Goal: Browse casually: Explore the website without a specific task or goal

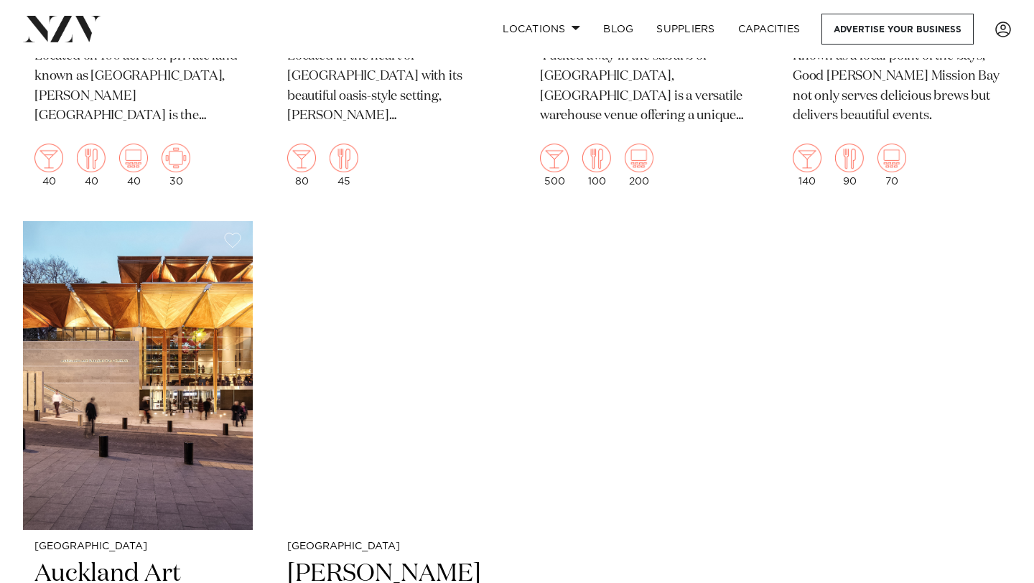
scroll to position [7891, 0]
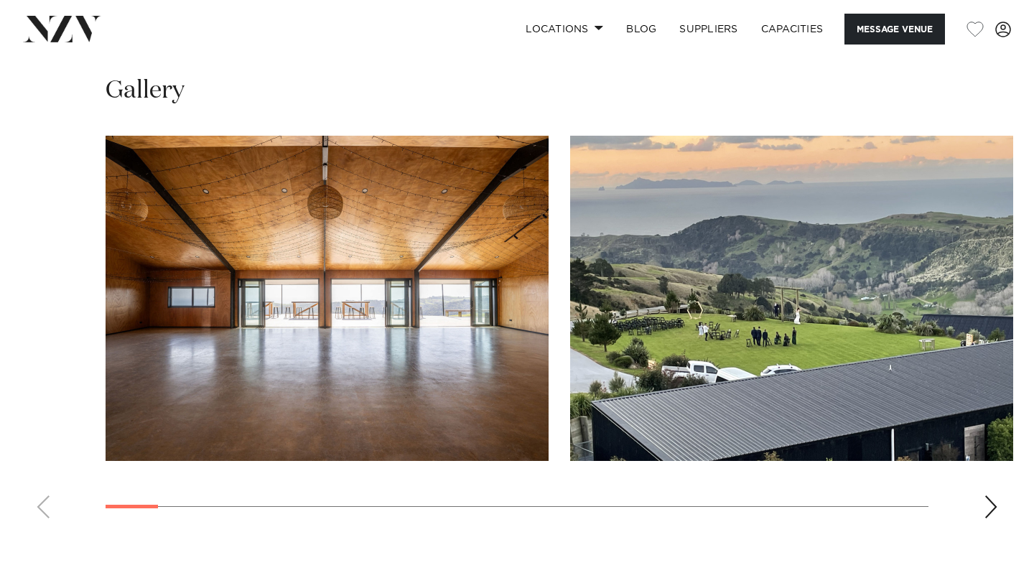
scroll to position [1335, 0]
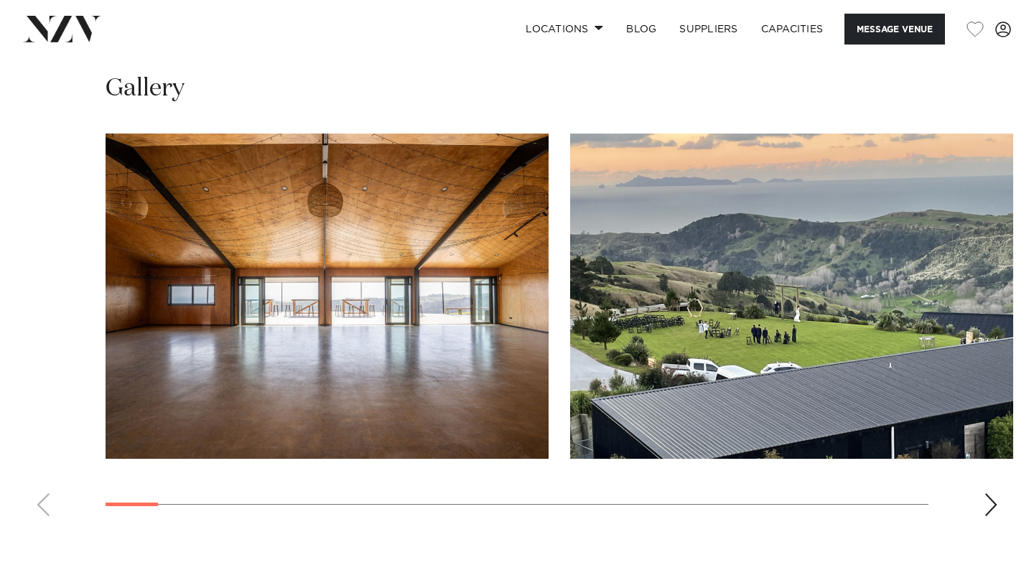
click at [993, 493] on div "Next slide" at bounding box center [991, 504] width 14 height 23
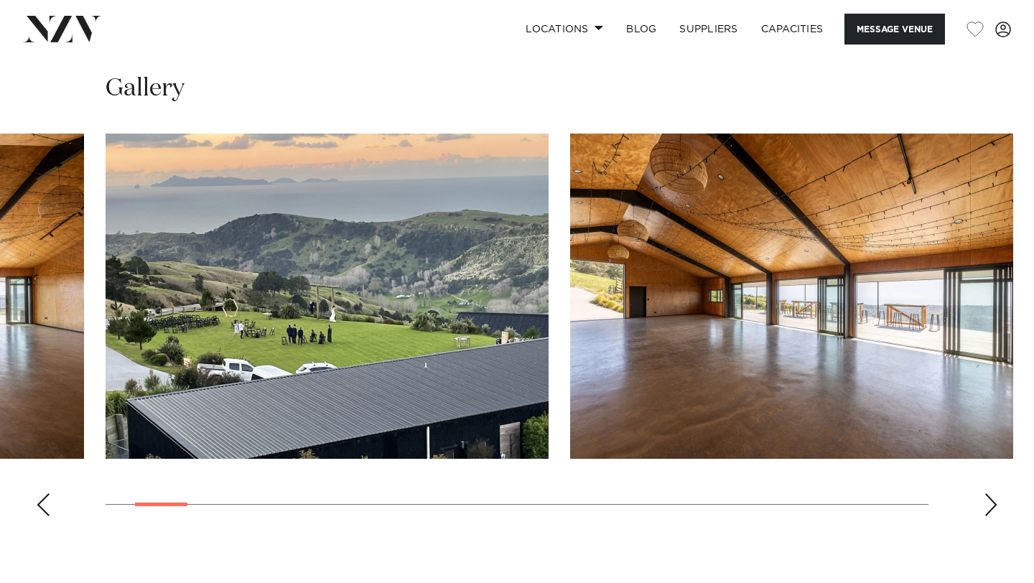
click at [993, 493] on div "Next slide" at bounding box center [991, 504] width 14 height 23
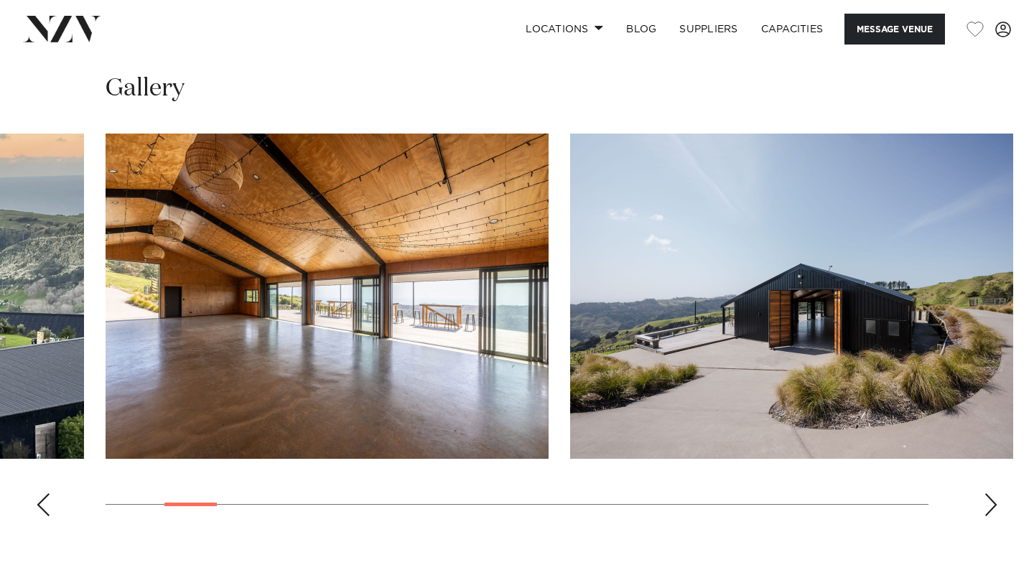
click at [993, 493] on div "Next slide" at bounding box center [991, 504] width 14 height 23
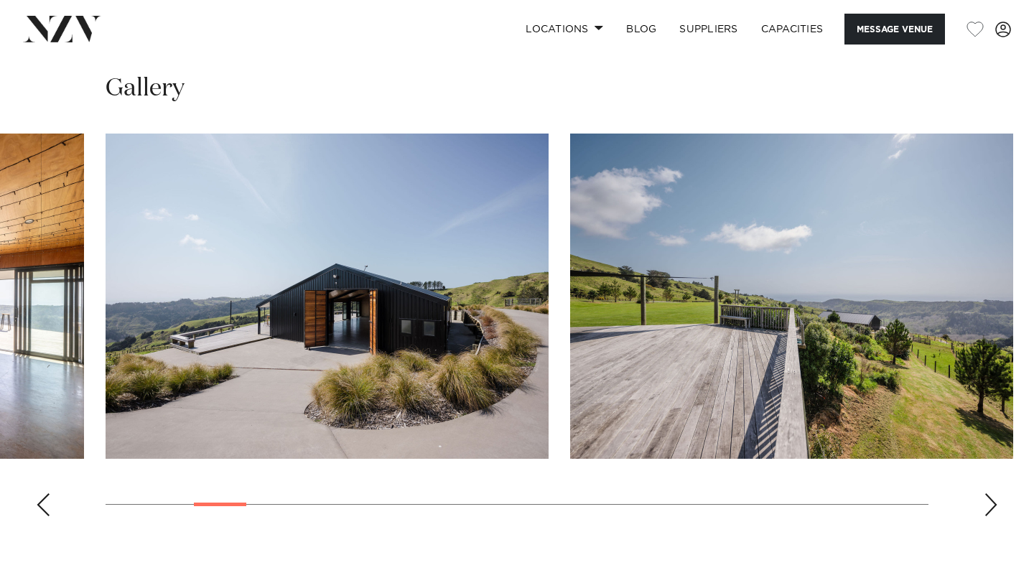
click at [993, 493] on div "Next slide" at bounding box center [991, 504] width 14 height 23
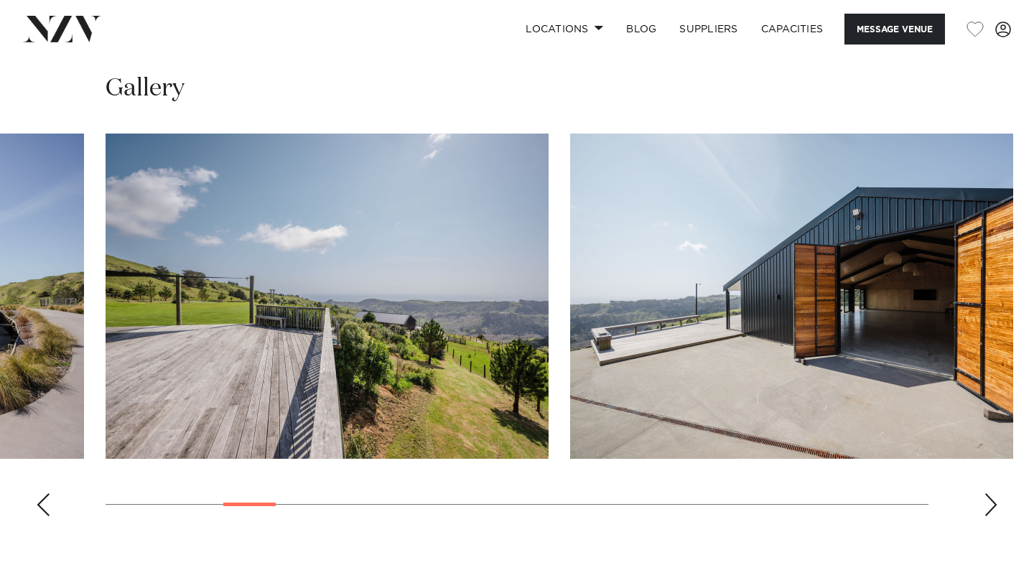
click at [993, 493] on div "Next slide" at bounding box center [991, 504] width 14 height 23
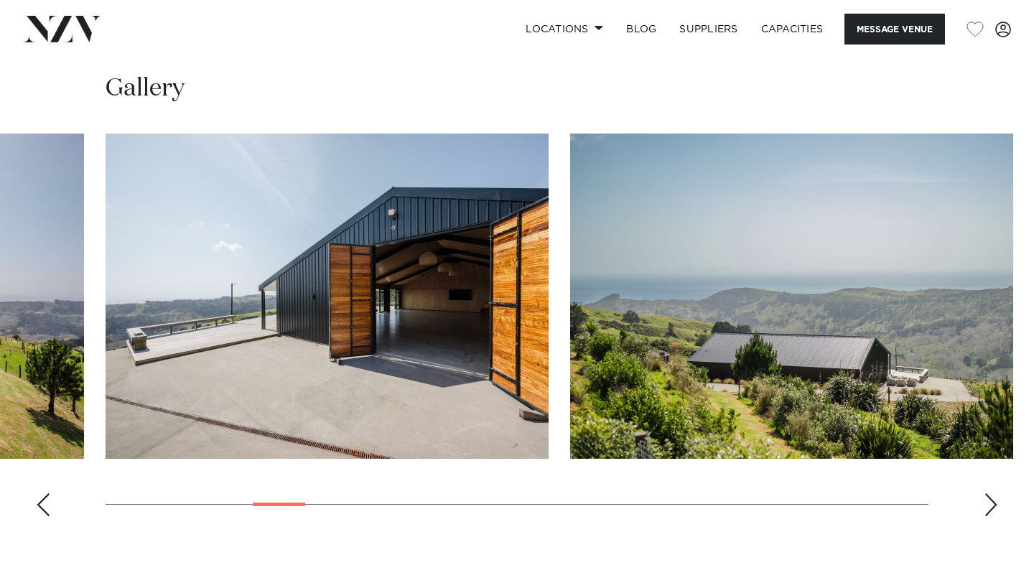
click at [994, 493] on div "Next slide" at bounding box center [991, 504] width 14 height 23
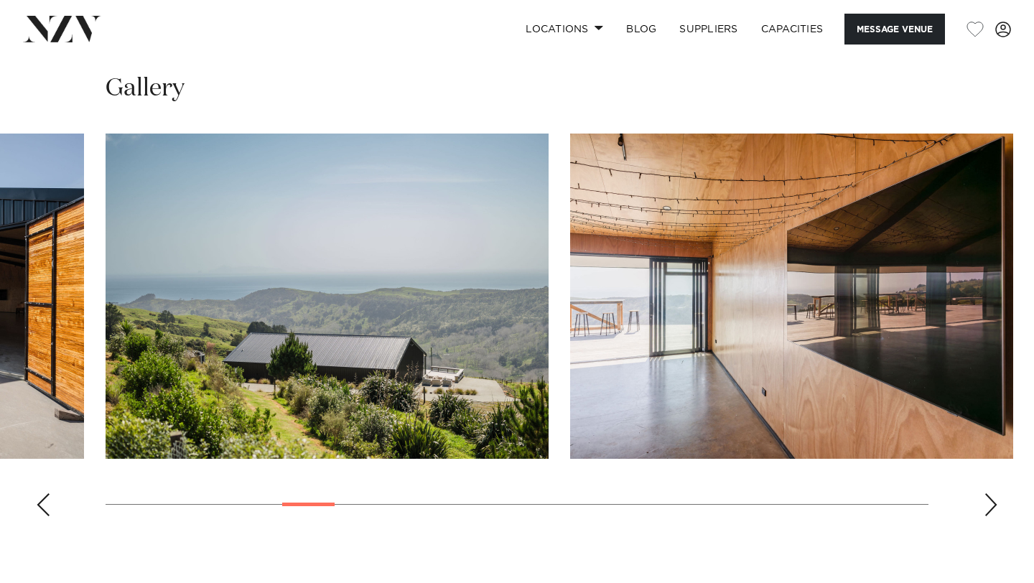
click at [994, 493] on div "Next slide" at bounding box center [991, 504] width 14 height 23
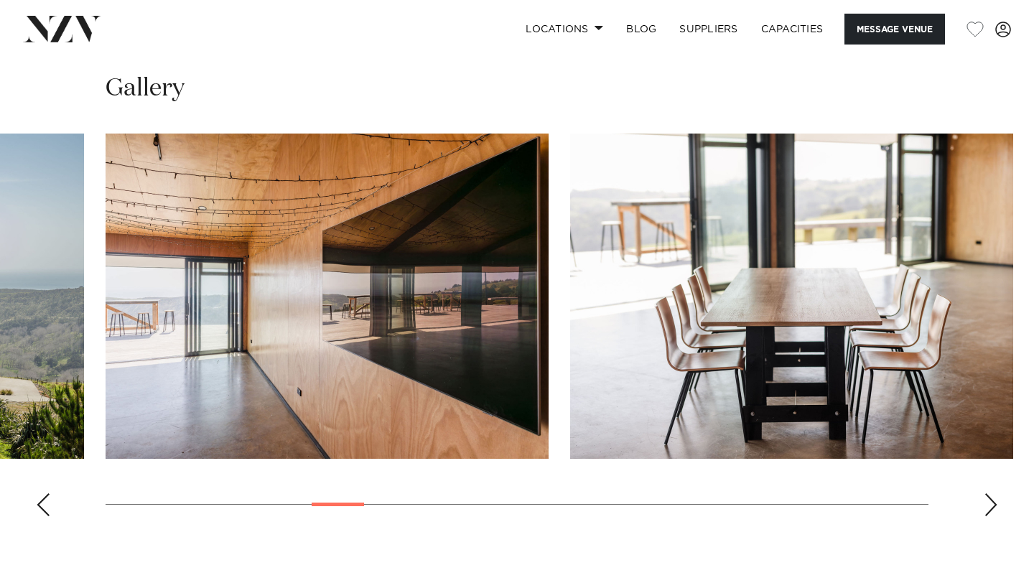
click at [994, 493] on div "Next slide" at bounding box center [991, 504] width 14 height 23
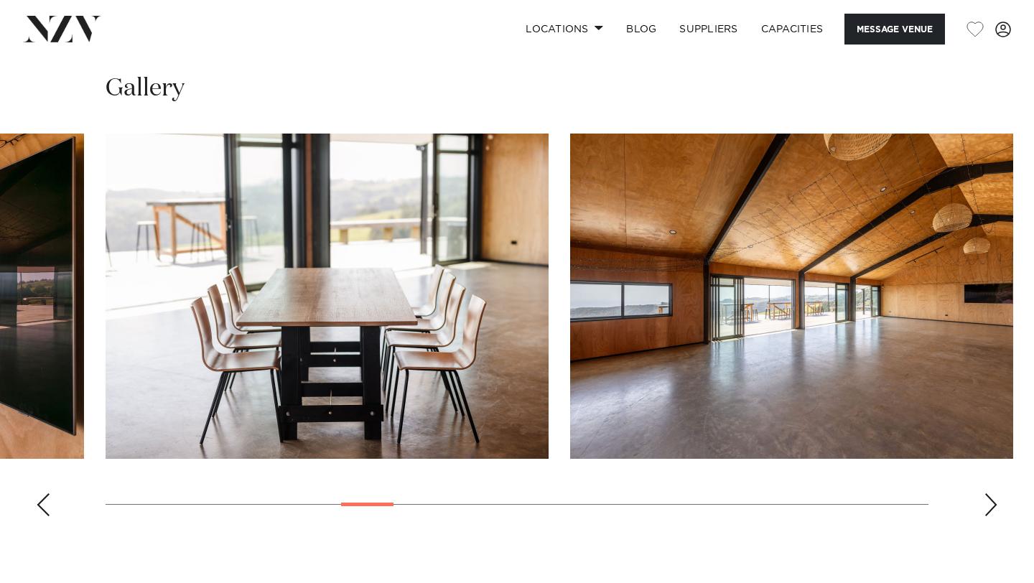
click at [994, 493] on div "Next slide" at bounding box center [991, 504] width 14 height 23
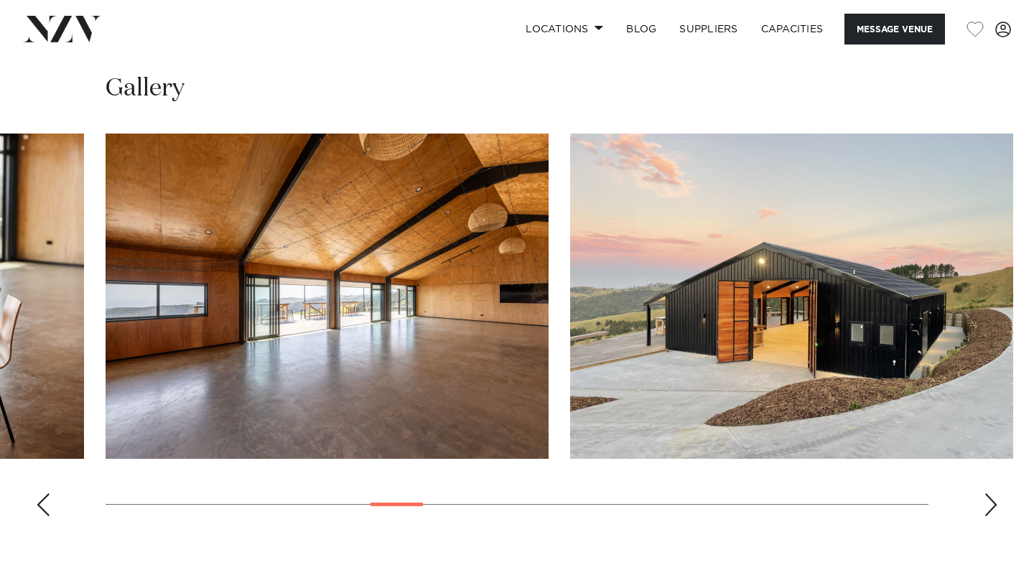
click at [994, 493] on div "Next slide" at bounding box center [991, 504] width 14 height 23
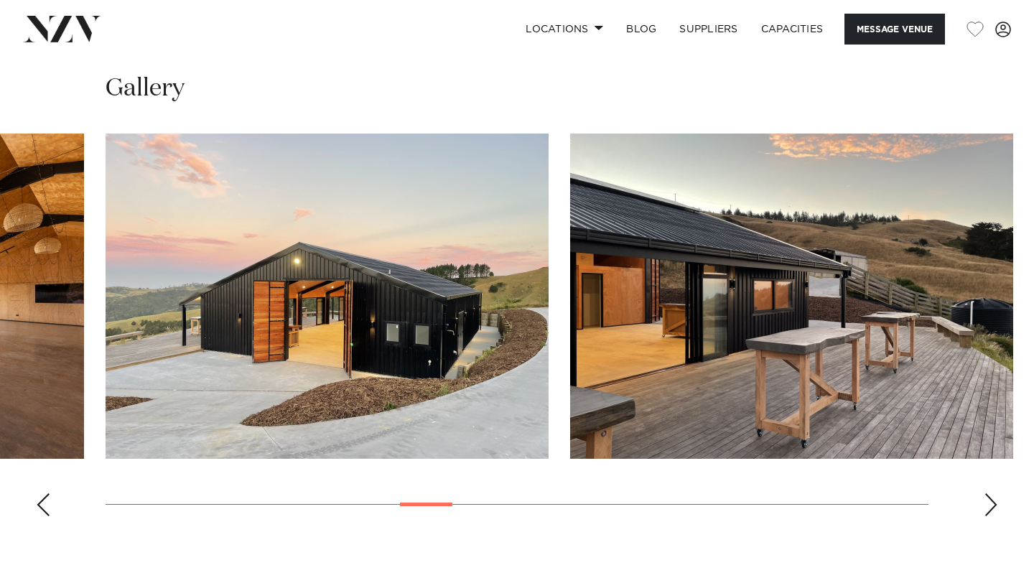
click at [994, 493] on div "Next slide" at bounding box center [991, 504] width 14 height 23
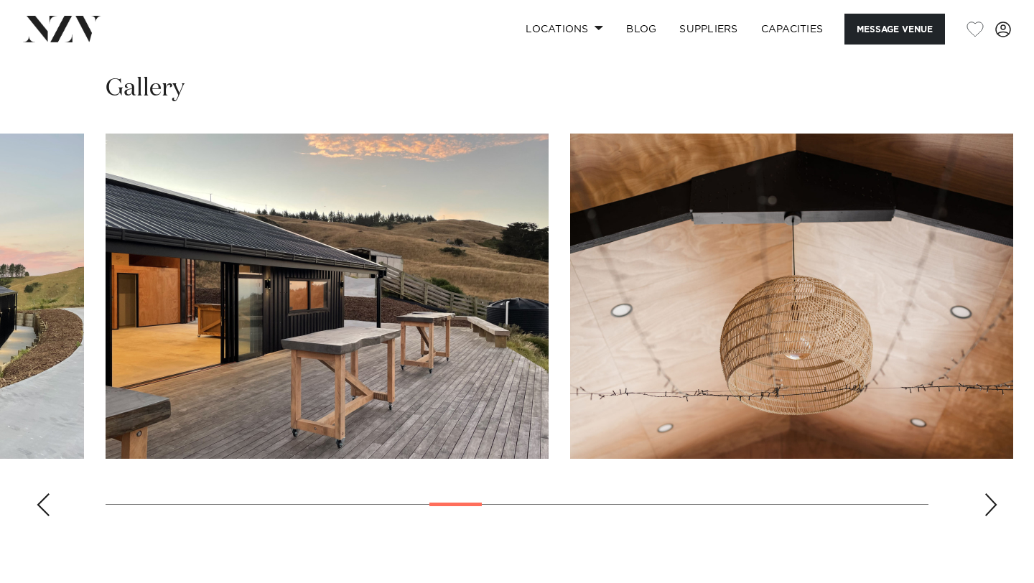
click at [994, 493] on div "Next slide" at bounding box center [991, 504] width 14 height 23
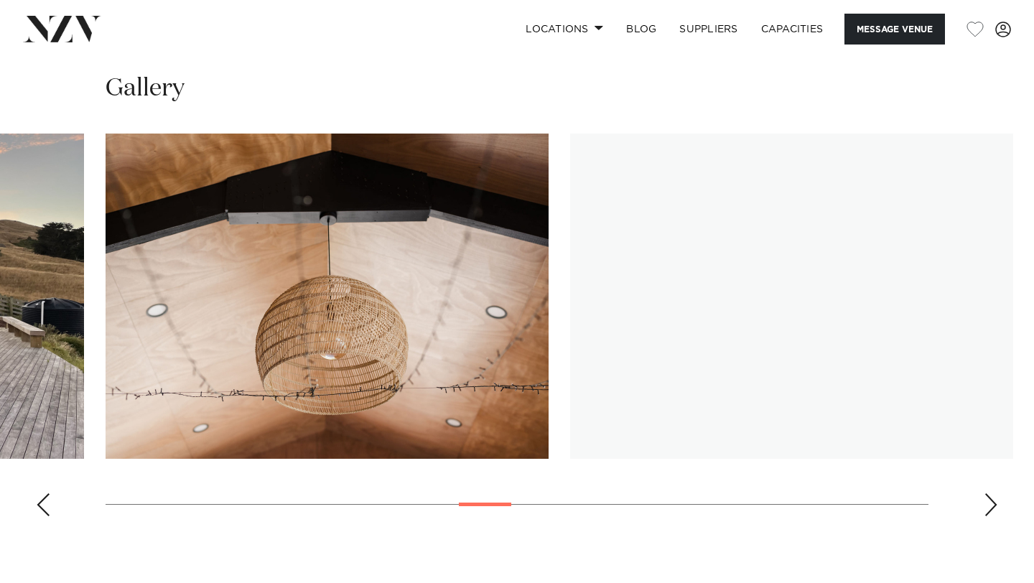
click at [994, 493] on div "Next slide" at bounding box center [991, 504] width 14 height 23
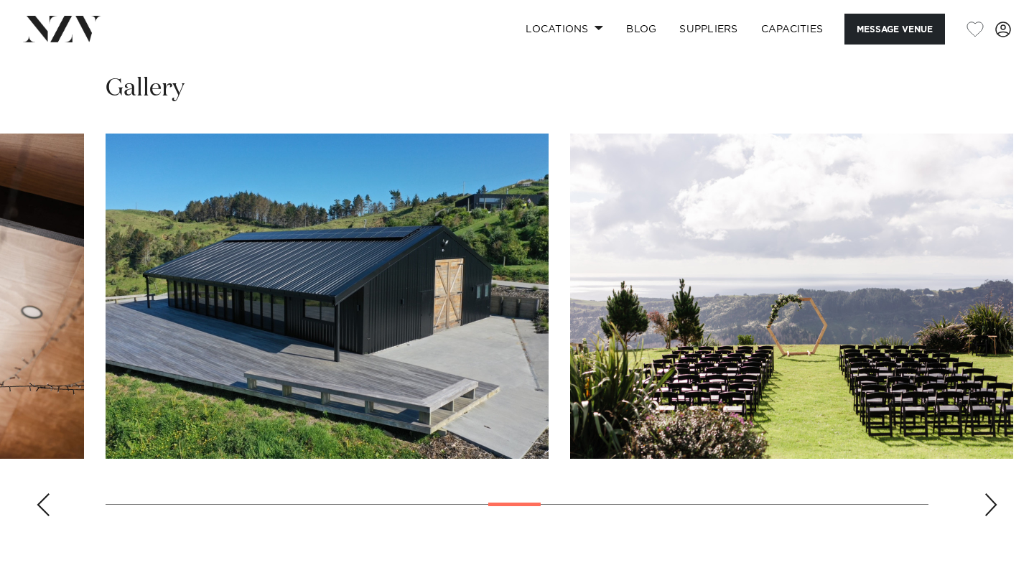
click at [993, 493] on div "Next slide" at bounding box center [991, 504] width 14 height 23
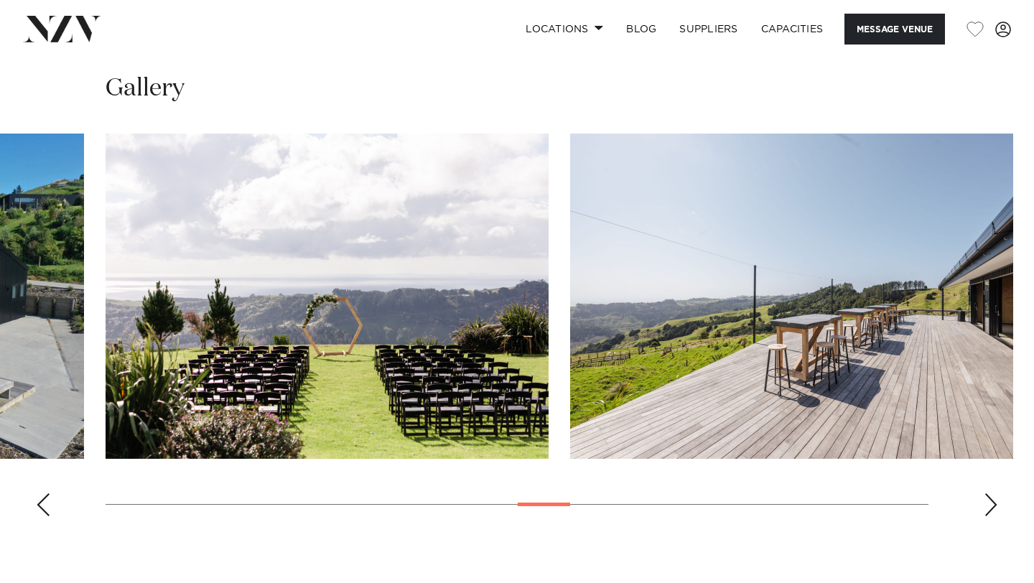
click at [993, 493] on div "Next slide" at bounding box center [991, 504] width 14 height 23
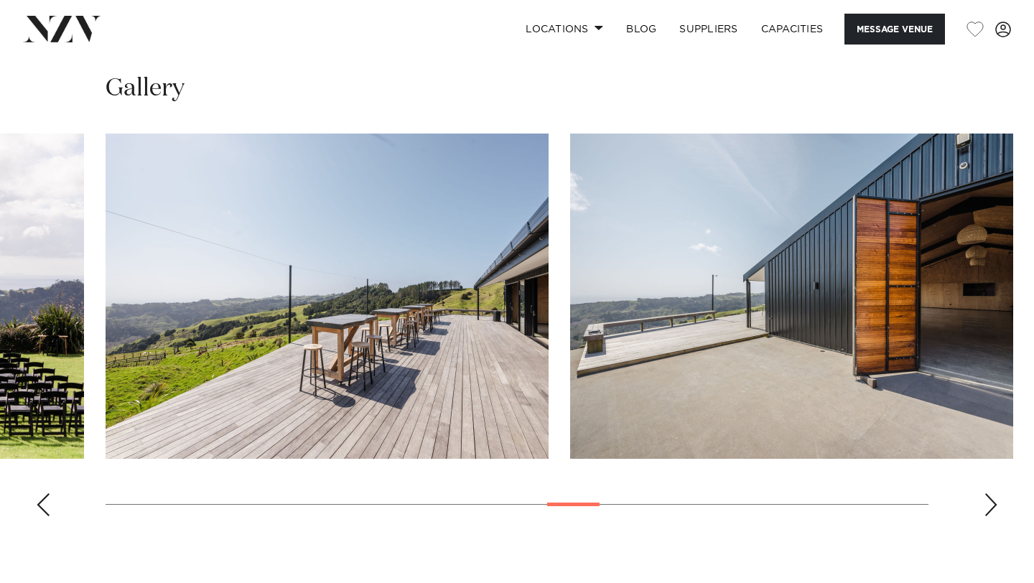
click at [993, 493] on div "Next slide" at bounding box center [991, 504] width 14 height 23
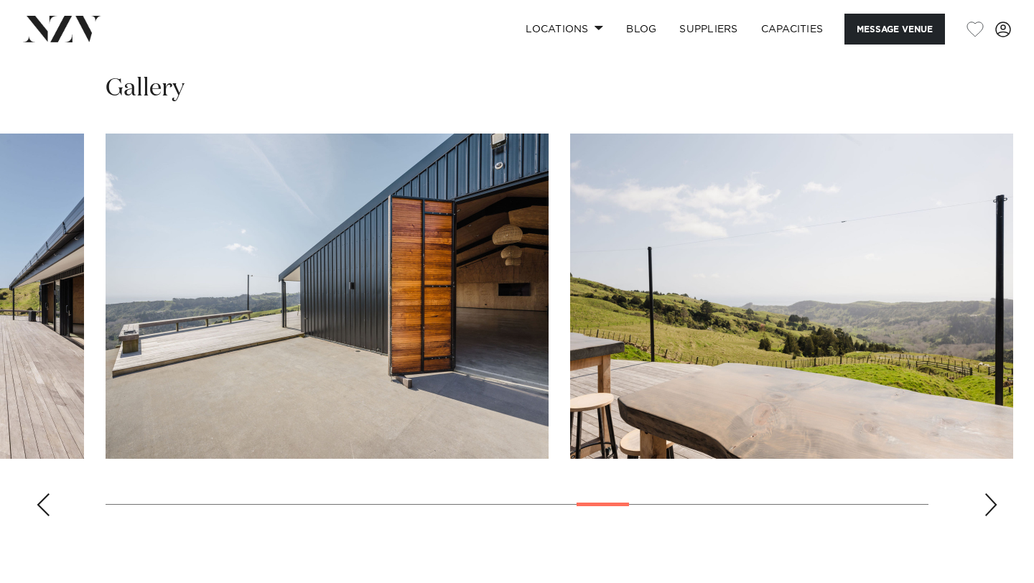
click at [993, 493] on div "Next slide" at bounding box center [991, 504] width 14 height 23
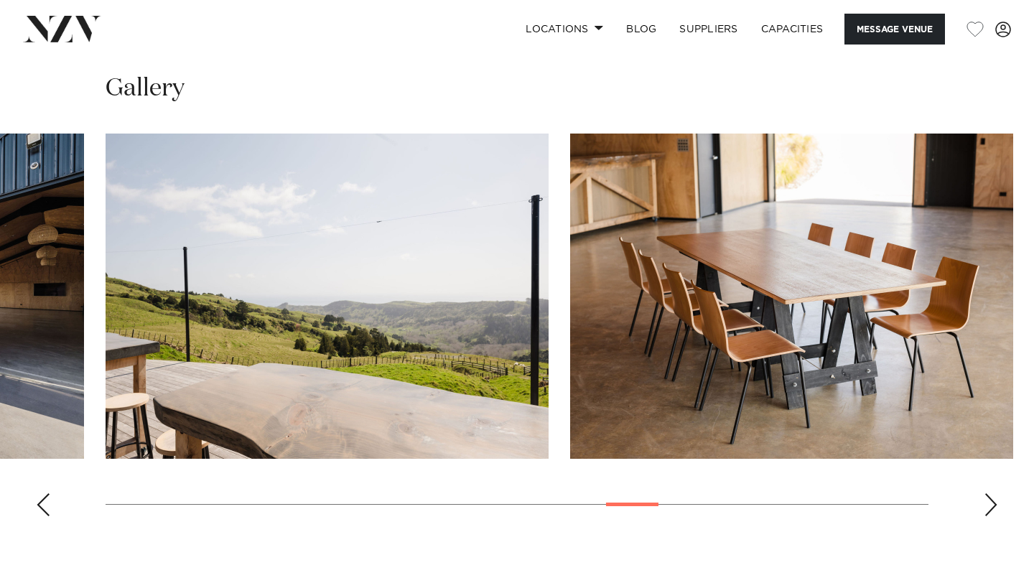
click at [993, 493] on div "Next slide" at bounding box center [991, 504] width 14 height 23
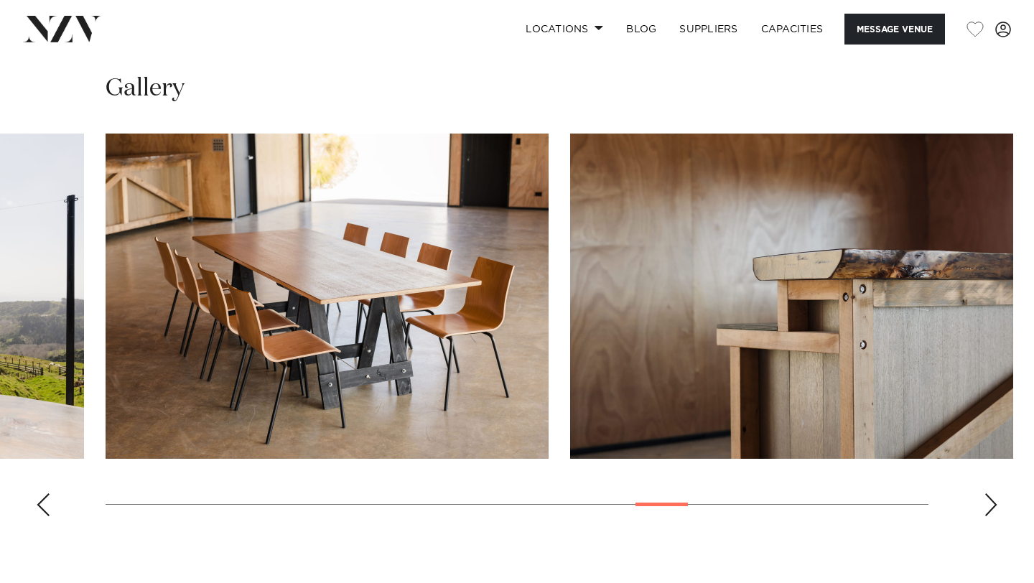
click at [993, 493] on div "Next slide" at bounding box center [991, 504] width 14 height 23
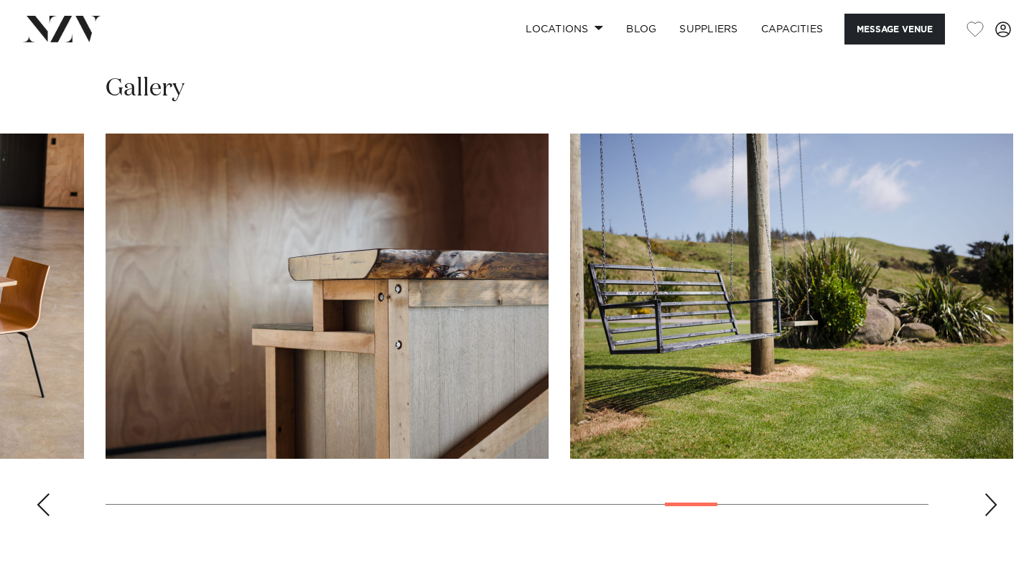
click at [993, 493] on div "Next slide" at bounding box center [991, 504] width 14 height 23
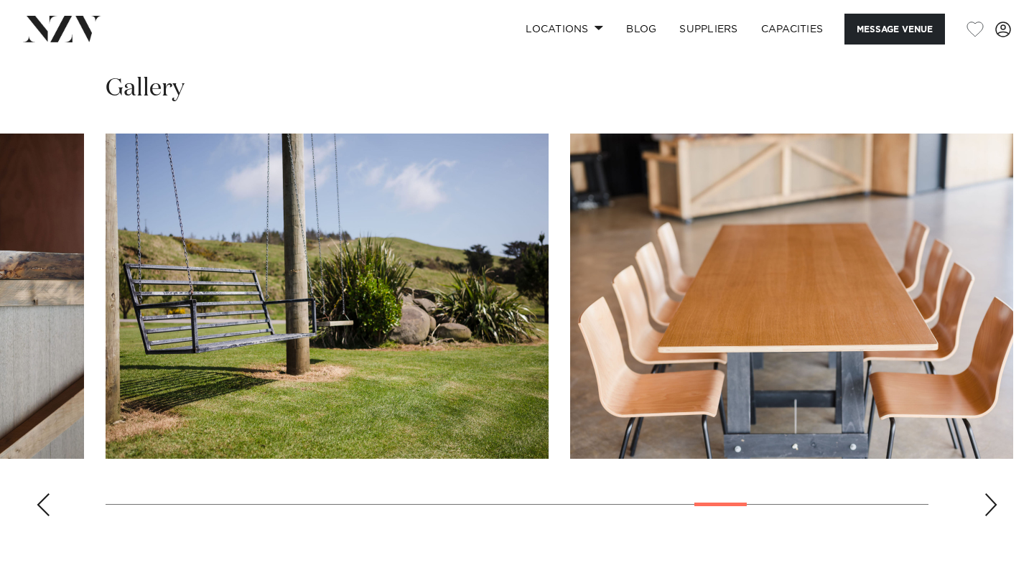
click at [993, 493] on div "Next slide" at bounding box center [991, 504] width 14 height 23
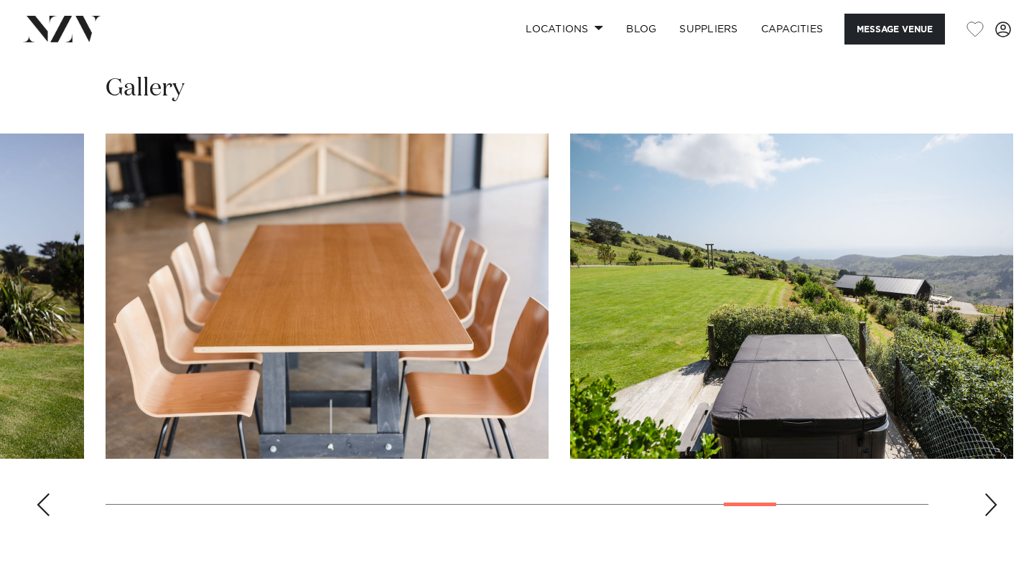
click at [993, 493] on div "Next slide" at bounding box center [991, 504] width 14 height 23
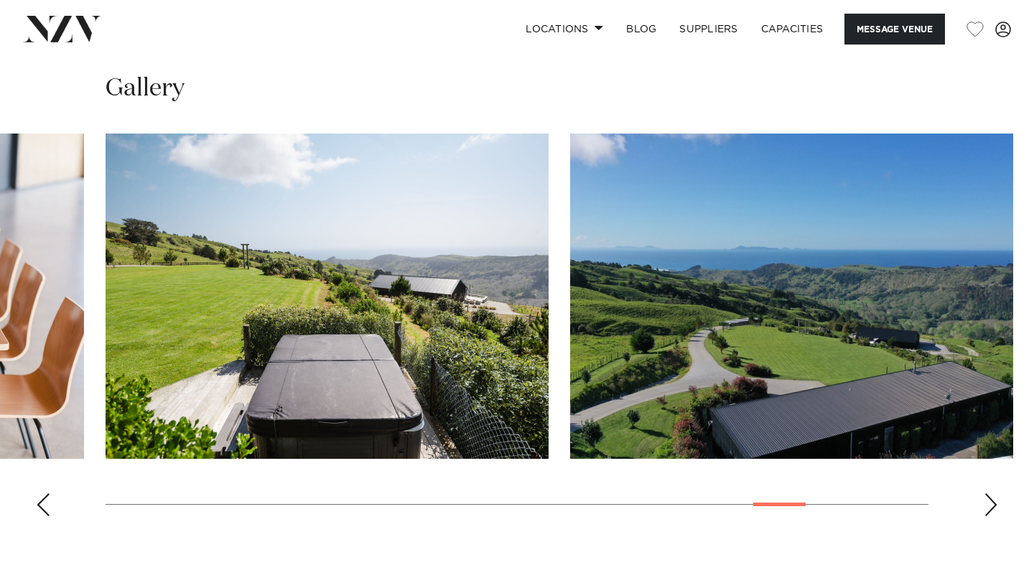
click at [993, 493] on div "Next slide" at bounding box center [991, 504] width 14 height 23
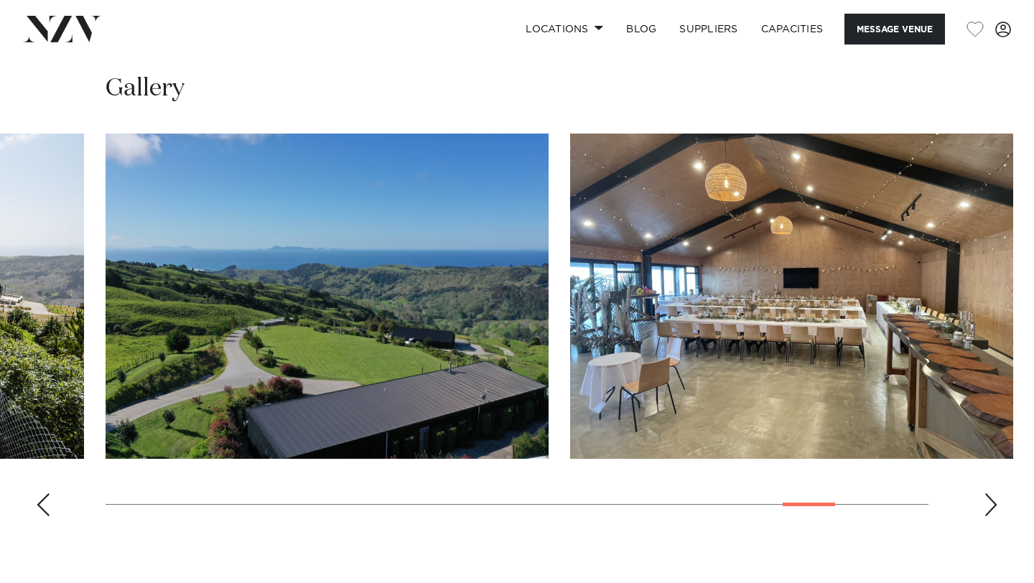
click at [993, 493] on div "Next slide" at bounding box center [991, 504] width 14 height 23
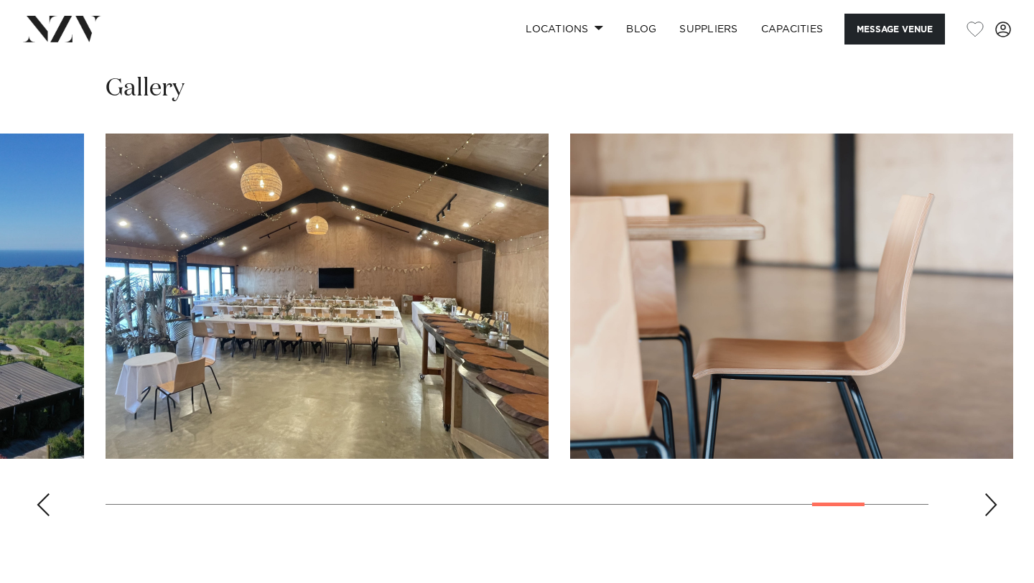
click at [994, 493] on div "Next slide" at bounding box center [991, 504] width 14 height 23
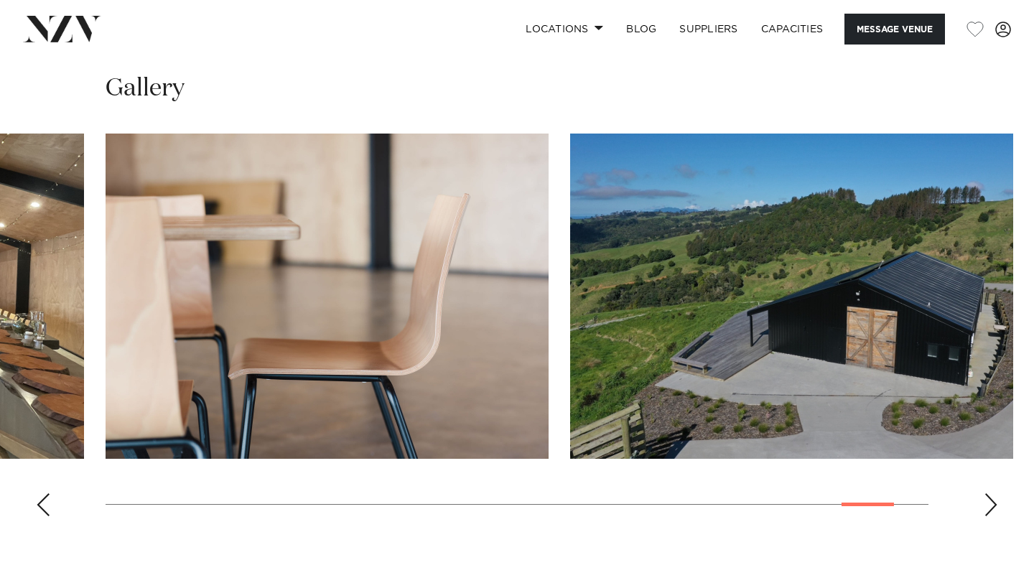
click at [994, 493] on div "Next slide" at bounding box center [991, 504] width 14 height 23
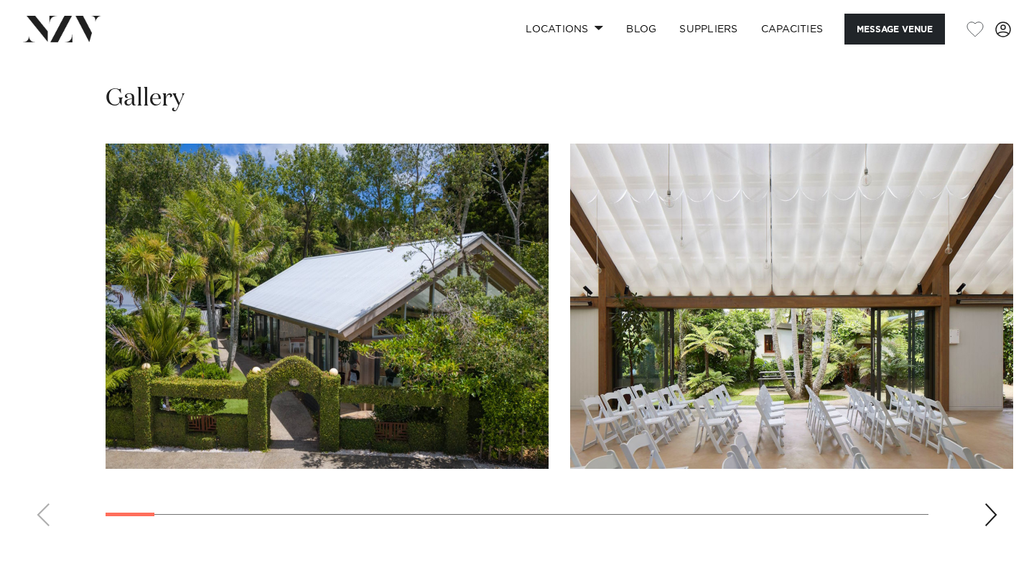
scroll to position [1666, 0]
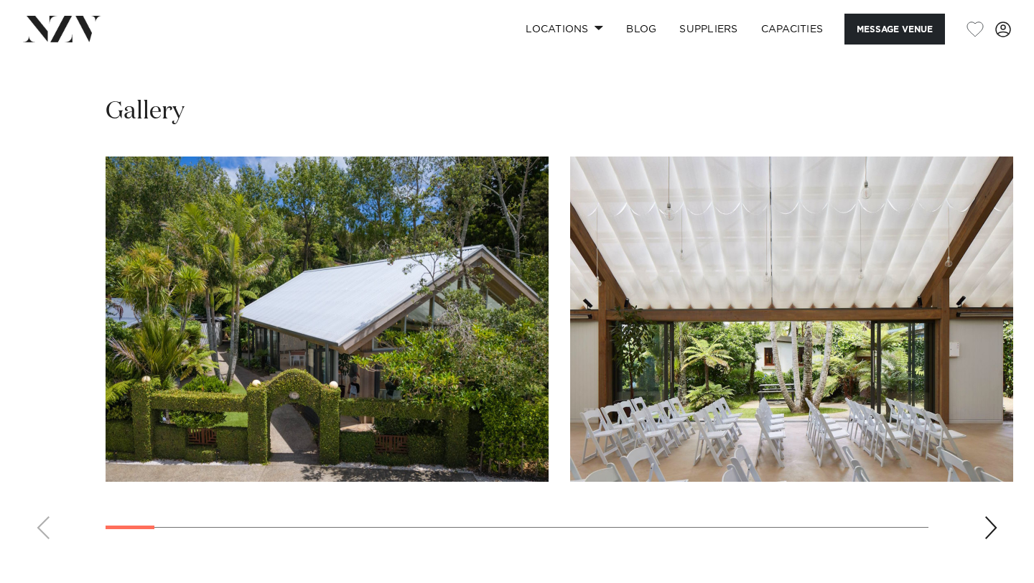
click at [986, 516] on div "Next slide" at bounding box center [991, 527] width 14 height 23
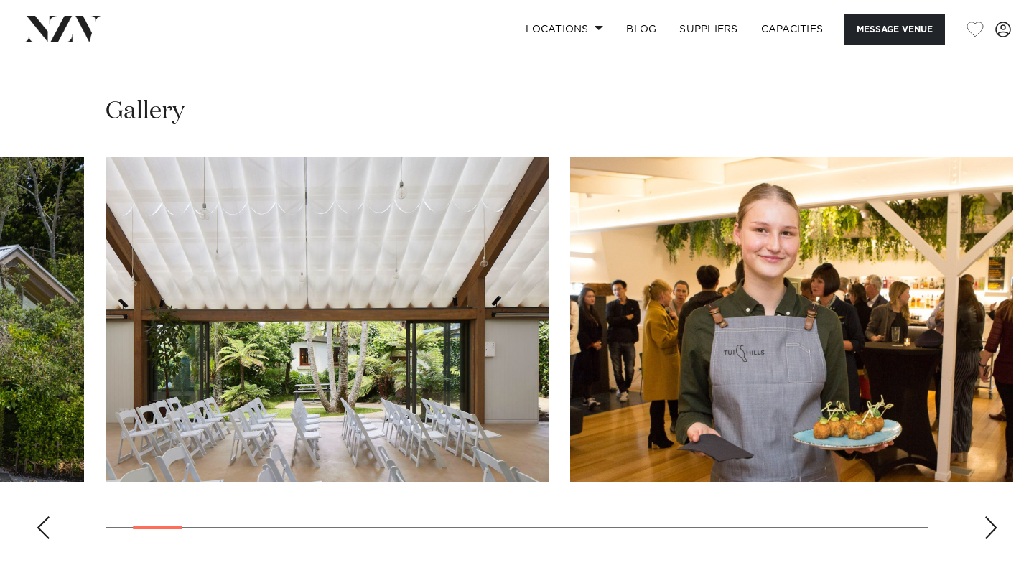
click at [986, 516] on div "Next slide" at bounding box center [991, 527] width 14 height 23
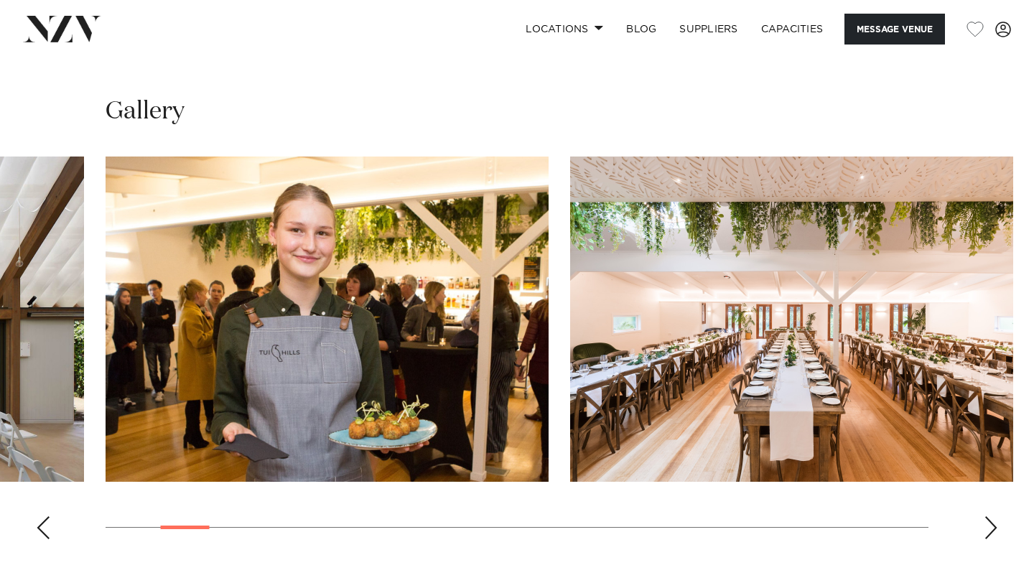
click at [986, 516] on div "Next slide" at bounding box center [991, 527] width 14 height 23
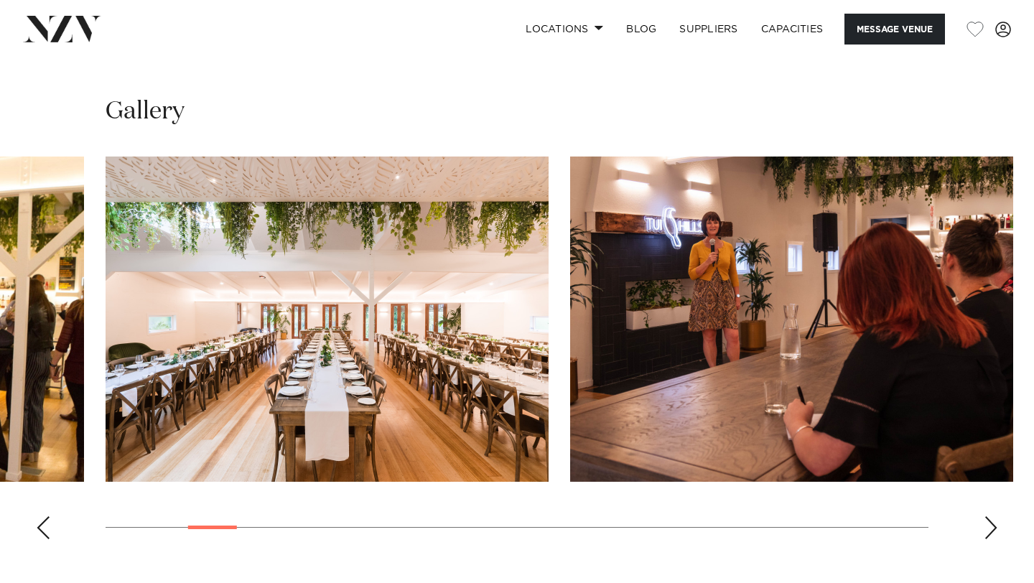
click at [986, 516] on div "Next slide" at bounding box center [991, 527] width 14 height 23
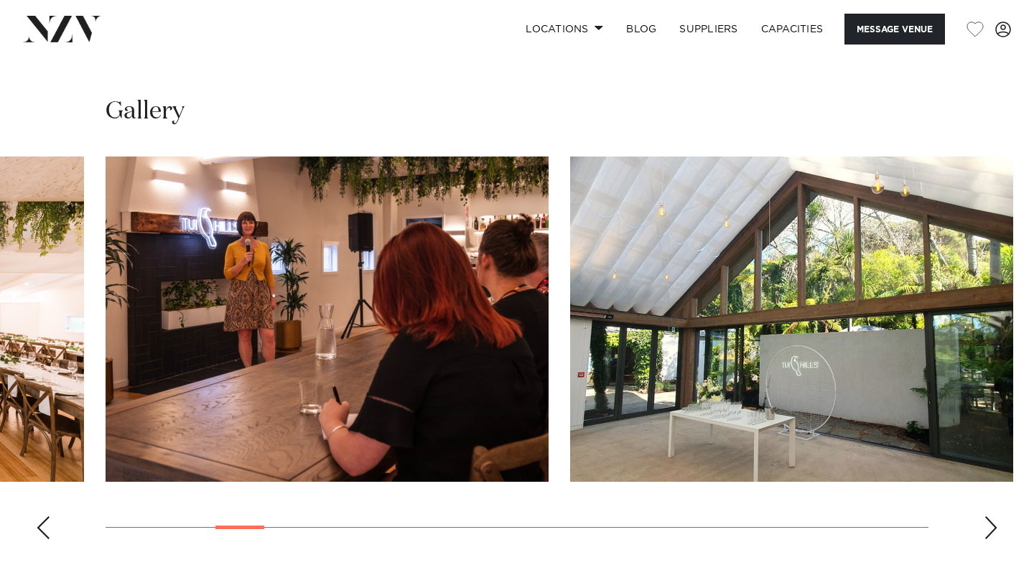
click at [986, 516] on div "Next slide" at bounding box center [991, 527] width 14 height 23
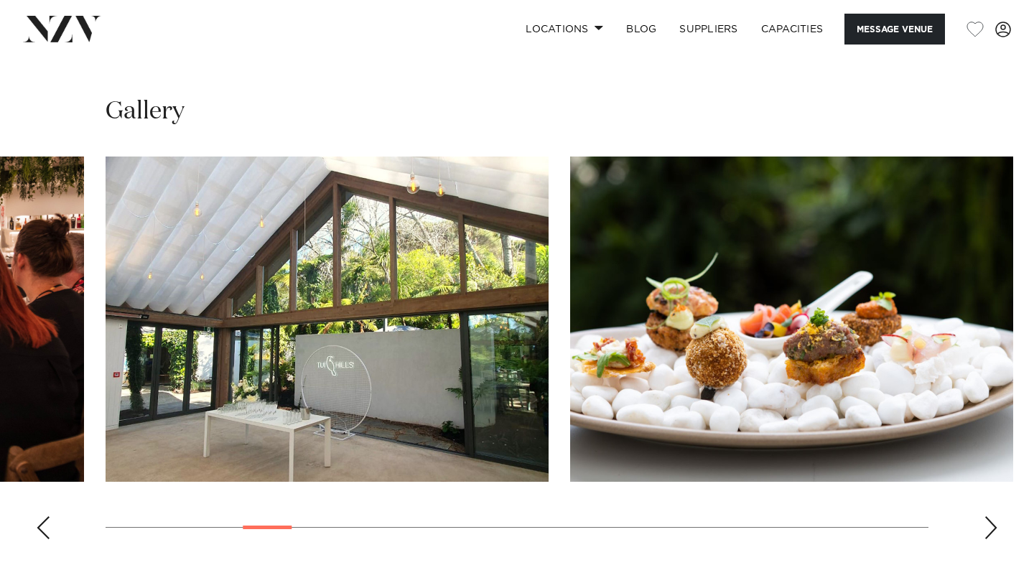
click at [986, 516] on div "Next slide" at bounding box center [991, 527] width 14 height 23
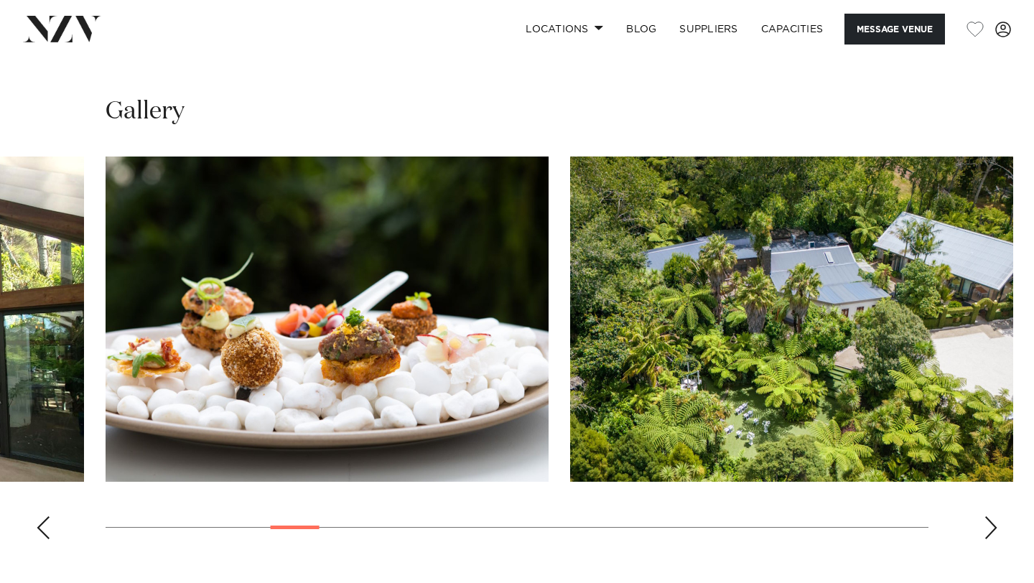
click at [988, 516] on div "Next slide" at bounding box center [991, 527] width 14 height 23
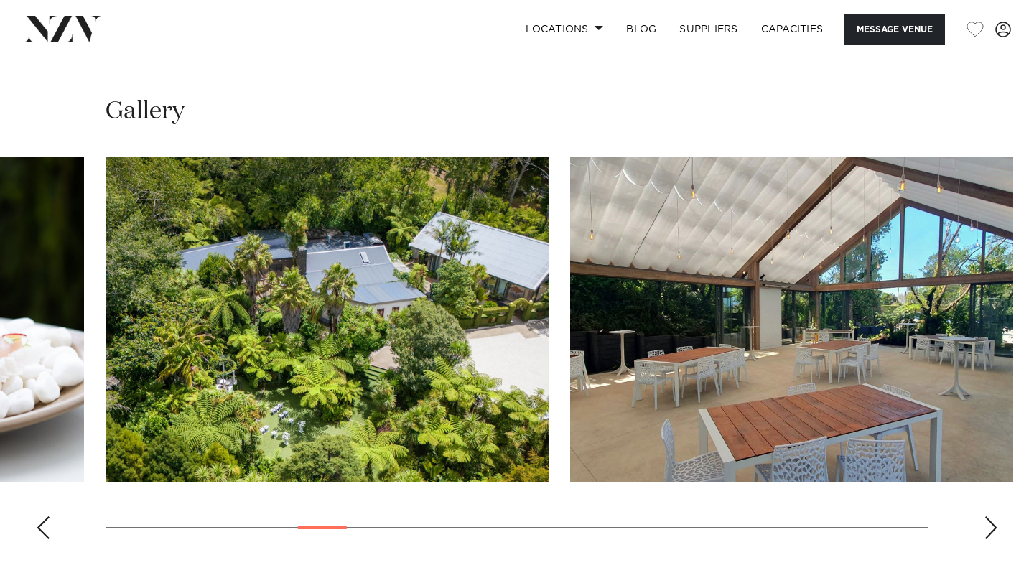
click at [988, 516] on div "Next slide" at bounding box center [991, 527] width 14 height 23
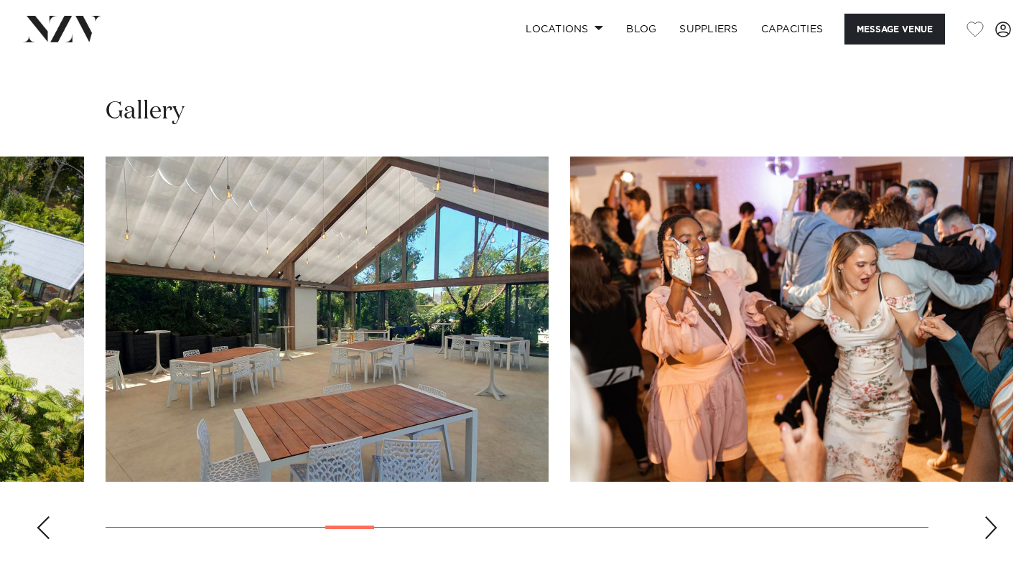
click at [988, 516] on div "Next slide" at bounding box center [991, 527] width 14 height 23
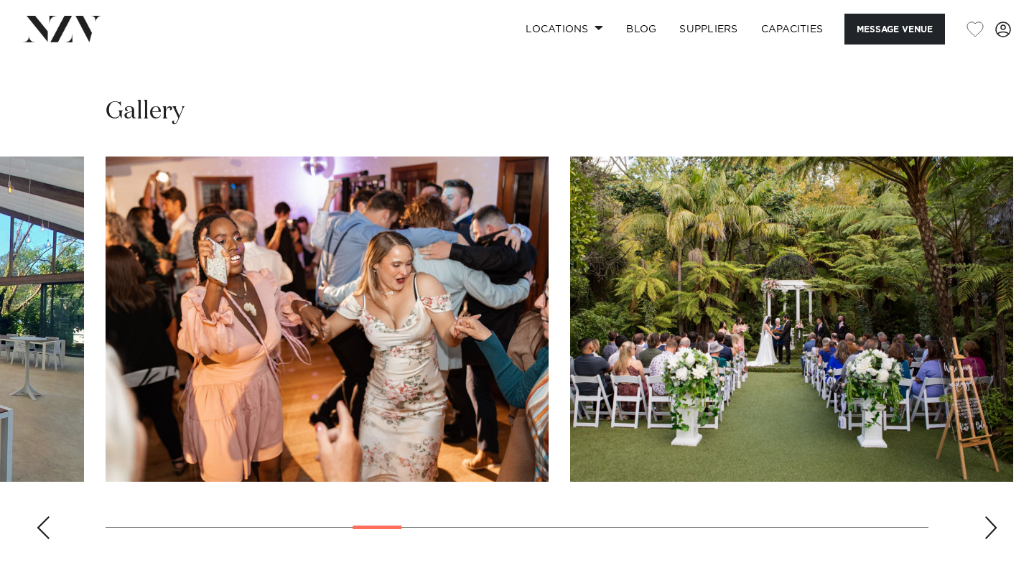
click at [988, 516] on div "Next slide" at bounding box center [991, 527] width 14 height 23
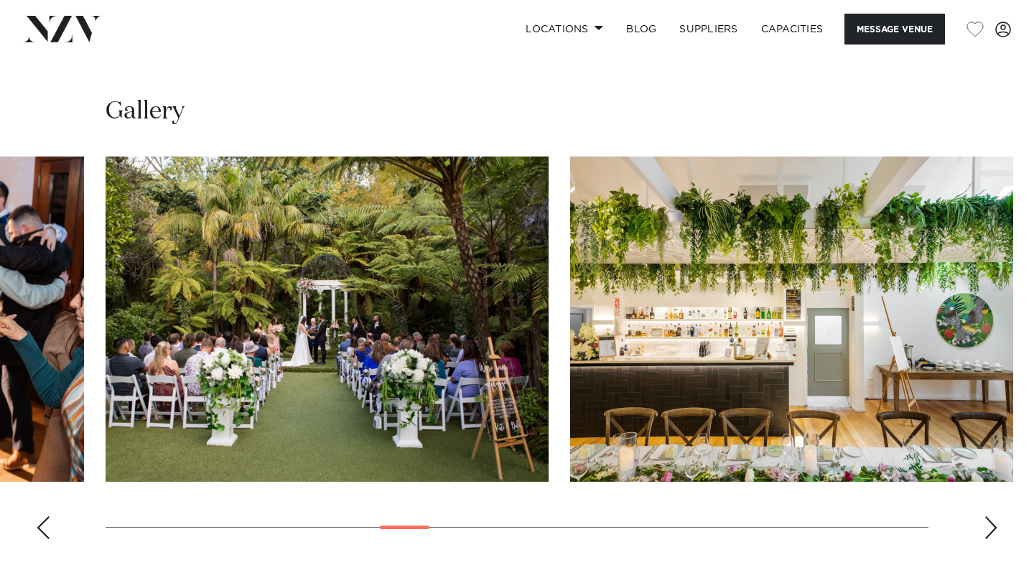
click at [988, 516] on div "Next slide" at bounding box center [991, 527] width 14 height 23
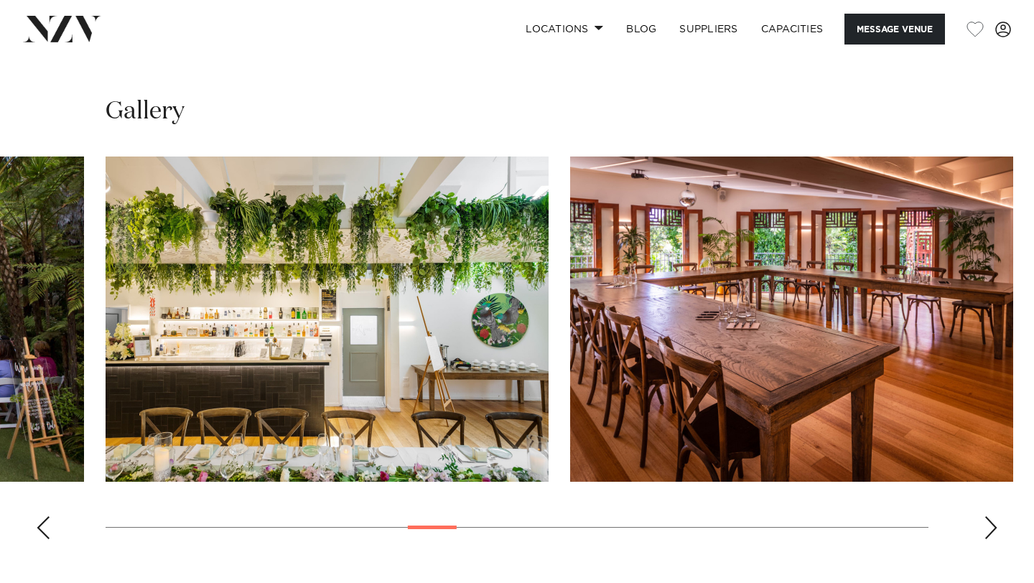
click at [988, 516] on div "Next slide" at bounding box center [991, 527] width 14 height 23
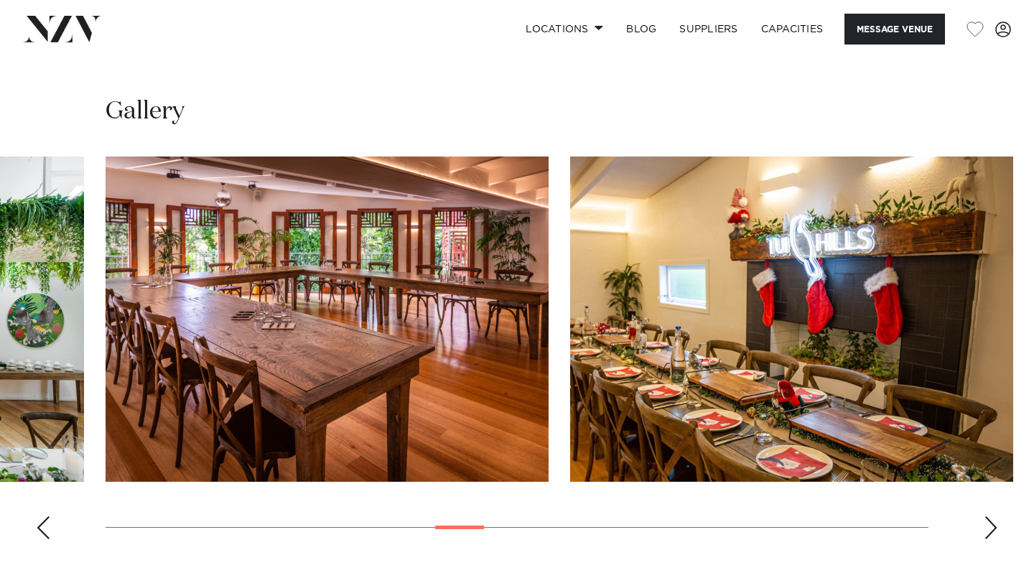
click at [988, 516] on div "Next slide" at bounding box center [991, 527] width 14 height 23
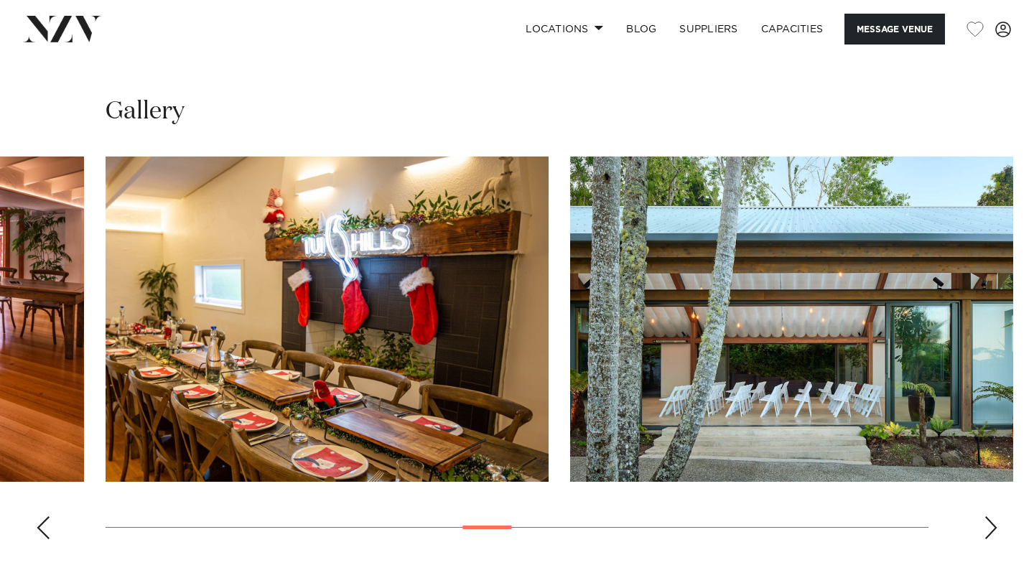
click at [988, 516] on div "Next slide" at bounding box center [991, 527] width 14 height 23
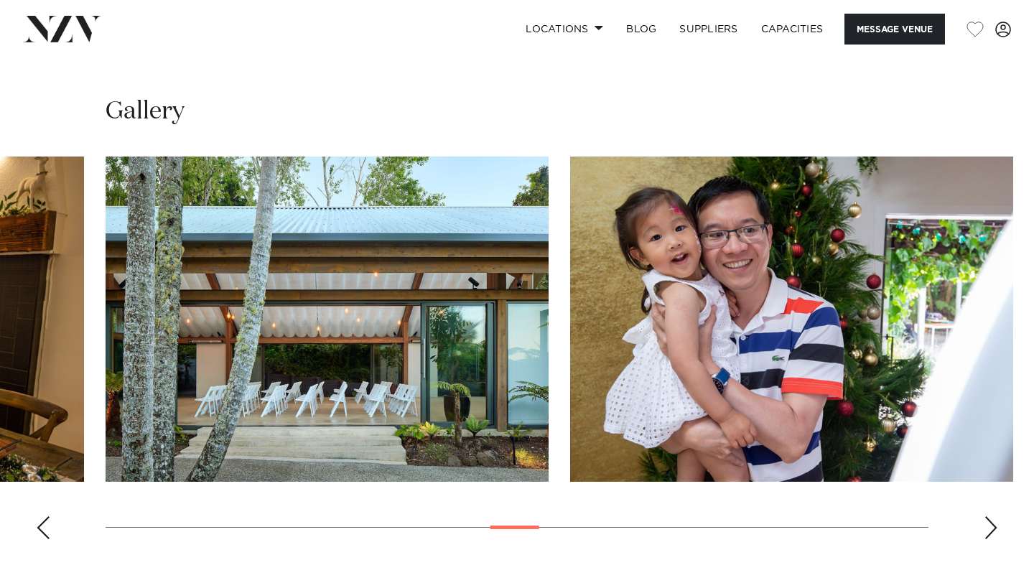
click at [988, 516] on div "Next slide" at bounding box center [991, 527] width 14 height 23
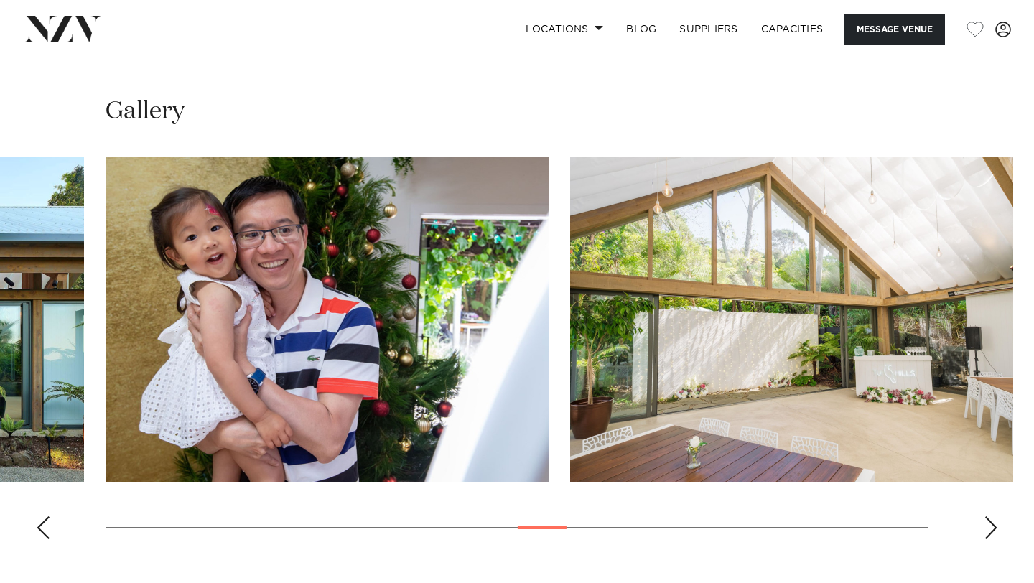
click at [988, 516] on div "Next slide" at bounding box center [991, 527] width 14 height 23
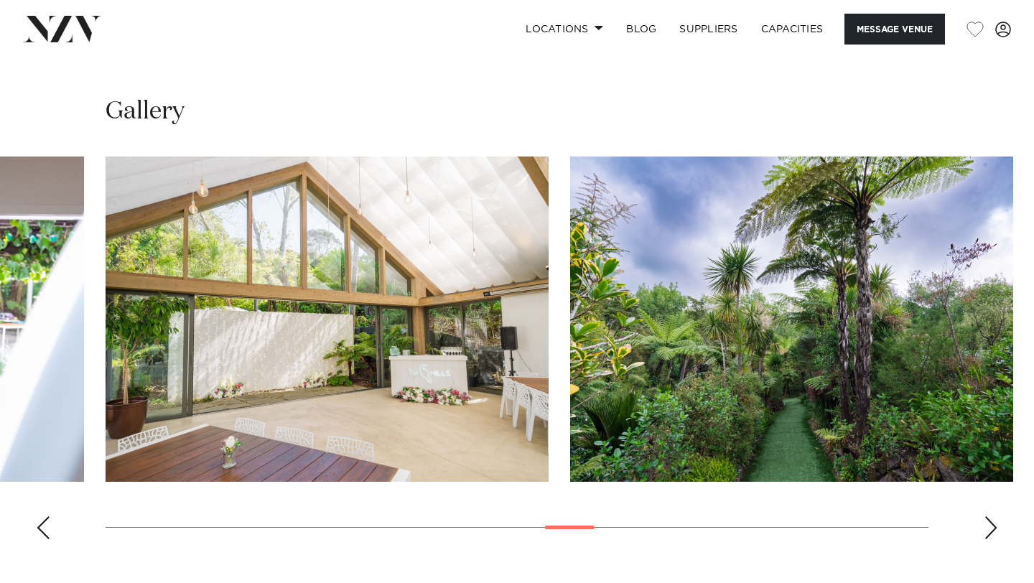
click at [988, 516] on div "Next slide" at bounding box center [991, 527] width 14 height 23
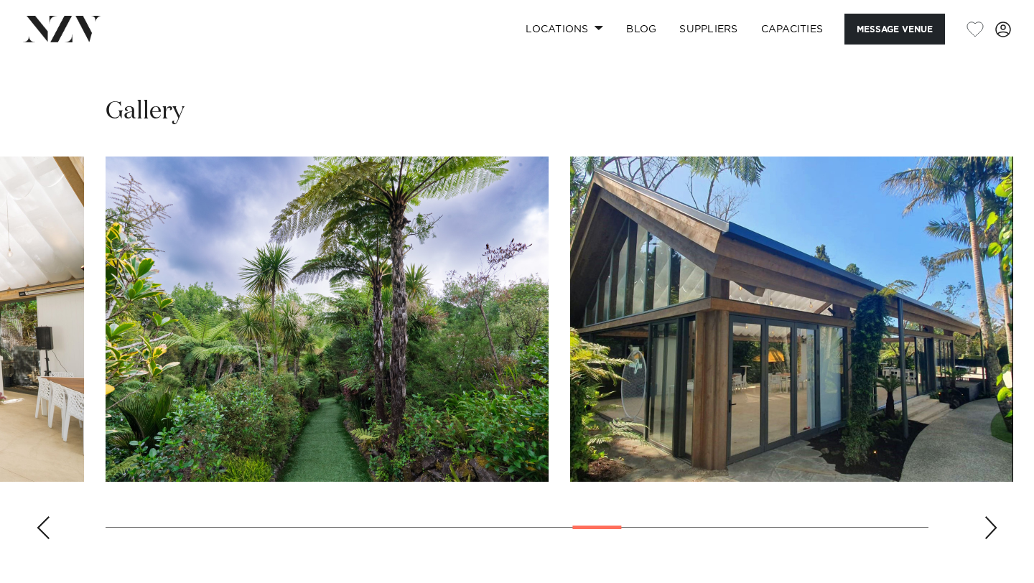
click at [988, 516] on div "Next slide" at bounding box center [991, 527] width 14 height 23
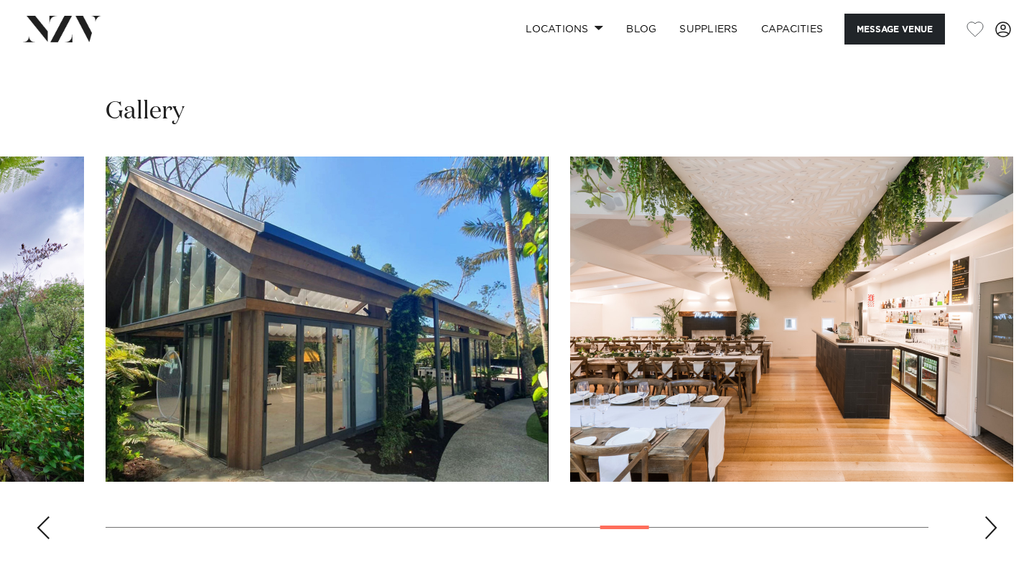
click at [988, 516] on div "Next slide" at bounding box center [991, 527] width 14 height 23
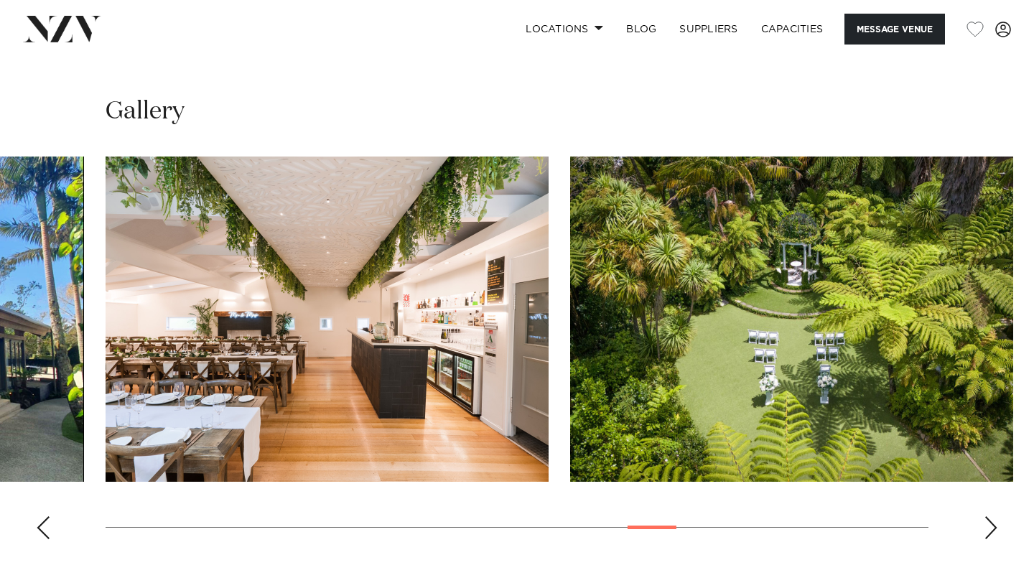
click at [988, 516] on div "Next slide" at bounding box center [991, 527] width 14 height 23
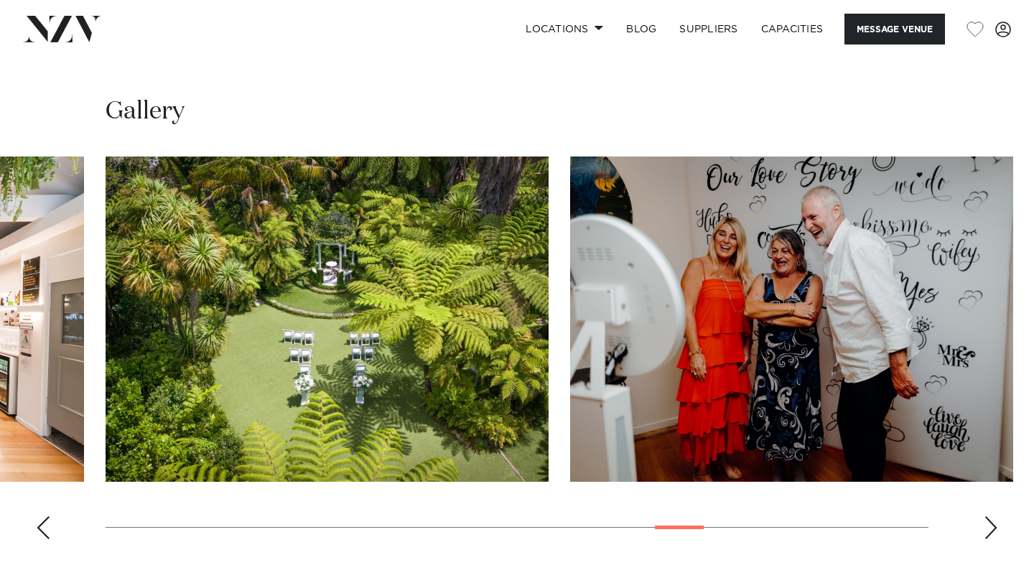
click at [988, 516] on div "Next slide" at bounding box center [991, 527] width 14 height 23
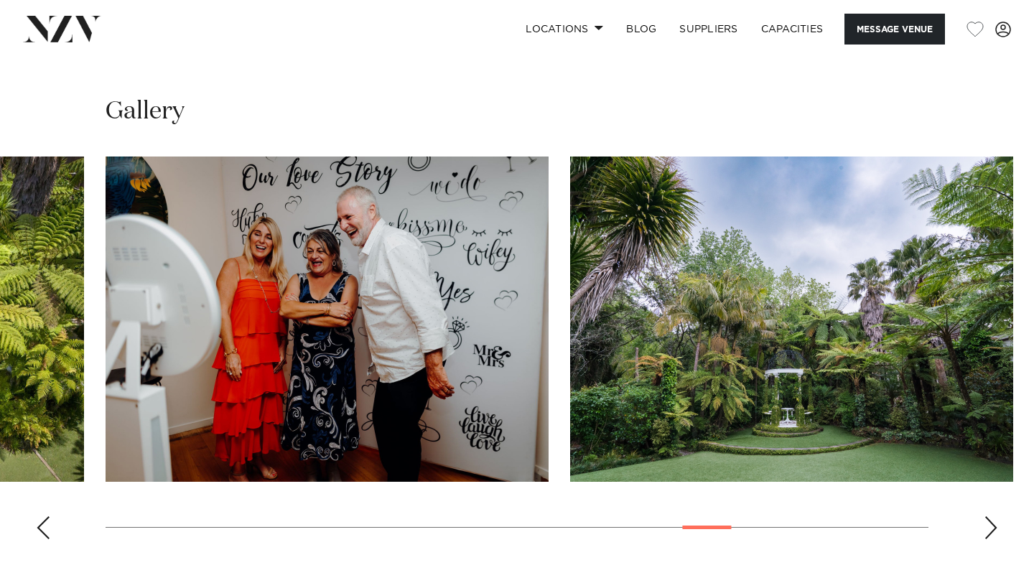
click at [988, 516] on div "Next slide" at bounding box center [991, 527] width 14 height 23
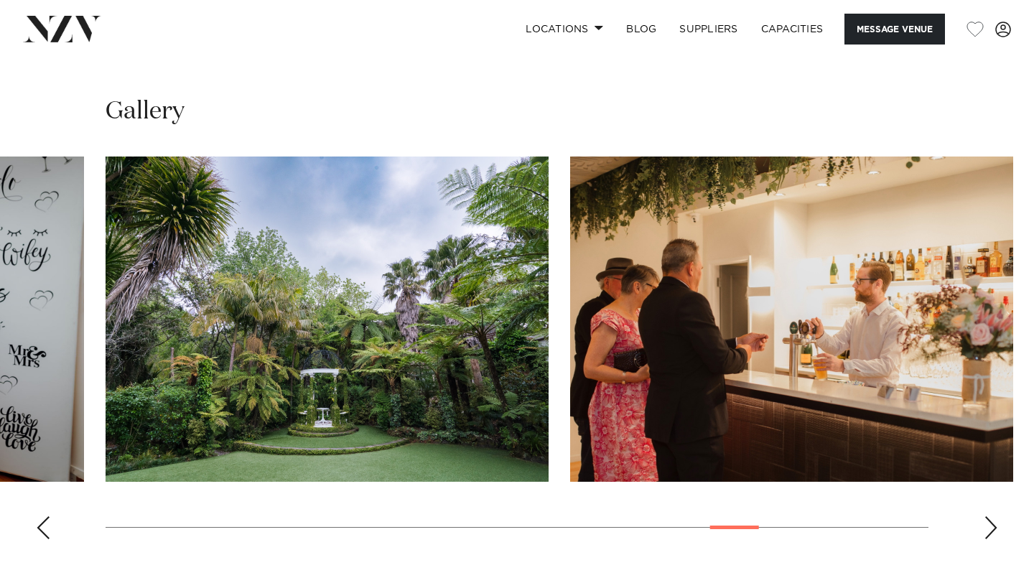
click at [988, 516] on div "Next slide" at bounding box center [991, 527] width 14 height 23
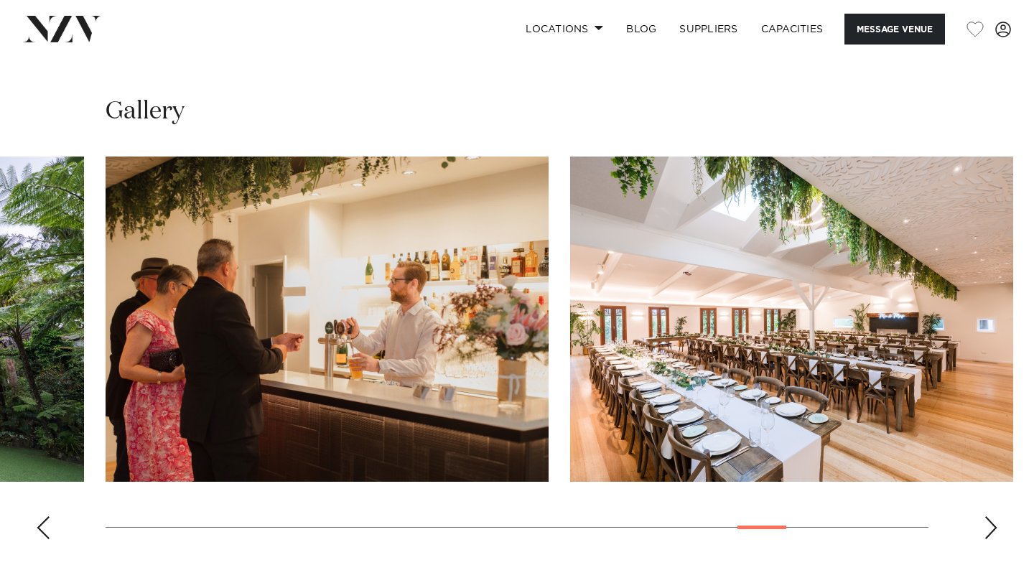
click at [988, 516] on div "Next slide" at bounding box center [991, 527] width 14 height 23
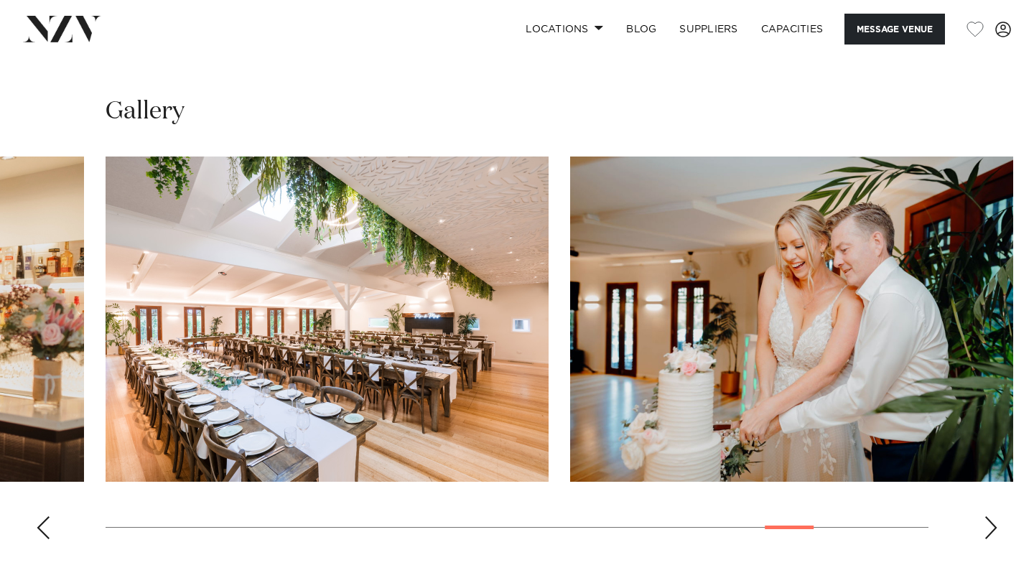
click at [988, 516] on div "Next slide" at bounding box center [991, 527] width 14 height 23
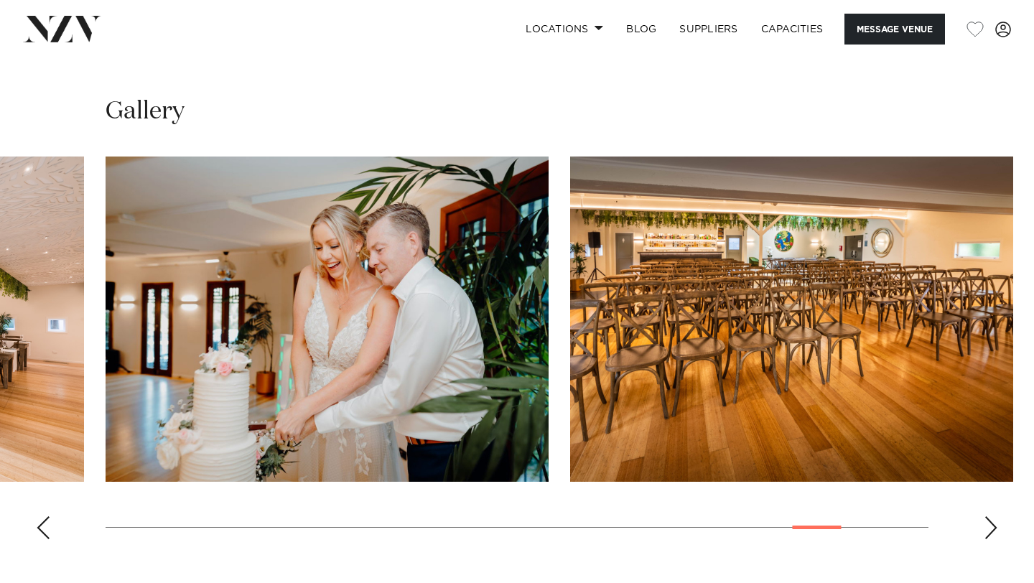
click at [989, 516] on div "Next slide" at bounding box center [991, 527] width 14 height 23
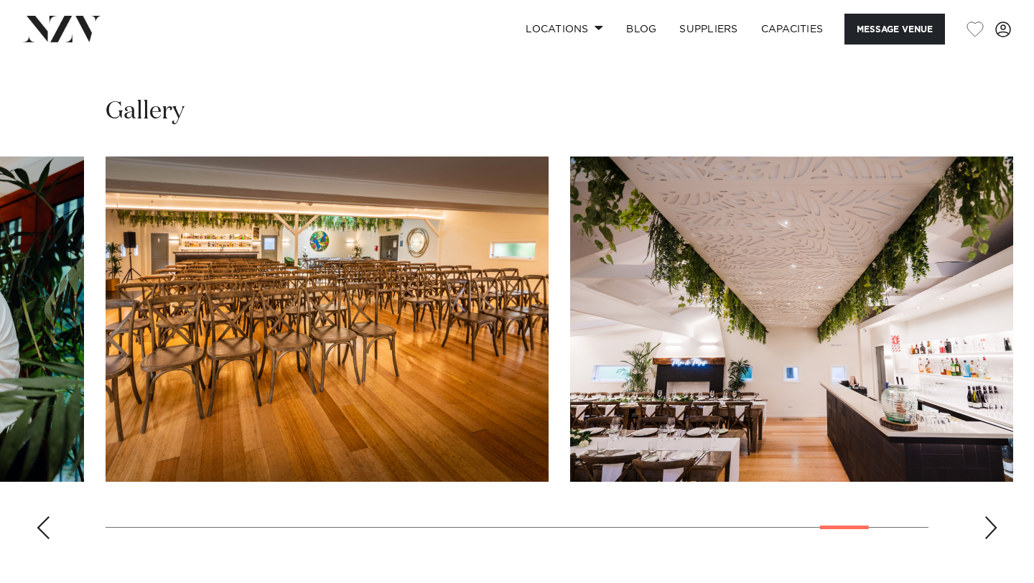
click at [46, 527] on swiper-container at bounding box center [517, 354] width 1034 height 394
click at [47, 516] on div "Previous slide" at bounding box center [43, 527] width 14 height 23
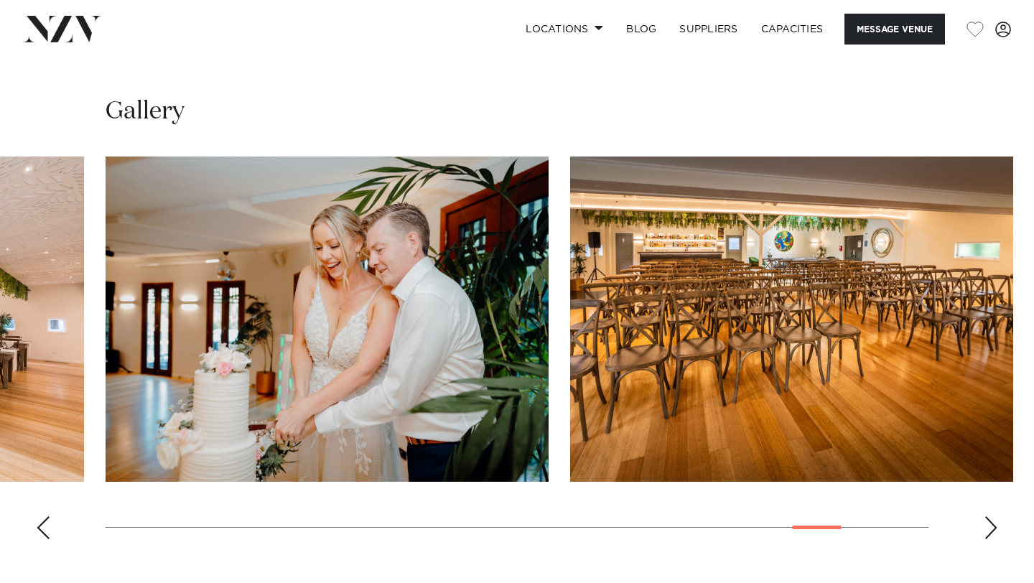
click at [992, 518] on div "Next slide" at bounding box center [991, 527] width 14 height 23
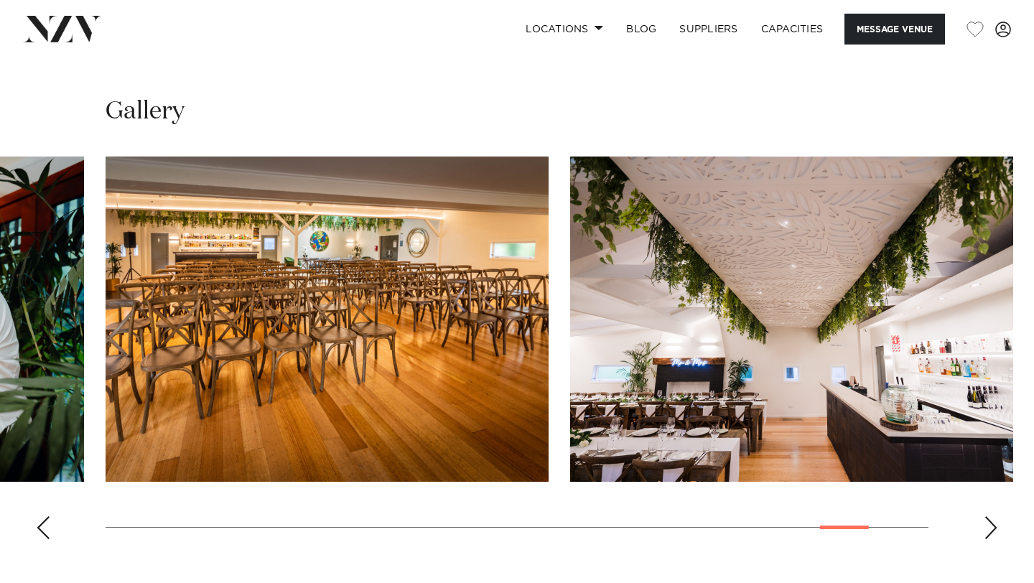
click at [992, 518] on div "Next slide" at bounding box center [991, 527] width 14 height 23
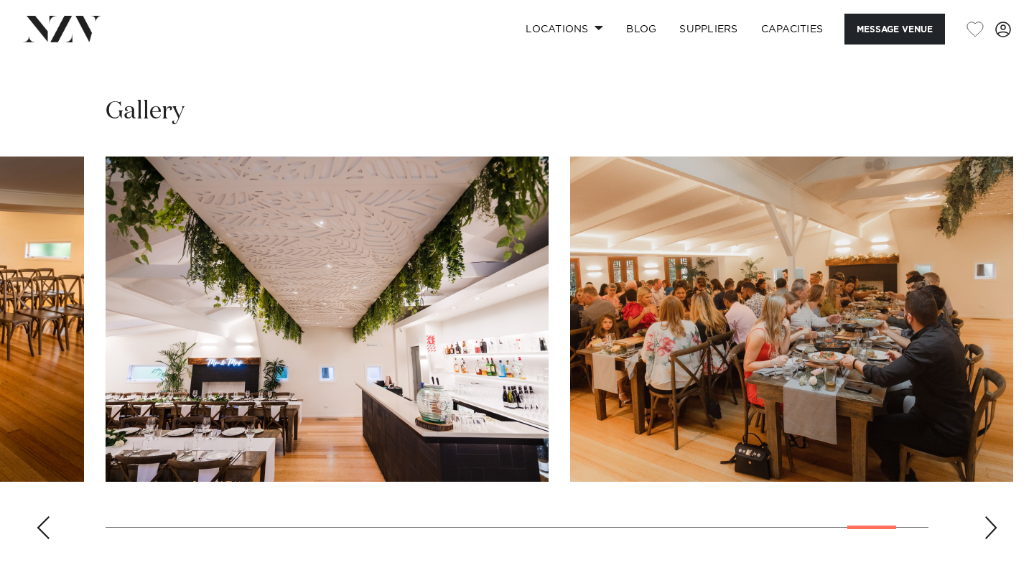
click at [994, 519] on div "Next slide" at bounding box center [991, 527] width 14 height 23
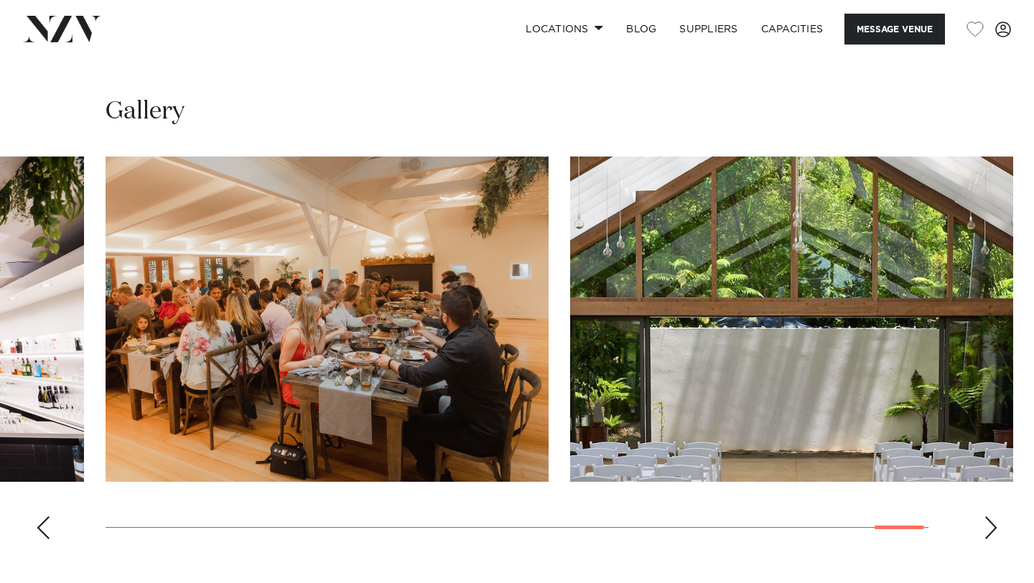
click at [994, 519] on div "Next slide" at bounding box center [991, 527] width 14 height 23
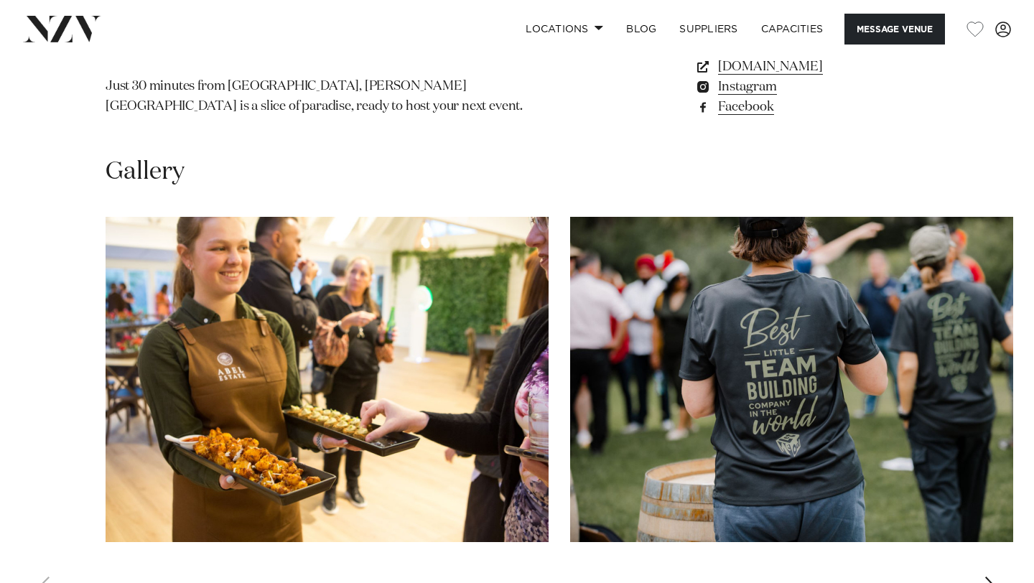
scroll to position [1256, 0]
click at [986, 577] on div "Next slide" at bounding box center [991, 588] width 14 height 23
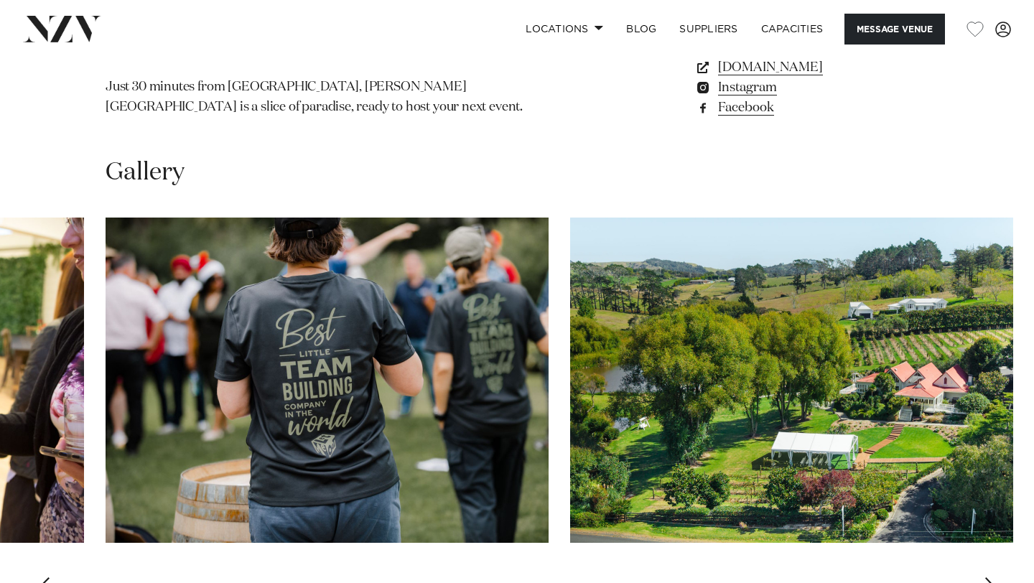
click at [986, 577] on div "Next slide" at bounding box center [991, 588] width 14 height 23
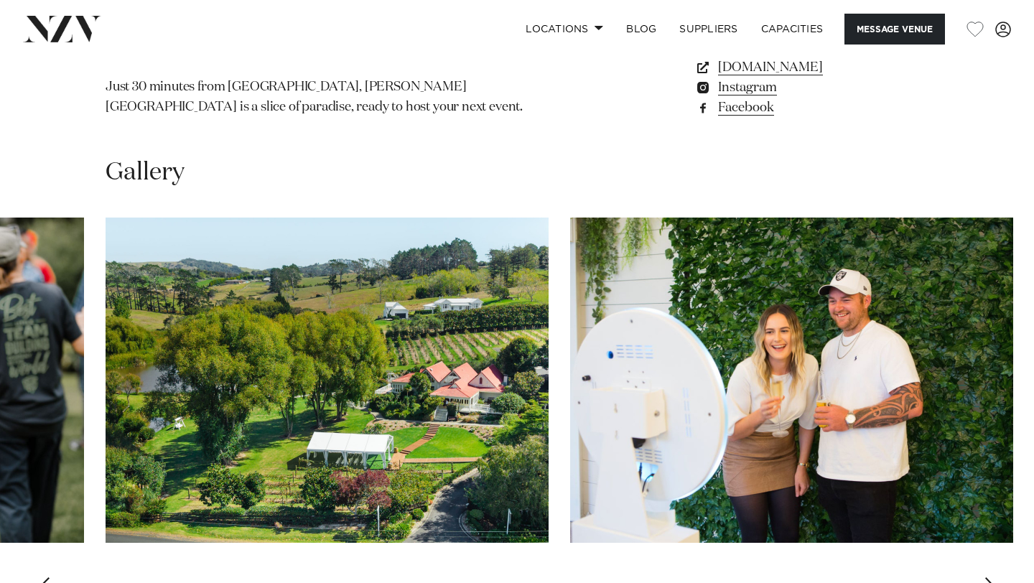
click at [986, 577] on div "Next slide" at bounding box center [991, 588] width 14 height 23
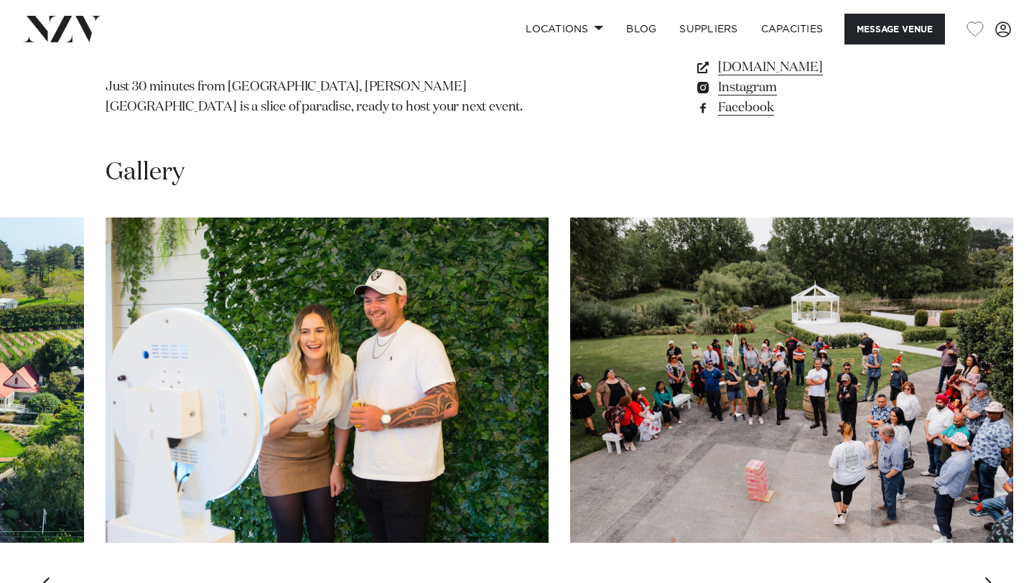
click at [988, 577] on div "Next slide" at bounding box center [991, 588] width 14 height 23
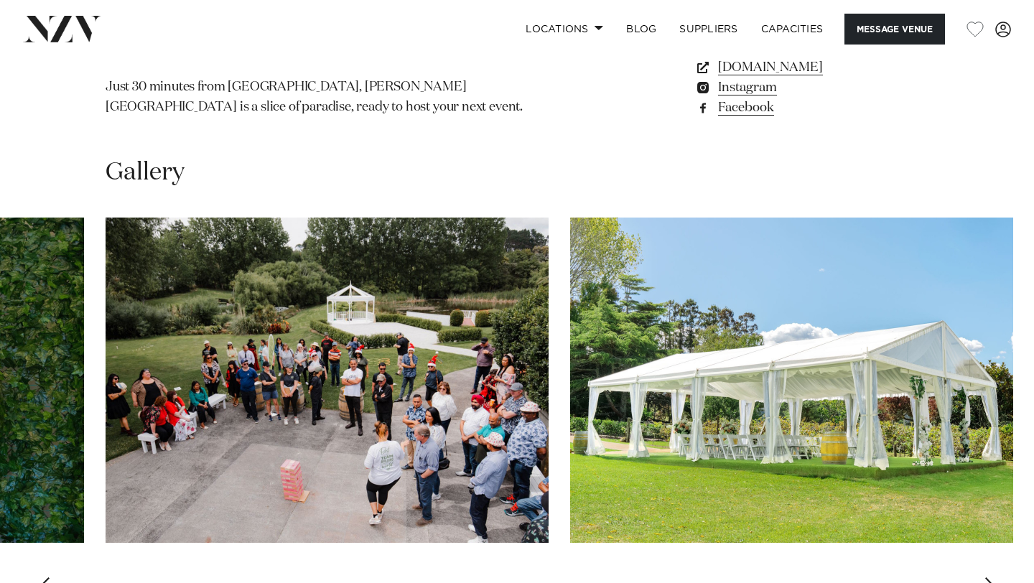
click at [988, 577] on div "Next slide" at bounding box center [991, 588] width 14 height 23
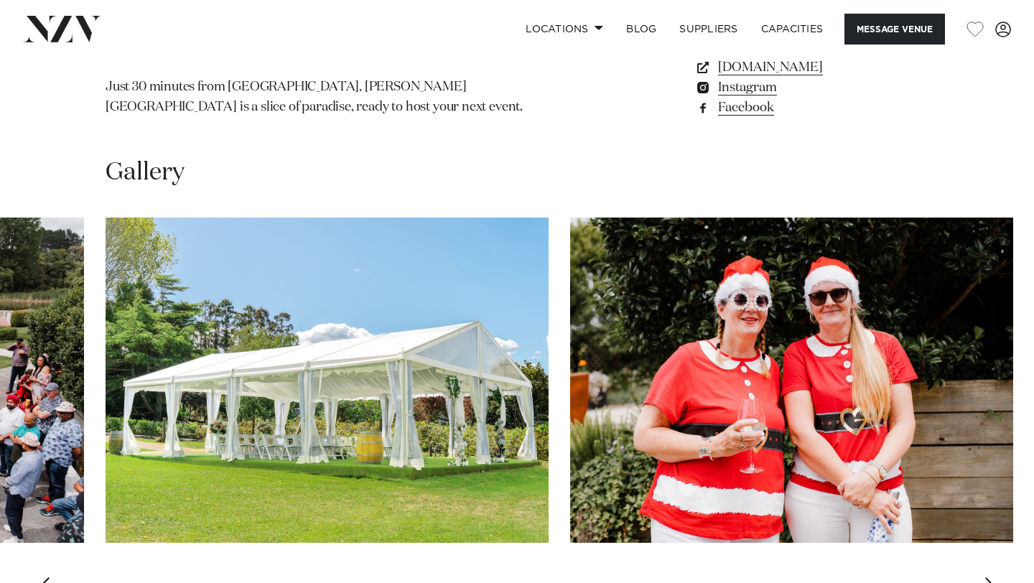
click at [988, 577] on div "Next slide" at bounding box center [991, 588] width 14 height 23
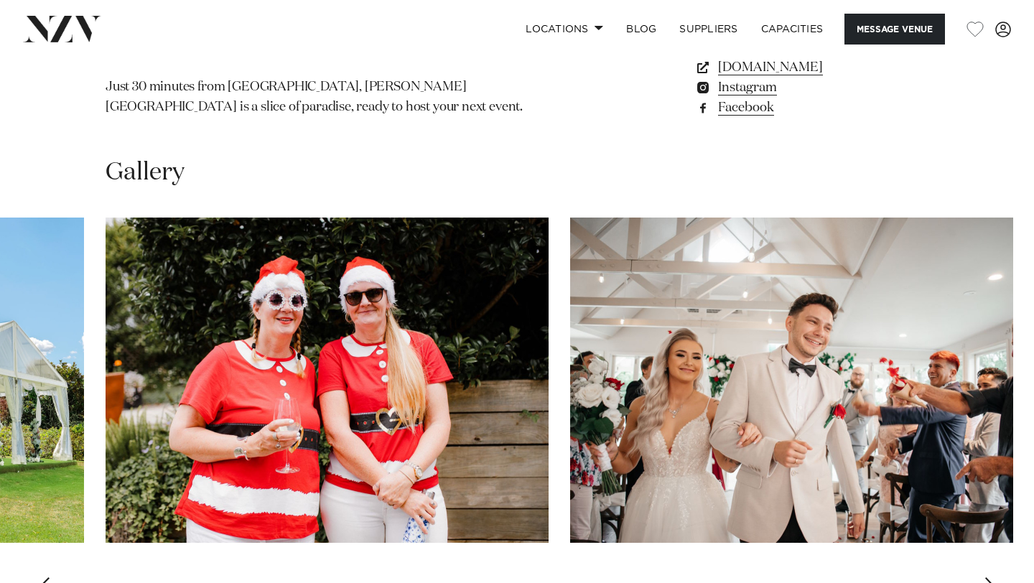
click at [988, 577] on div "Next slide" at bounding box center [991, 588] width 14 height 23
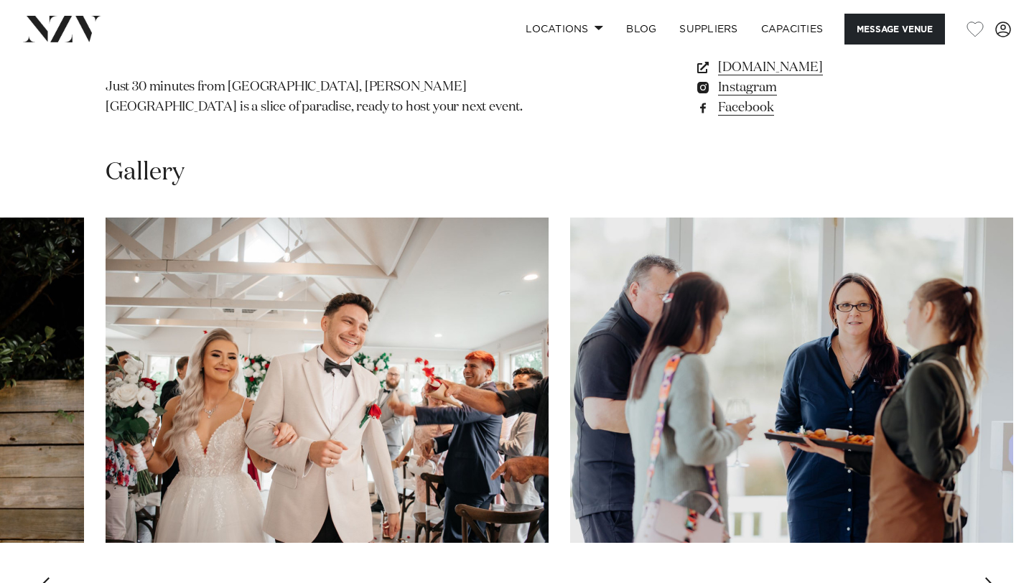
click at [988, 577] on div "Next slide" at bounding box center [991, 588] width 14 height 23
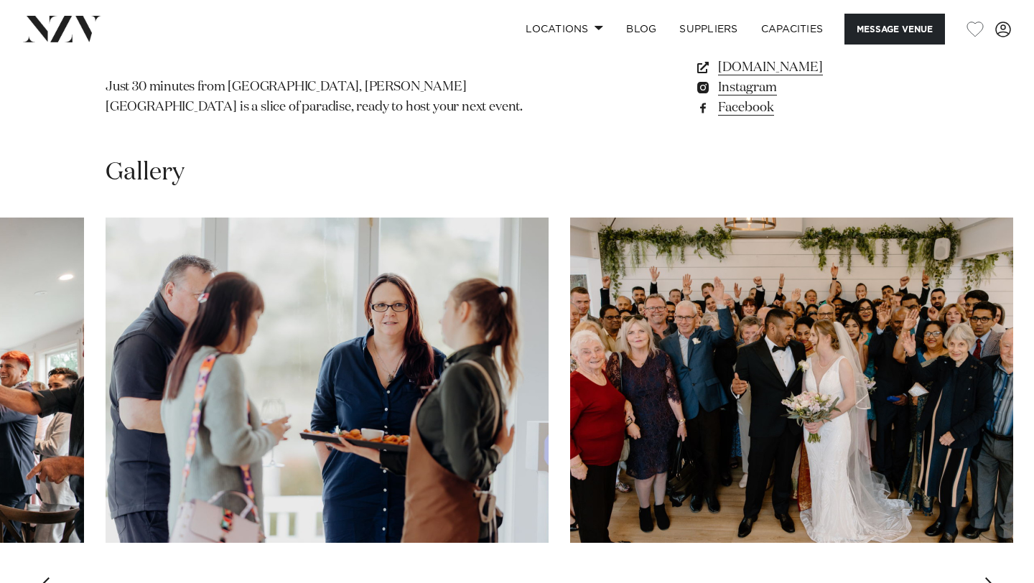
click at [988, 577] on div "Next slide" at bounding box center [991, 588] width 14 height 23
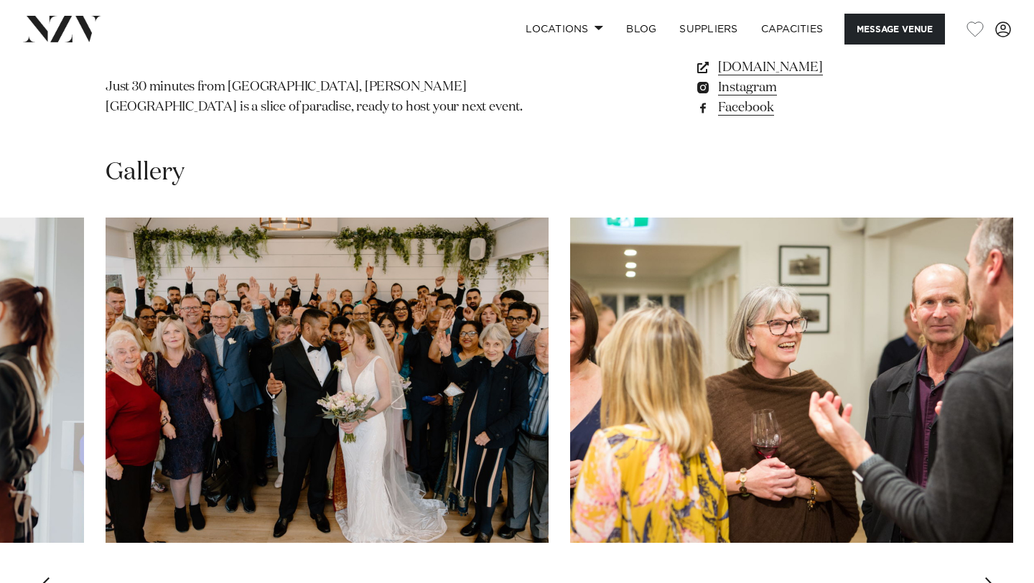
click at [988, 577] on div "Next slide" at bounding box center [991, 588] width 14 height 23
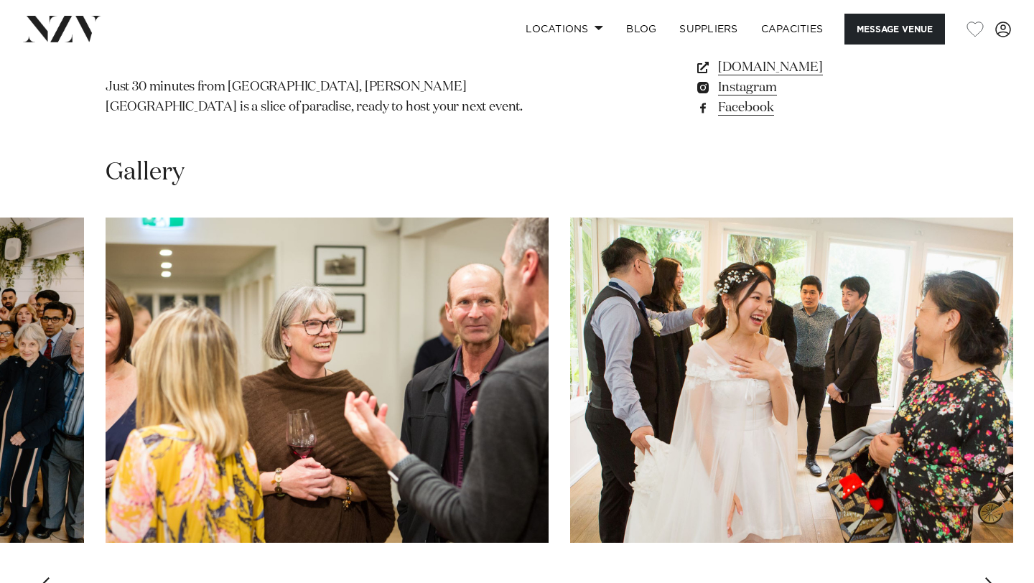
click at [988, 577] on div "Next slide" at bounding box center [991, 588] width 14 height 23
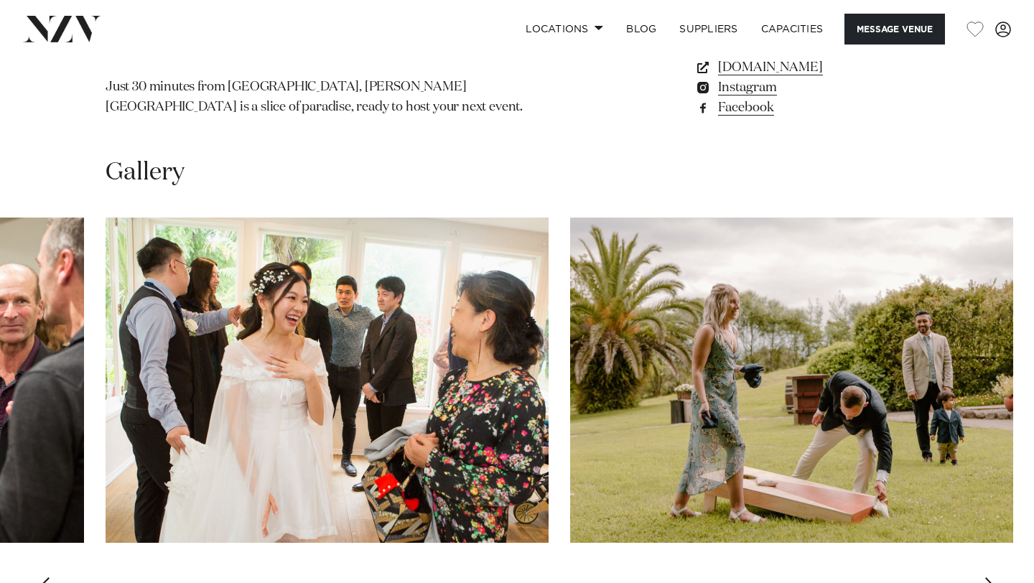
click at [990, 577] on div "Next slide" at bounding box center [991, 588] width 14 height 23
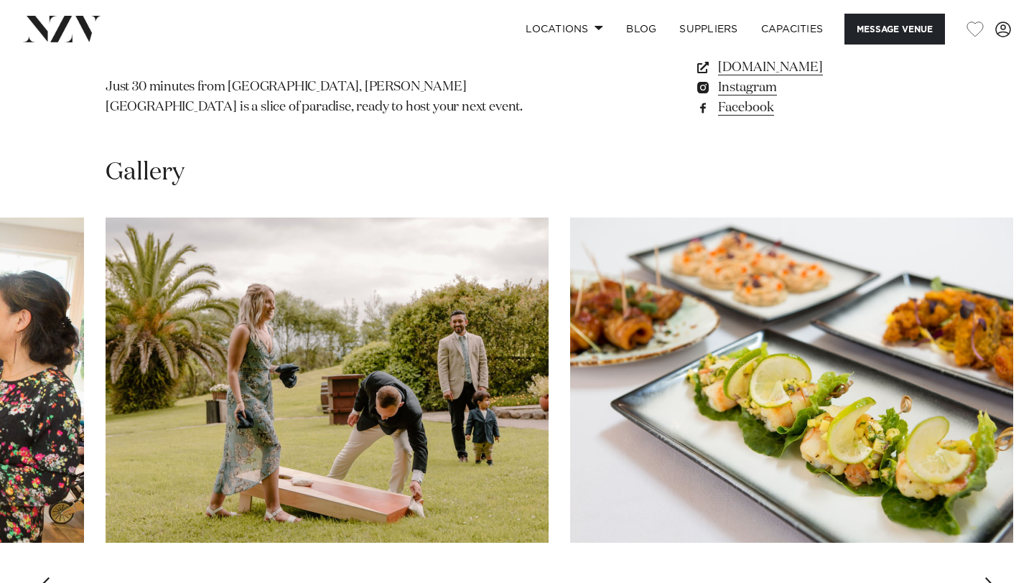
click at [990, 577] on div "Next slide" at bounding box center [991, 588] width 14 height 23
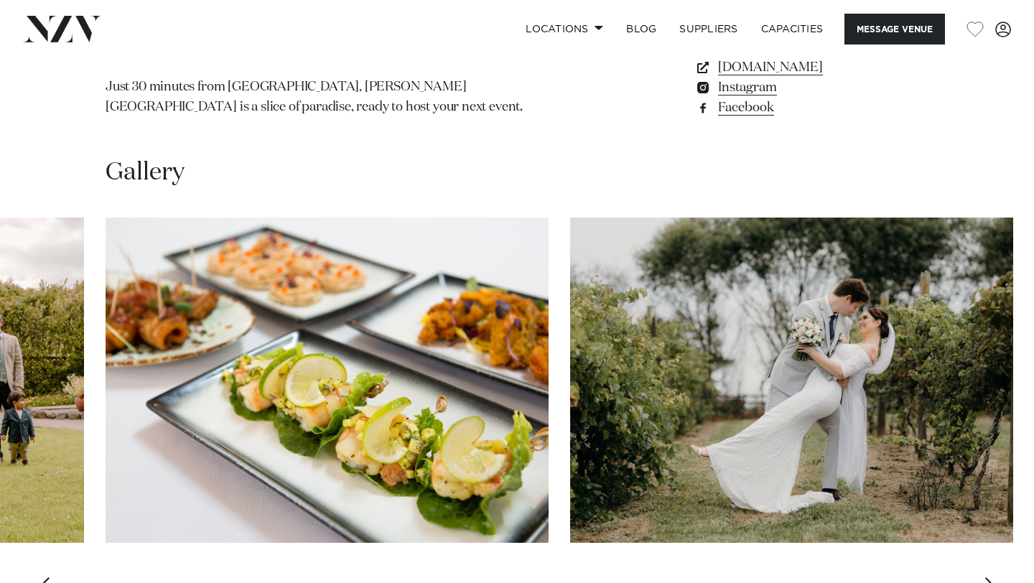
click at [990, 577] on div "Next slide" at bounding box center [991, 588] width 14 height 23
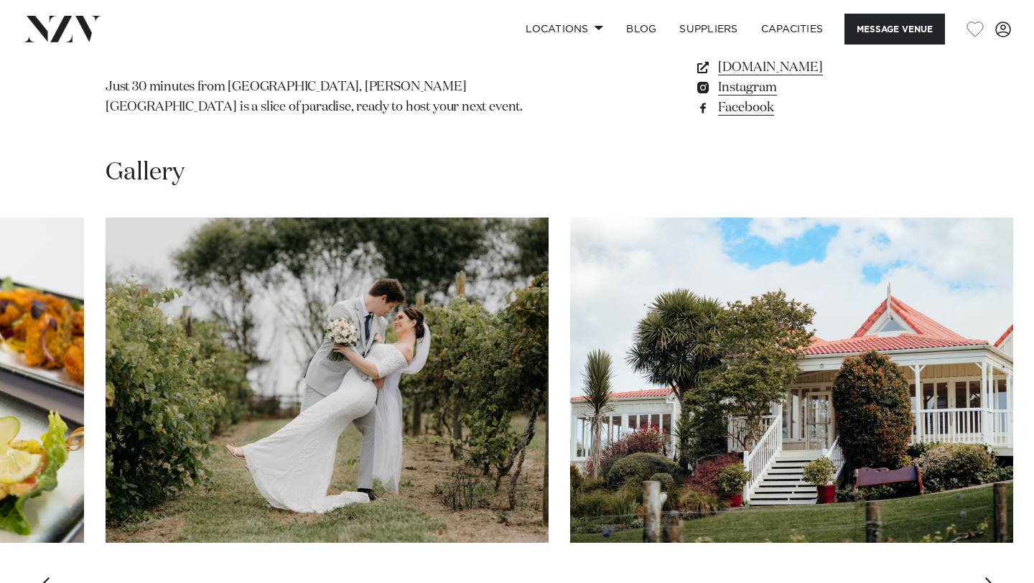
click at [990, 577] on div "Next slide" at bounding box center [991, 588] width 14 height 23
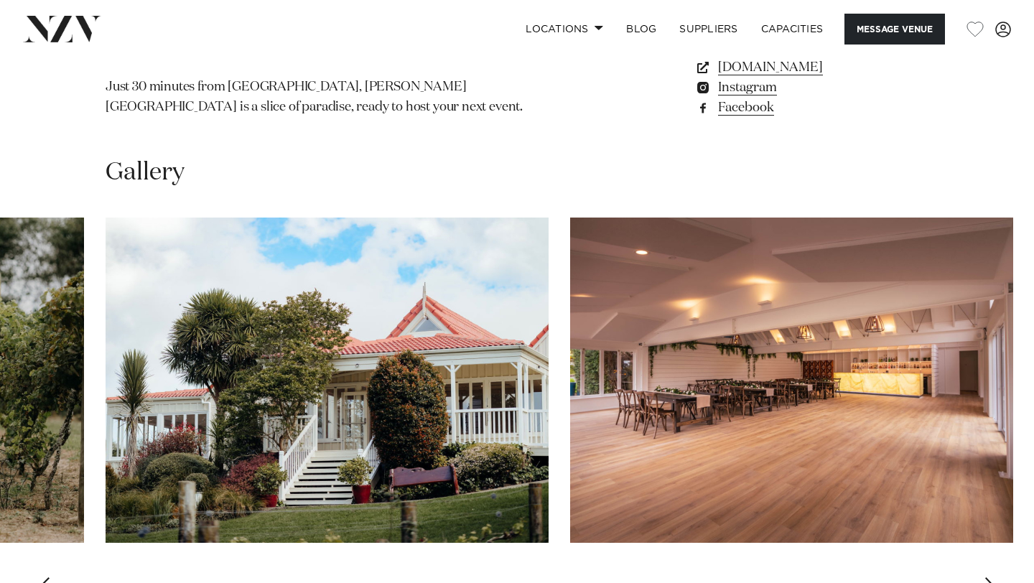
click at [990, 577] on div "Next slide" at bounding box center [991, 588] width 14 height 23
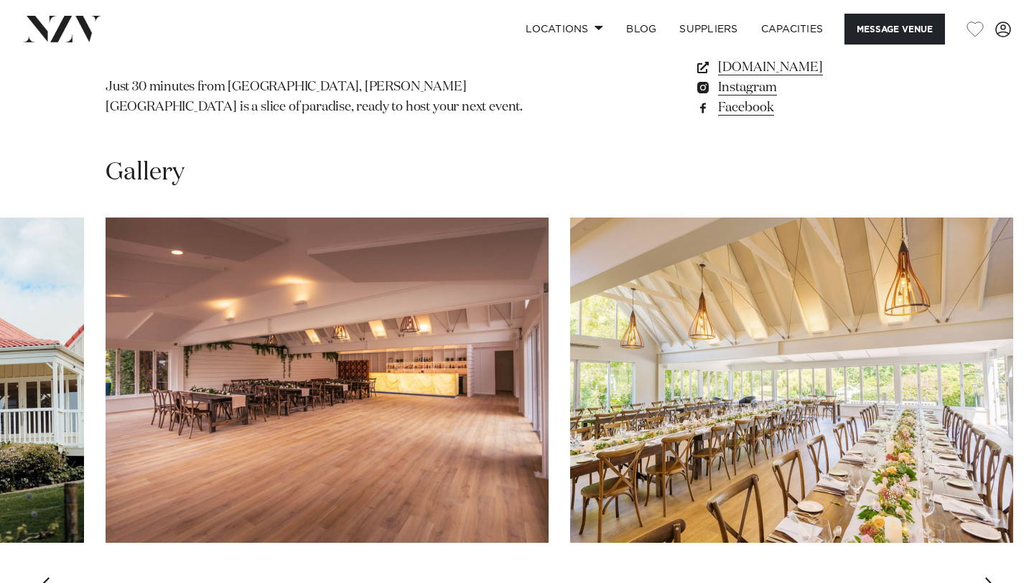
click at [990, 577] on div "Next slide" at bounding box center [991, 588] width 14 height 23
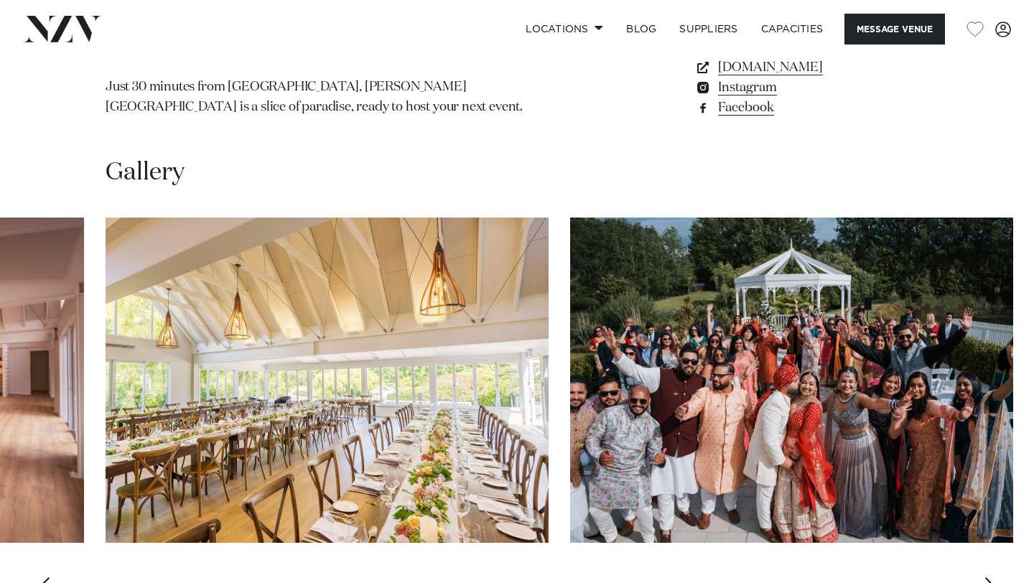
click at [990, 577] on div "Next slide" at bounding box center [991, 588] width 14 height 23
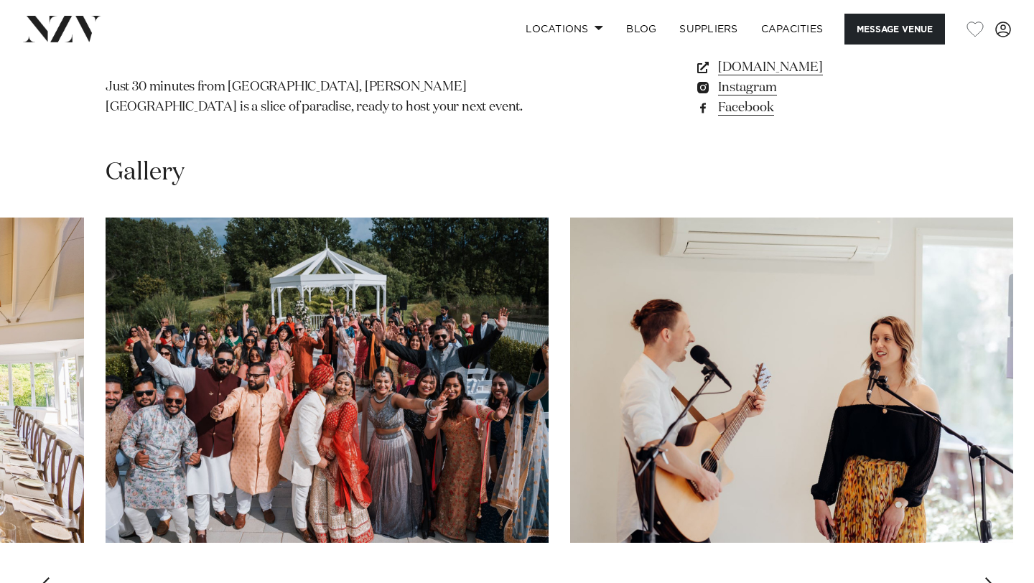
click at [990, 577] on div "Next slide" at bounding box center [991, 588] width 14 height 23
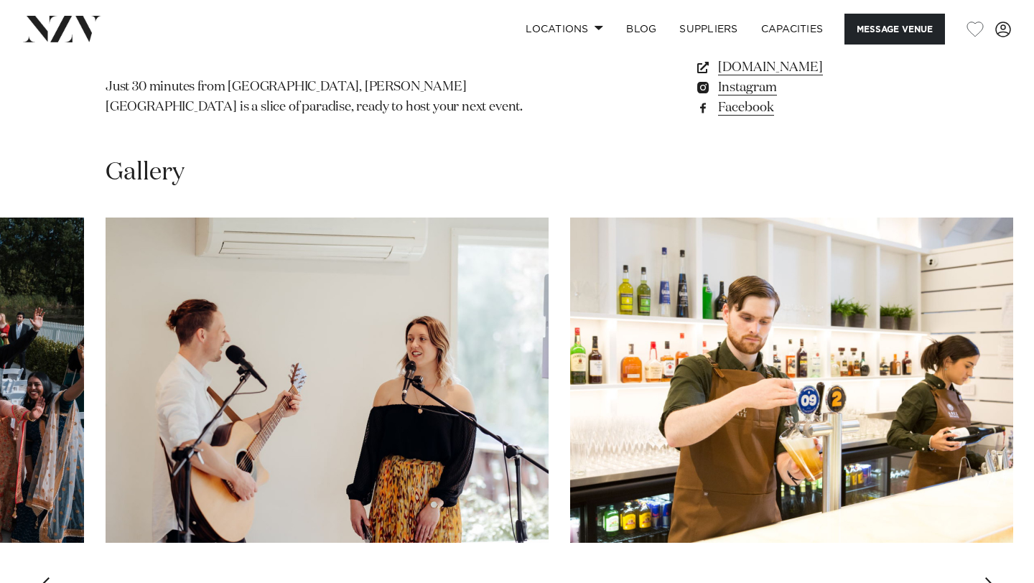
click at [991, 577] on div "Next slide" at bounding box center [991, 588] width 14 height 23
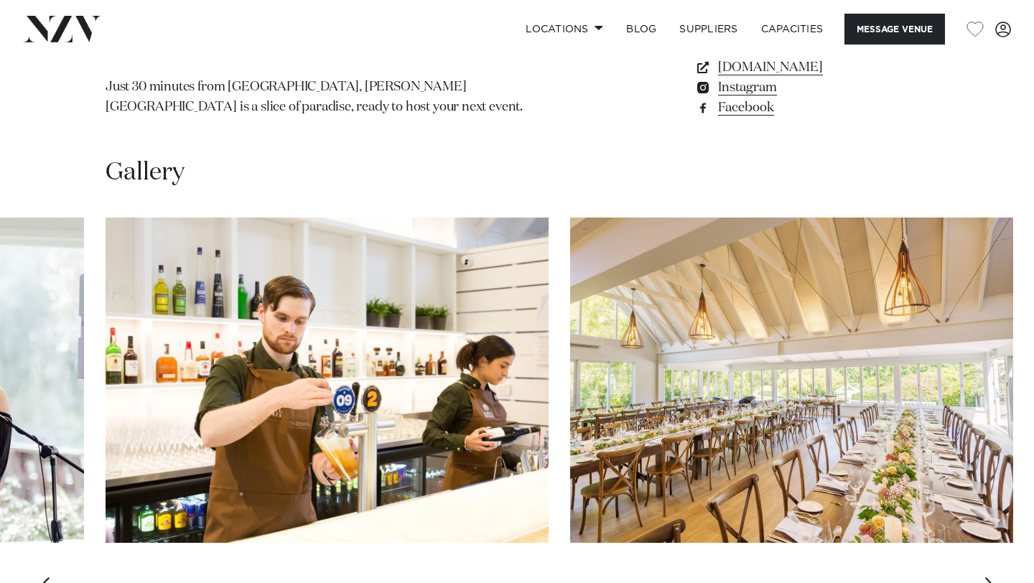
click at [991, 577] on div "Next slide" at bounding box center [991, 588] width 14 height 23
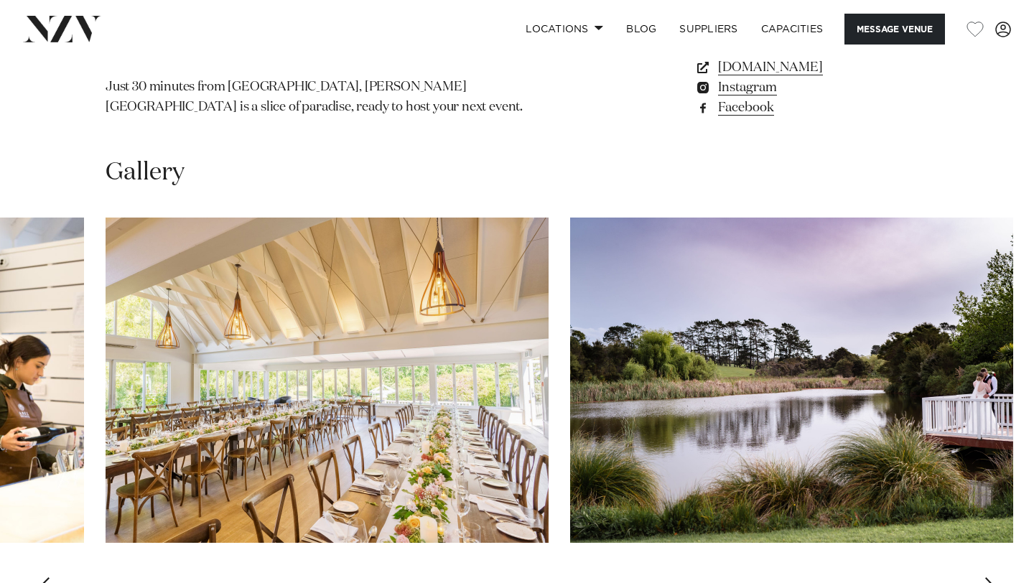
click at [991, 577] on div "Next slide" at bounding box center [991, 588] width 14 height 23
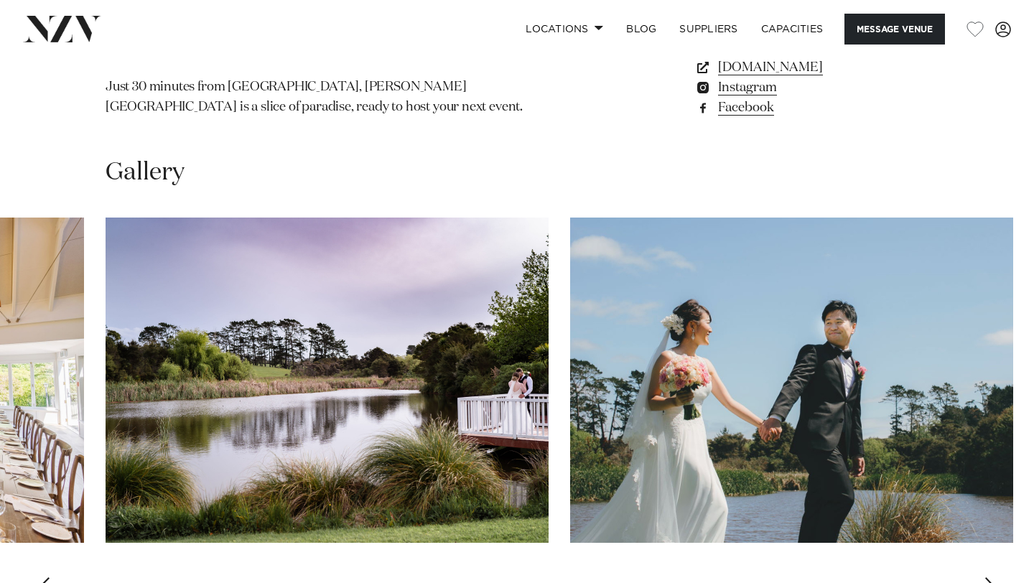
click at [991, 577] on div "Next slide" at bounding box center [991, 588] width 14 height 23
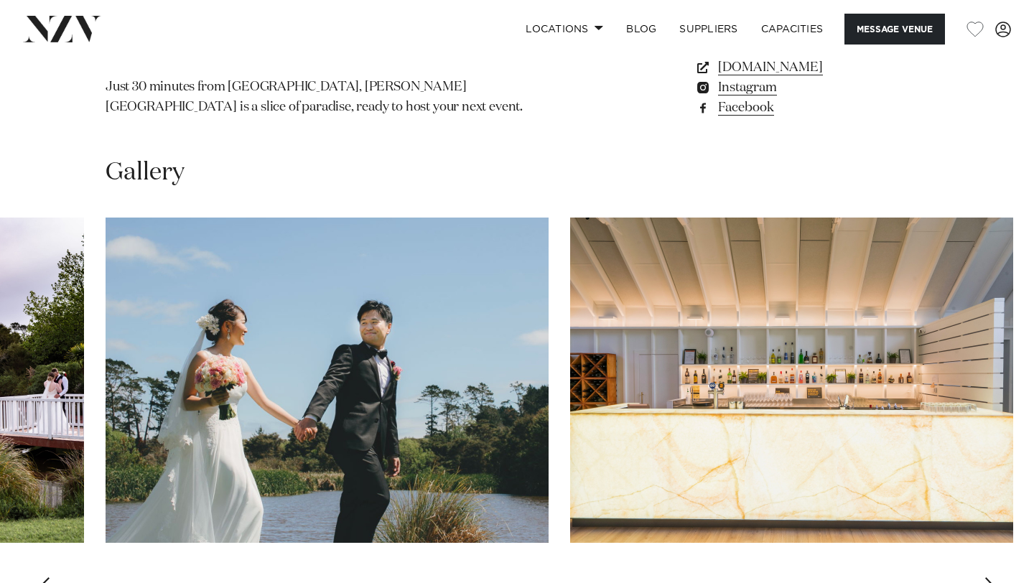
click at [991, 577] on div "Next slide" at bounding box center [991, 588] width 14 height 23
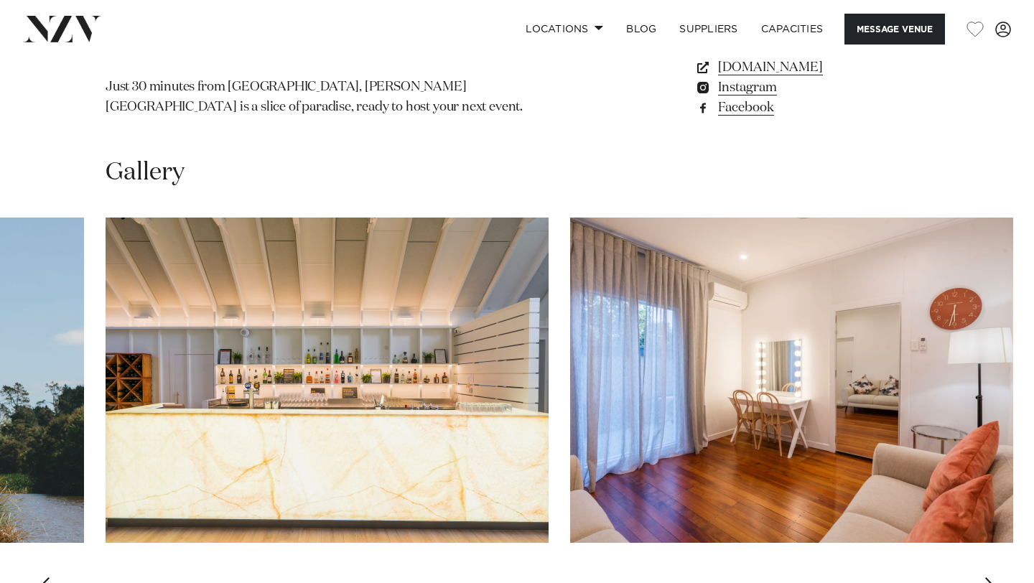
click at [991, 577] on div "Next slide" at bounding box center [991, 588] width 14 height 23
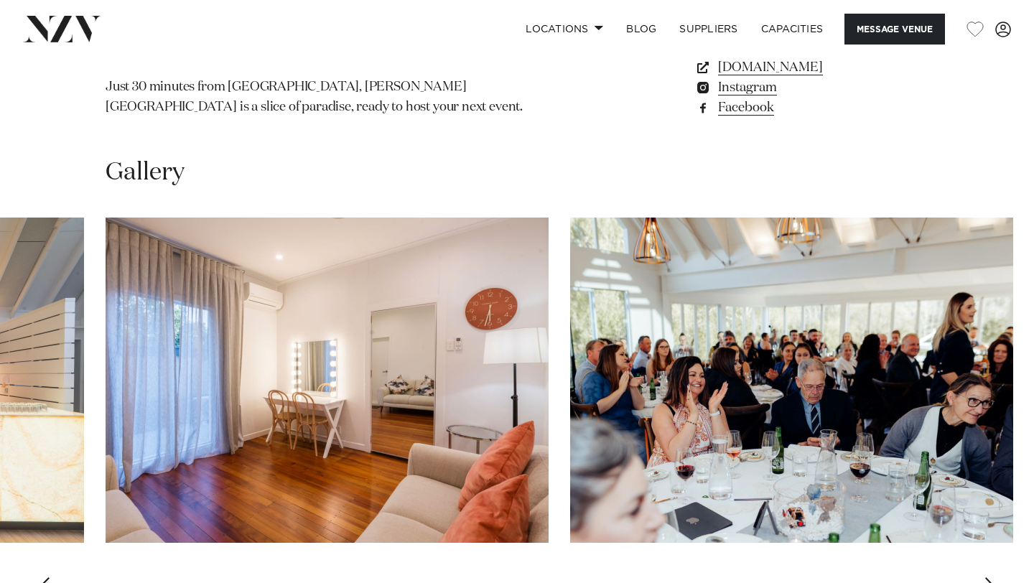
click at [991, 577] on div "Next slide" at bounding box center [991, 588] width 14 height 23
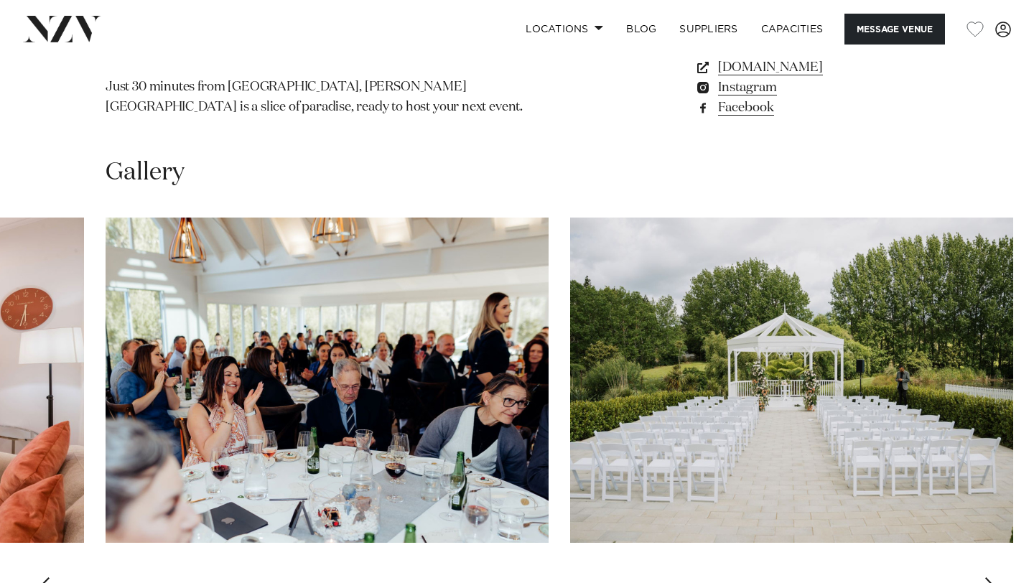
click at [991, 577] on div "Next slide" at bounding box center [991, 588] width 14 height 23
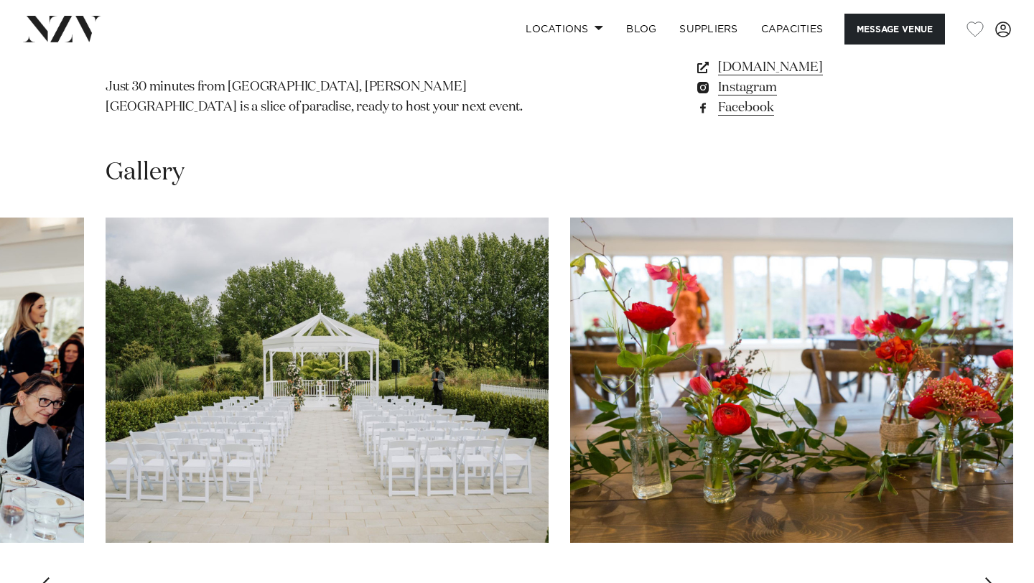
click at [991, 577] on div "Next slide" at bounding box center [991, 588] width 14 height 23
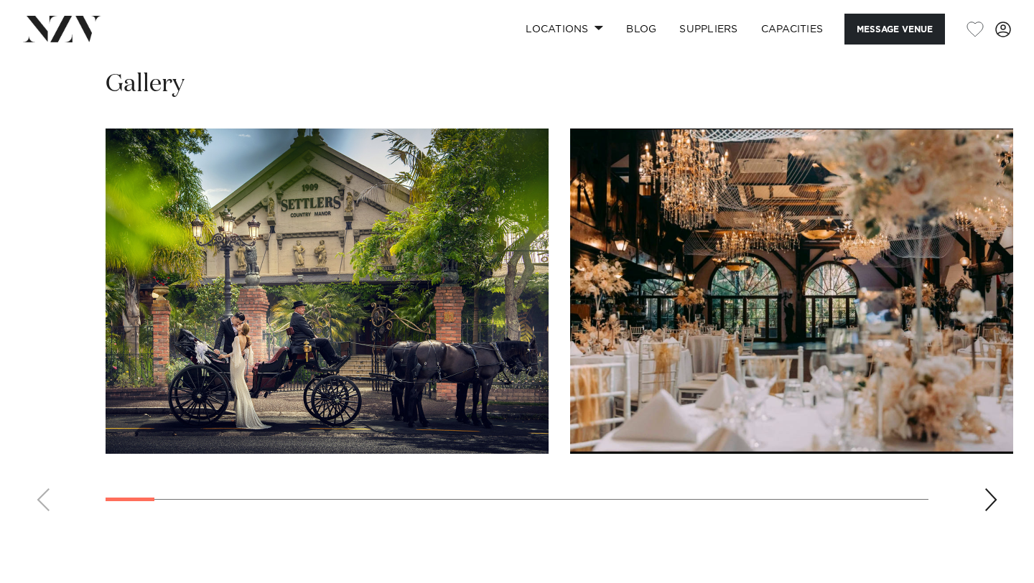
scroll to position [1351, 0]
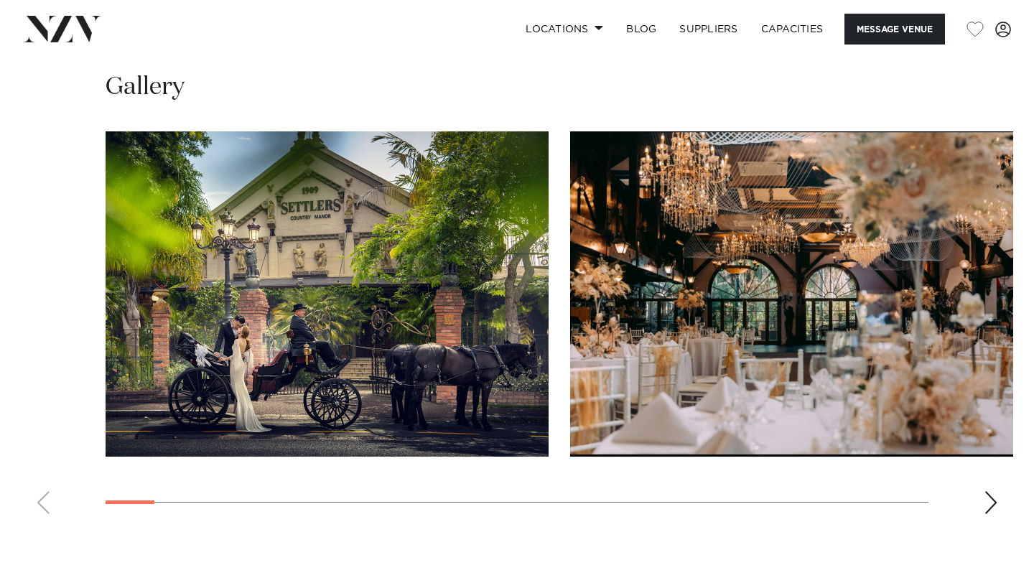
click at [988, 506] on div "Next slide" at bounding box center [991, 502] width 14 height 23
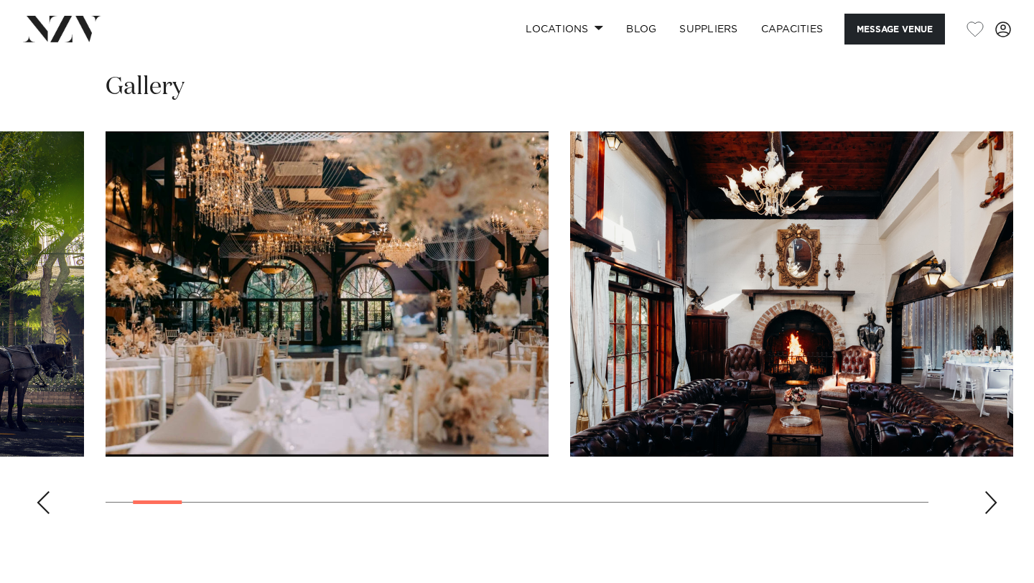
click at [988, 506] on div "Next slide" at bounding box center [991, 502] width 14 height 23
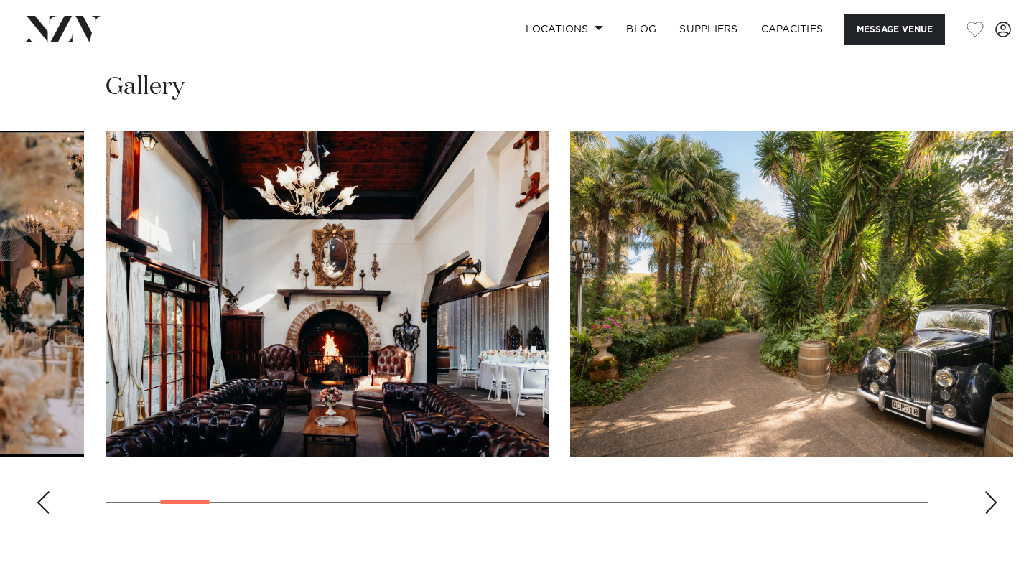
click at [988, 506] on div "Next slide" at bounding box center [991, 502] width 14 height 23
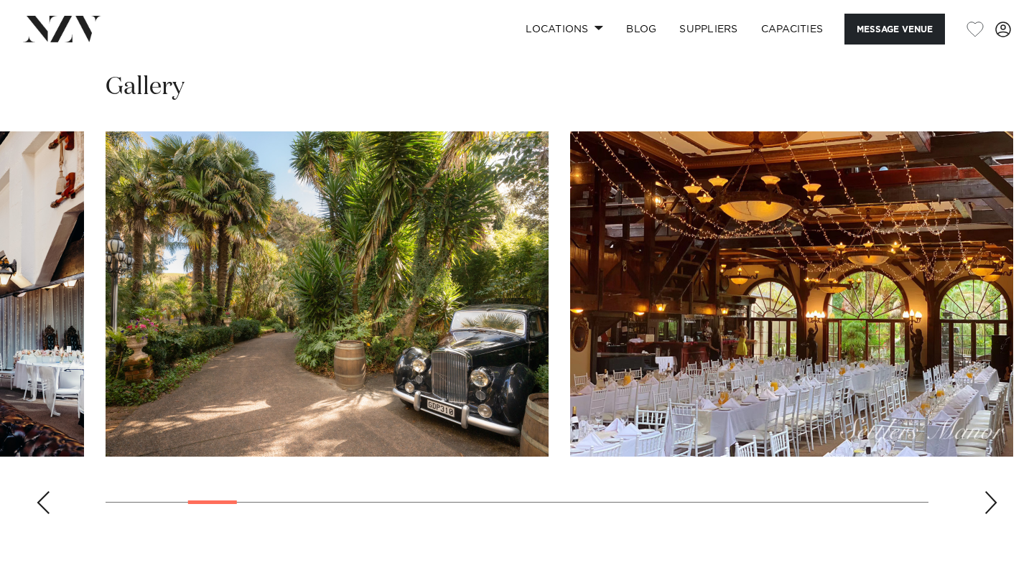
click at [988, 506] on div "Next slide" at bounding box center [991, 502] width 14 height 23
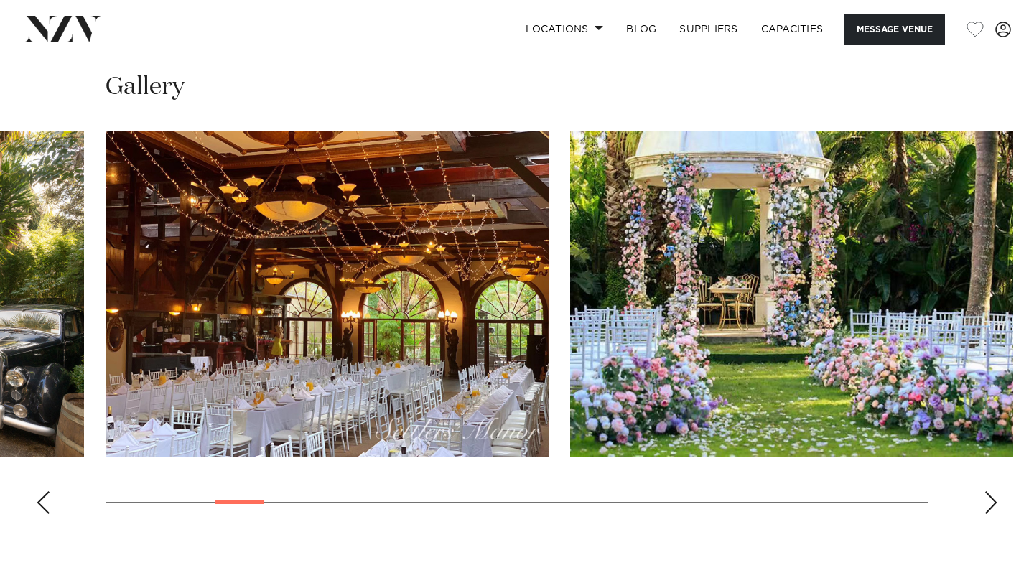
click at [988, 504] on div "Next slide" at bounding box center [991, 502] width 14 height 23
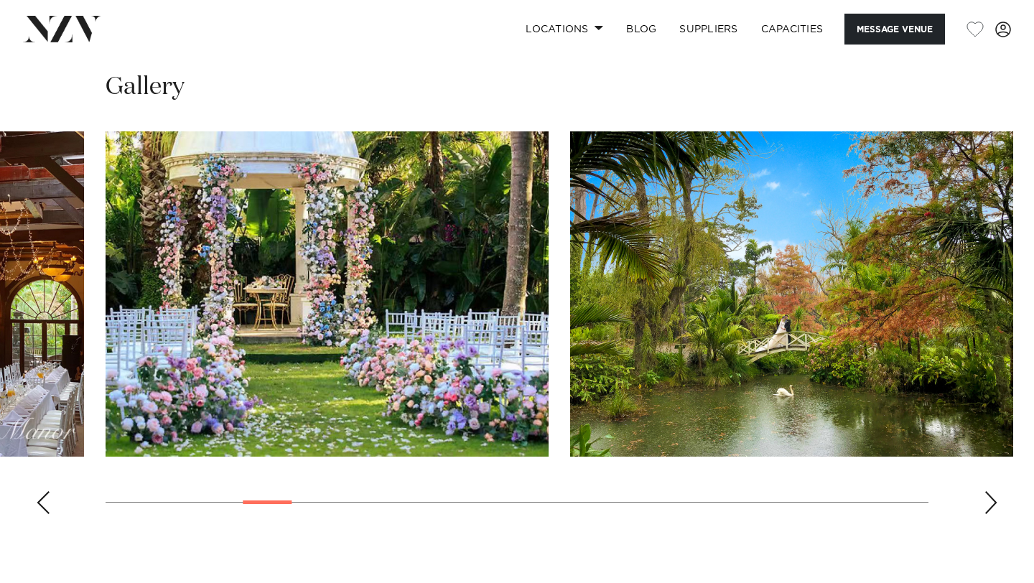
click at [991, 504] on div "Next slide" at bounding box center [991, 502] width 14 height 23
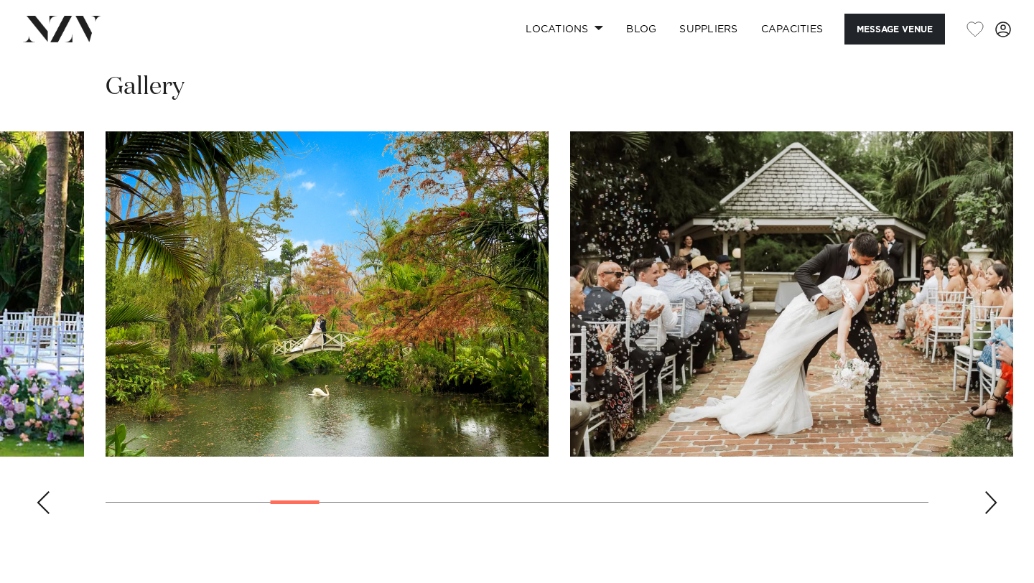
click at [991, 504] on div "Next slide" at bounding box center [991, 502] width 14 height 23
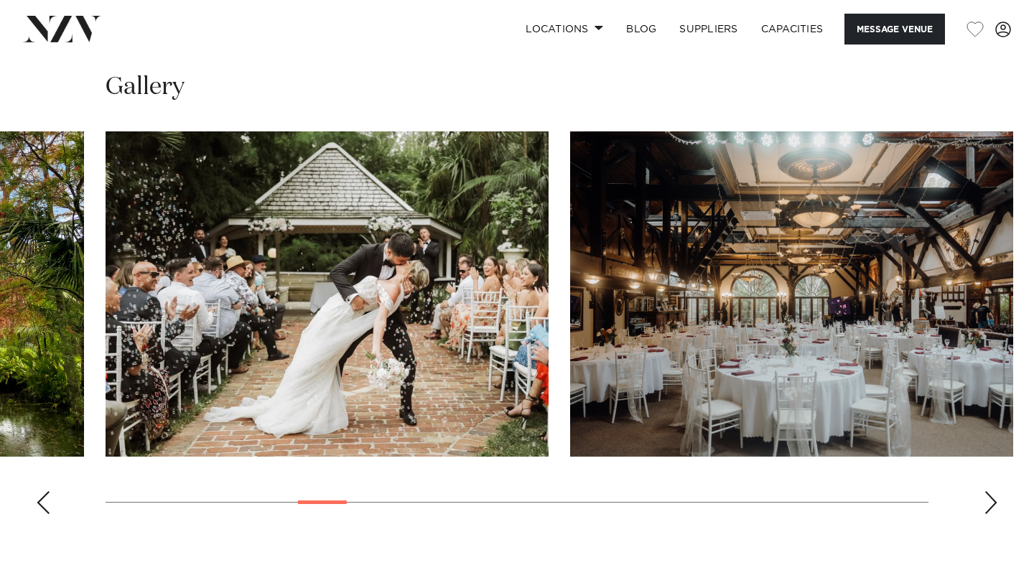
click at [991, 504] on div "Next slide" at bounding box center [991, 502] width 14 height 23
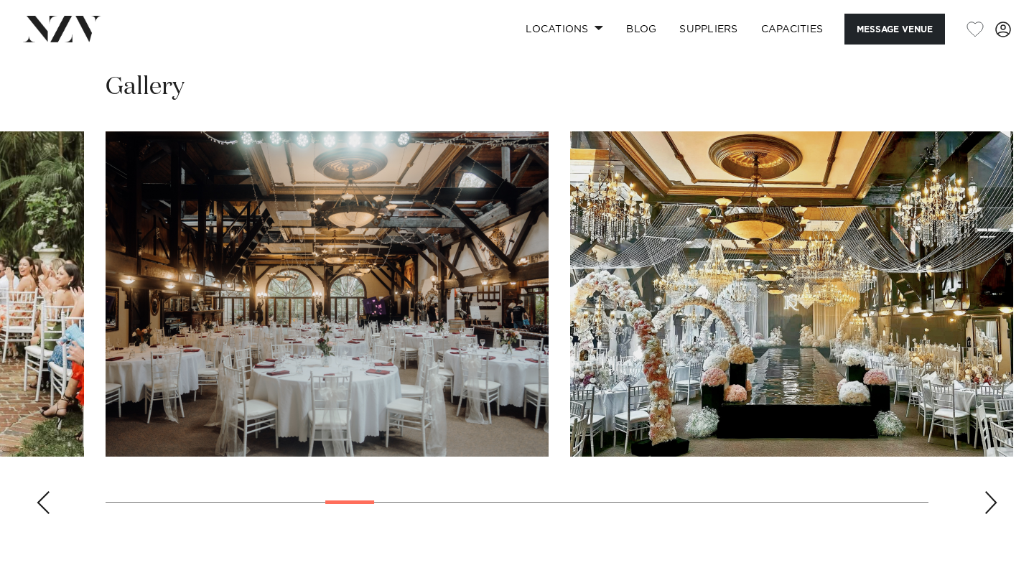
click at [991, 501] on div "Next slide" at bounding box center [991, 502] width 14 height 23
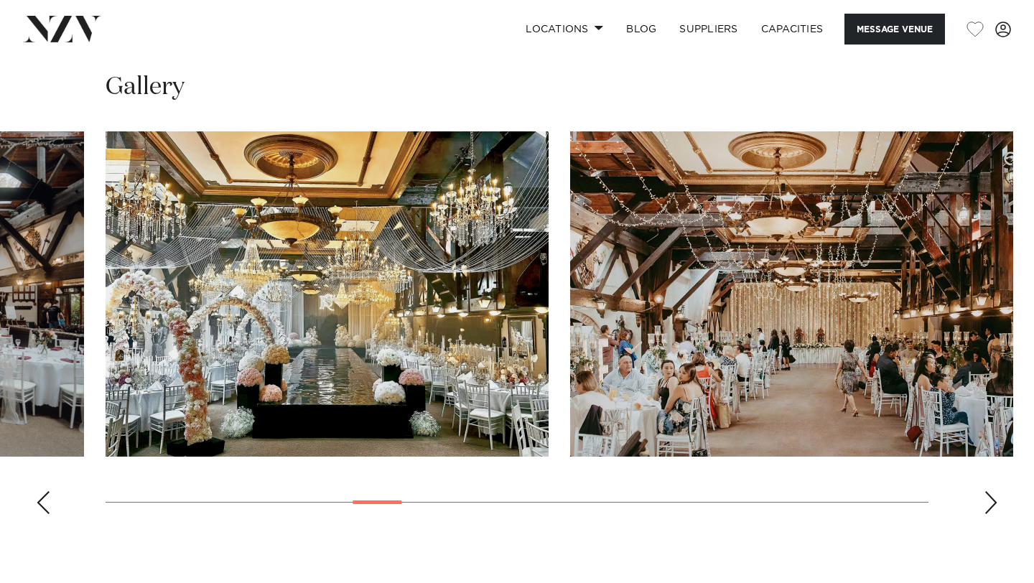
click at [991, 501] on div "Next slide" at bounding box center [991, 502] width 14 height 23
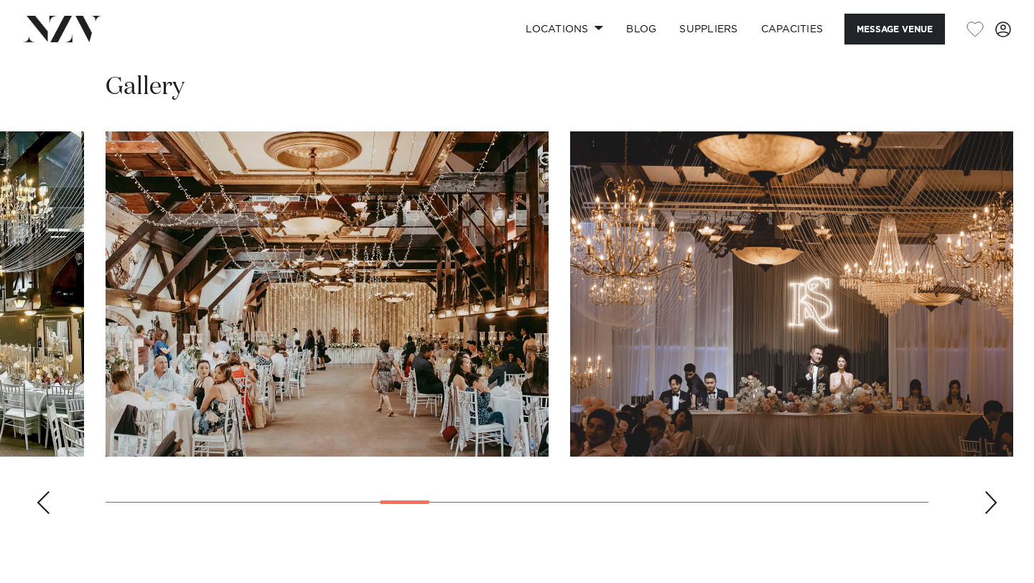
click at [991, 501] on div "Next slide" at bounding box center [991, 502] width 14 height 23
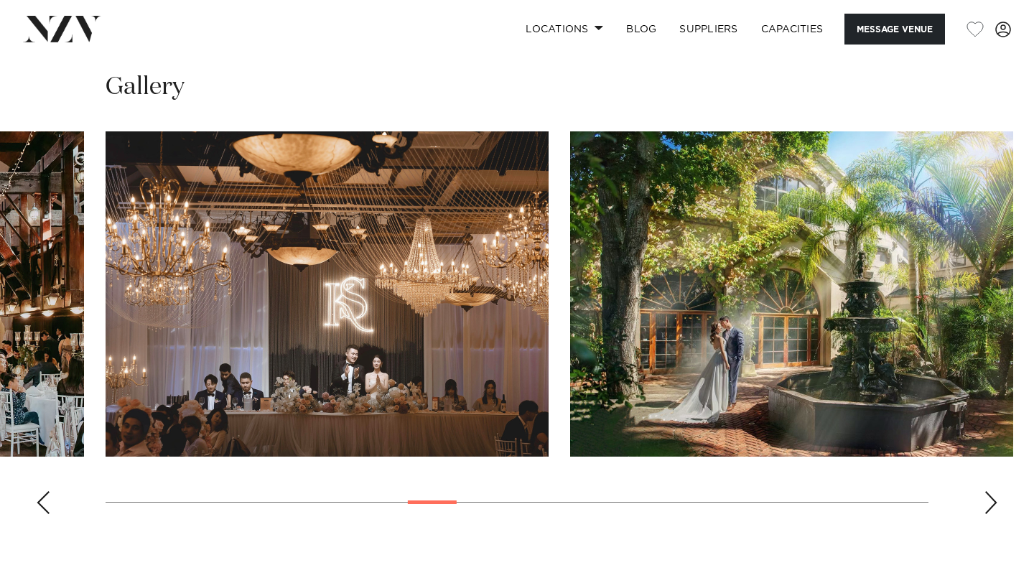
click at [992, 503] on div "Next slide" at bounding box center [991, 502] width 14 height 23
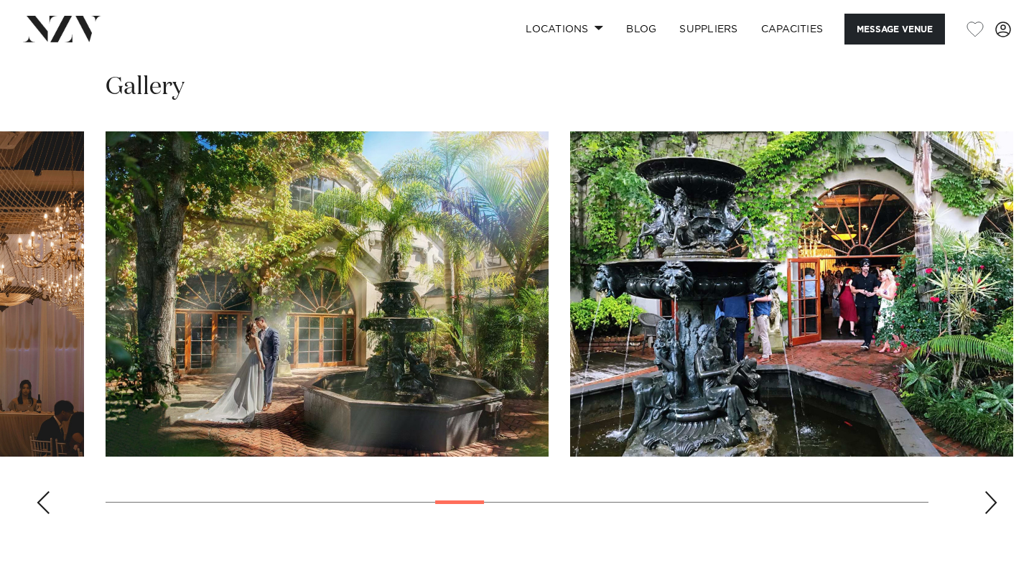
click at [992, 503] on div "Next slide" at bounding box center [991, 502] width 14 height 23
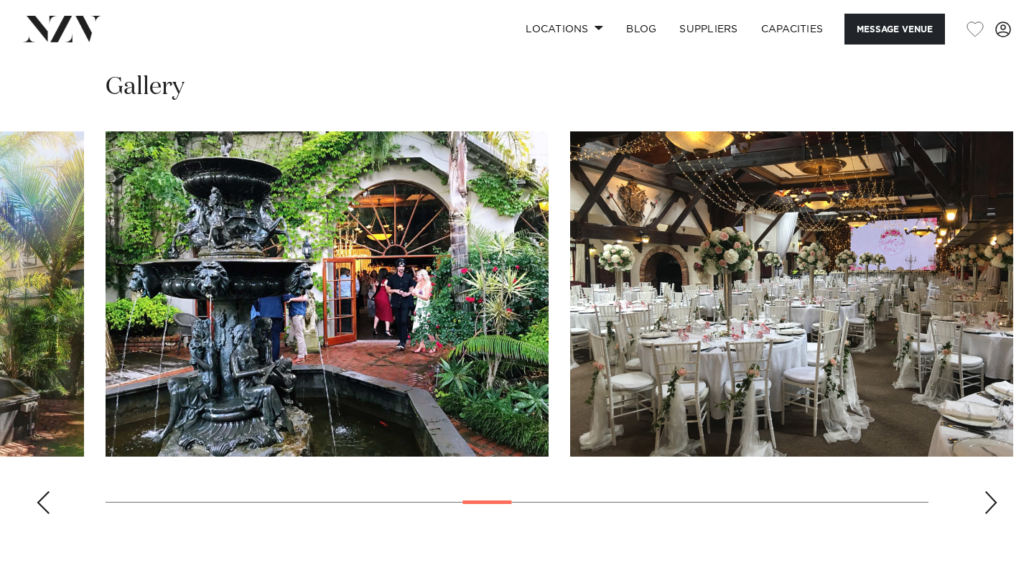
click at [992, 503] on div "Next slide" at bounding box center [991, 502] width 14 height 23
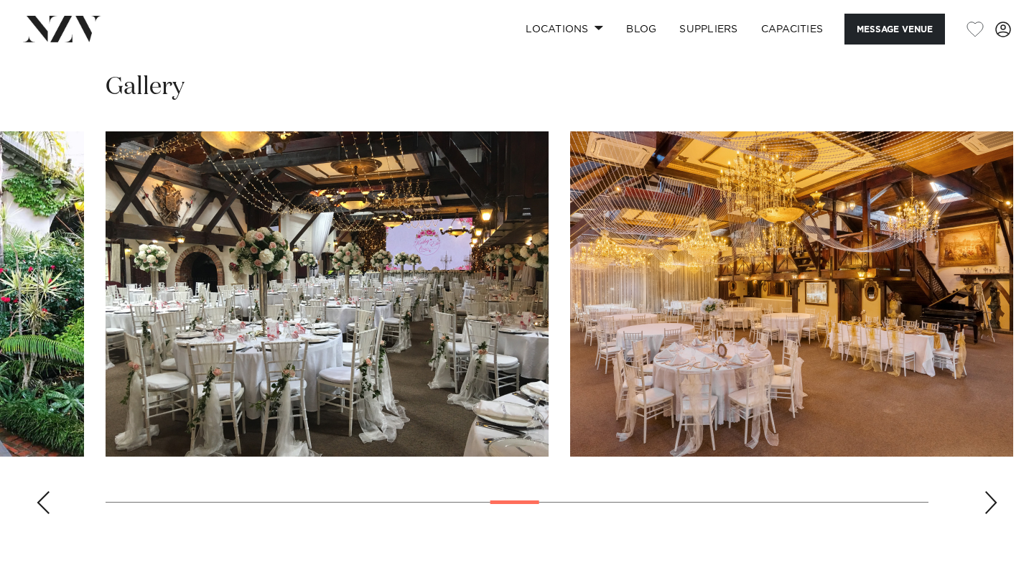
click at [992, 503] on div "Next slide" at bounding box center [991, 502] width 14 height 23
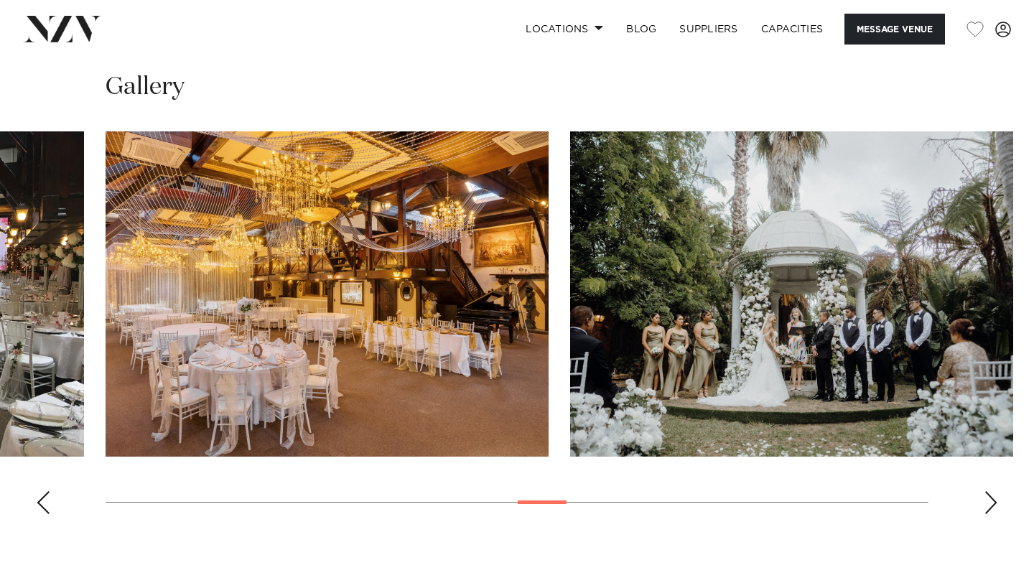
click at [992, 503] on div "Next slide" at bounding box center [991, 502] width 14 height 23
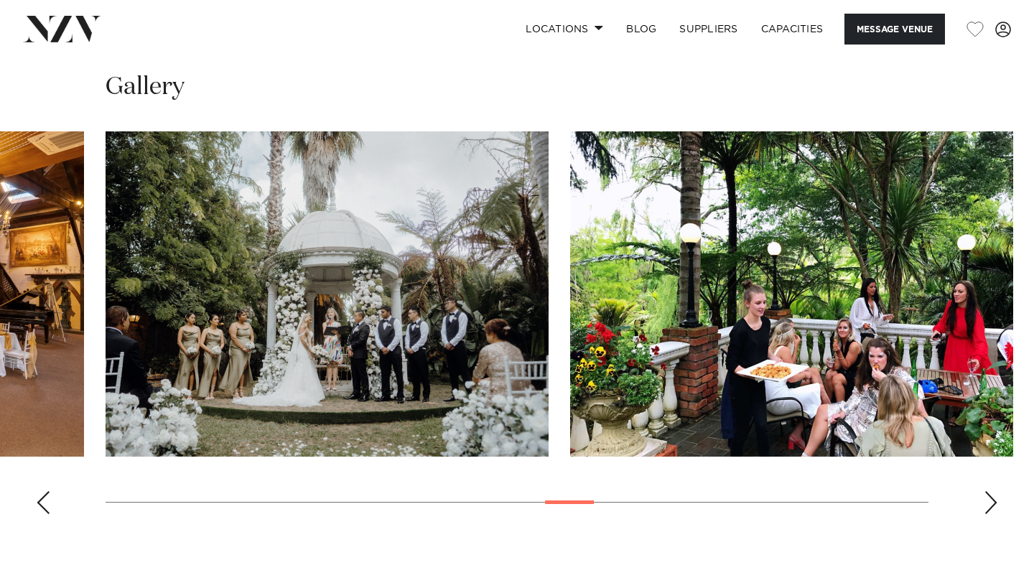
click at [992, 503] on div "Next slide" at bounding box center [991, 502] width 14 height 23
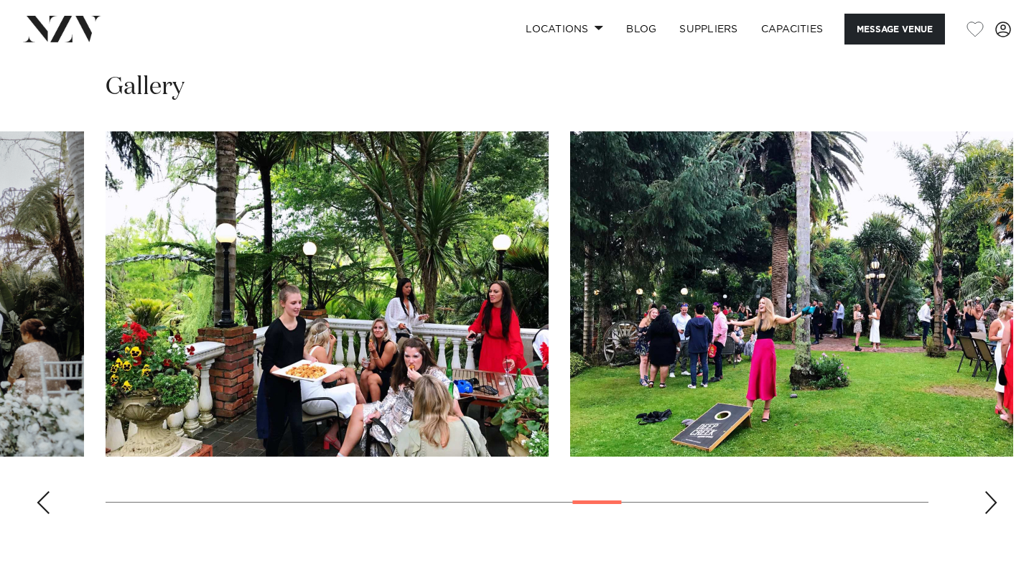
click at [992, 504] on div "Next slide" at bounding box center [991, 502] width 14 height 23
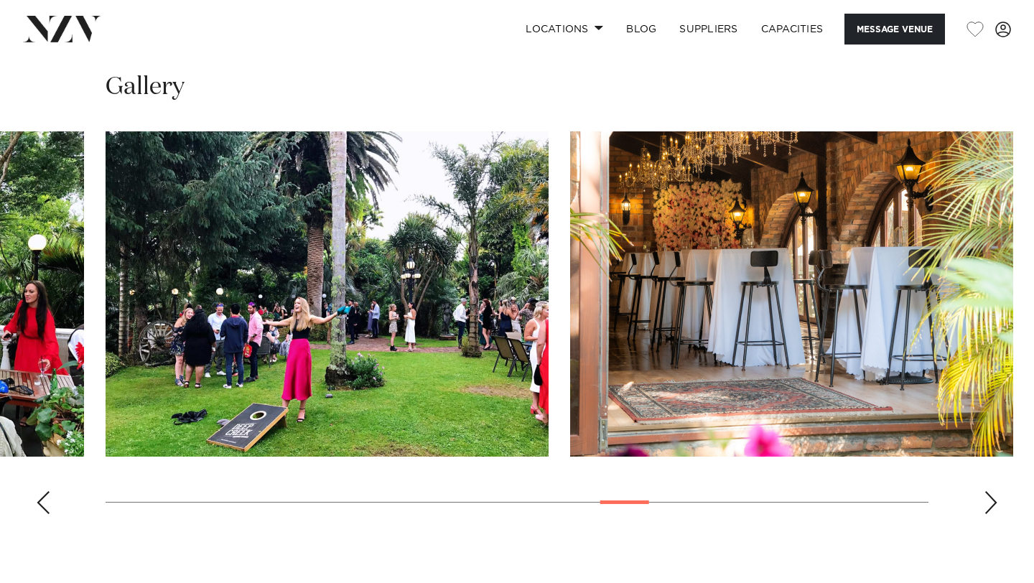
click at [993, 504] on div "Next slide" at bounding box center [991, 502] width 14 height 23
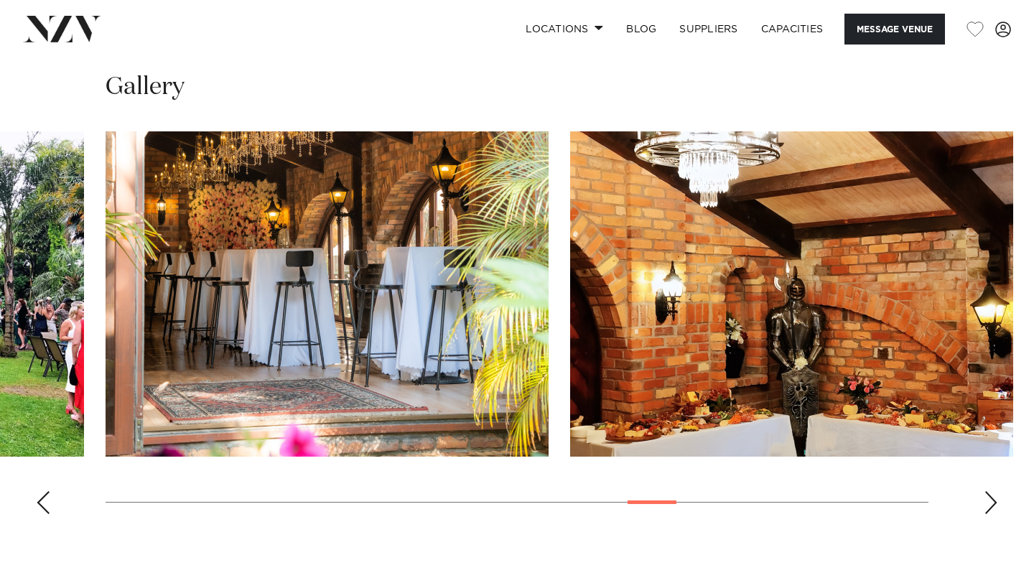
click at [993, 505] on div "Next slide" at bounding box center [991, 502] width 14 height 23
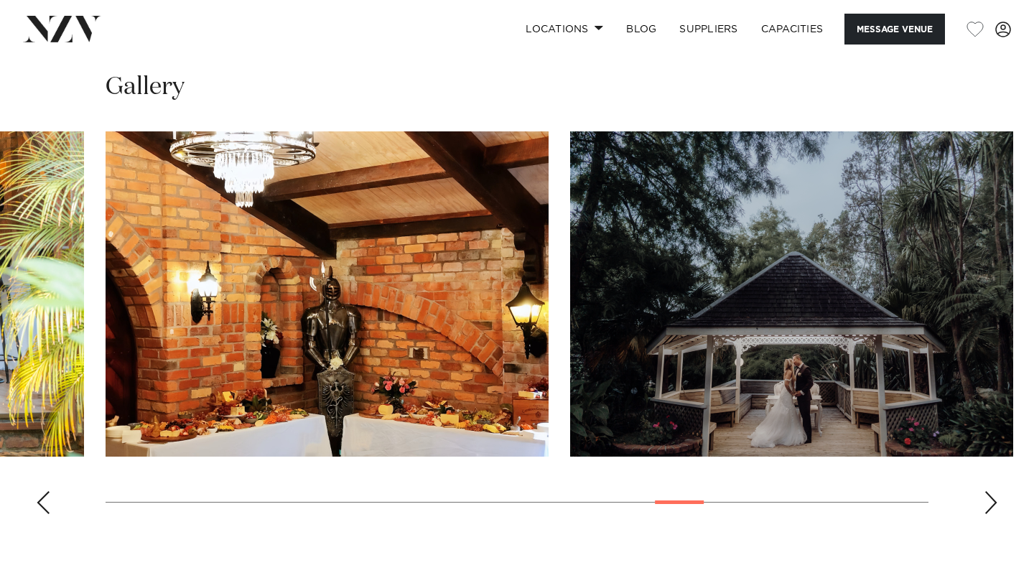
click at [993, 505] on div "Next slide" at bounding box center [991, 502] width 14 height 23
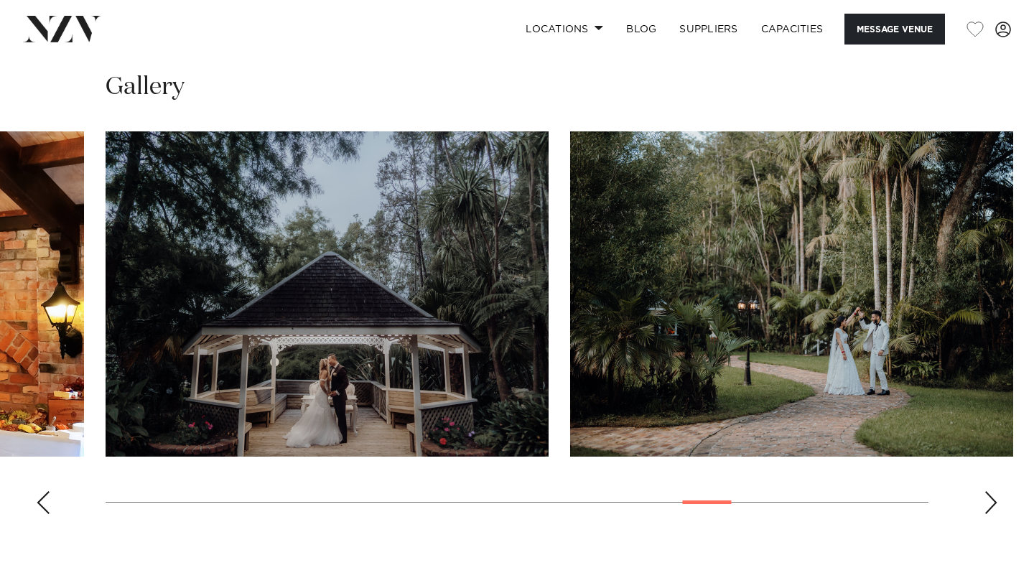
click at [993, 505] on div "Next slide" at bounding box center [991, 502] width 14 height 23
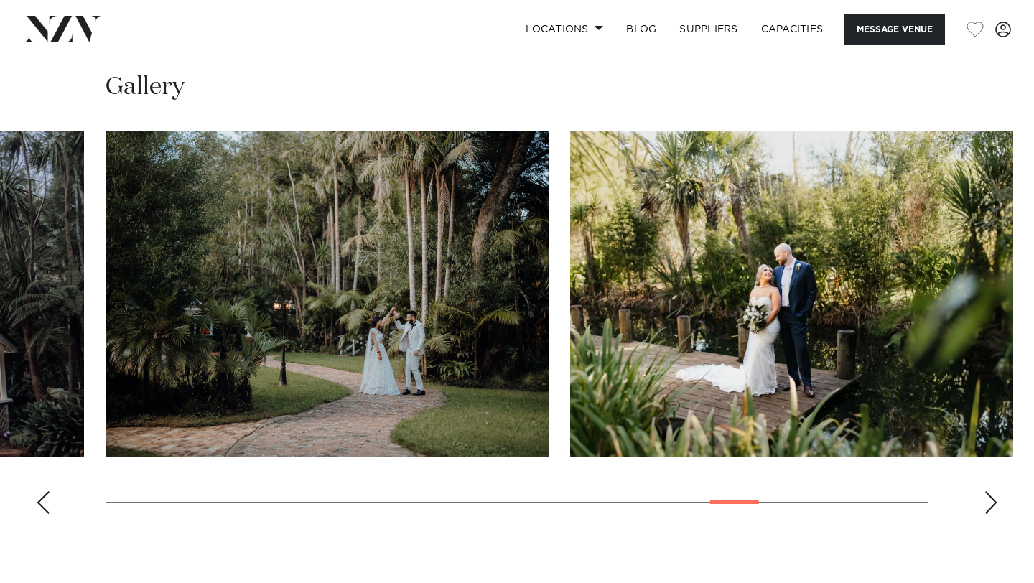
click at [993, 505] on div "Next slide" at bounding box center [991, 502] width 14 height 23
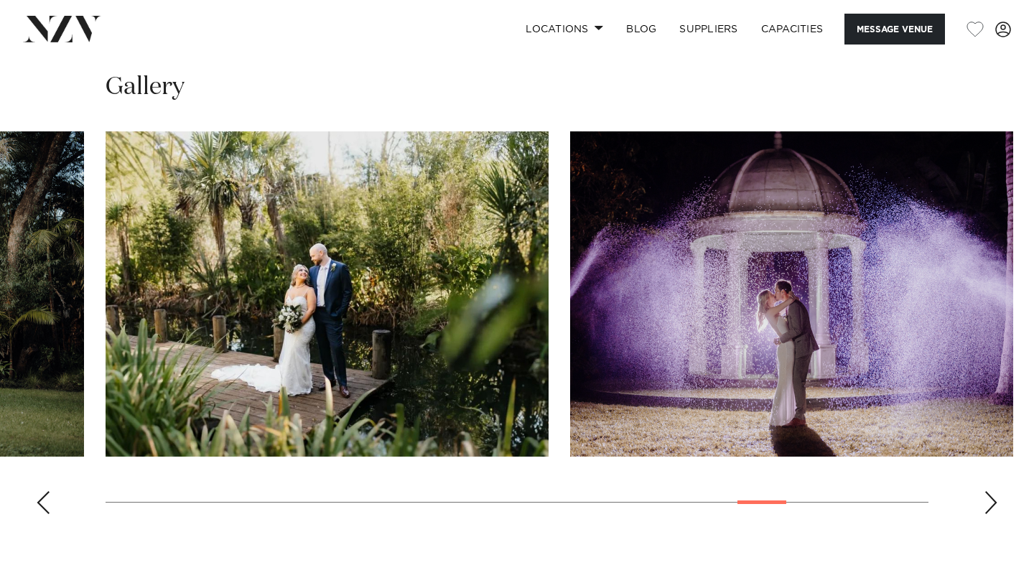
click at [993, 505] on div "Next slide" at bounding box center [991, 502] width 14 height 23
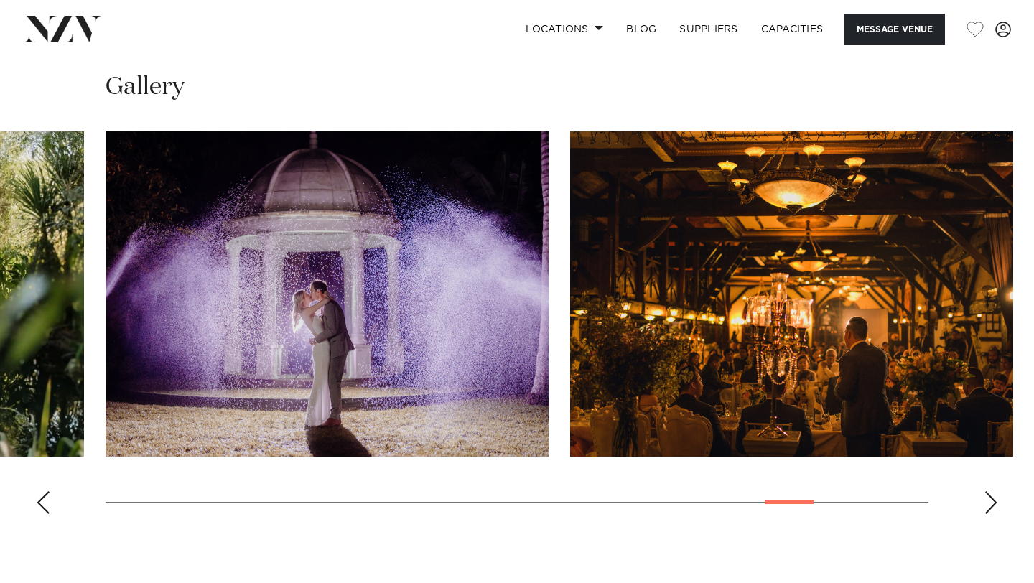
click at [994, 507] on div "Next slide" at bounding box center [991, 502] width 14 height 23
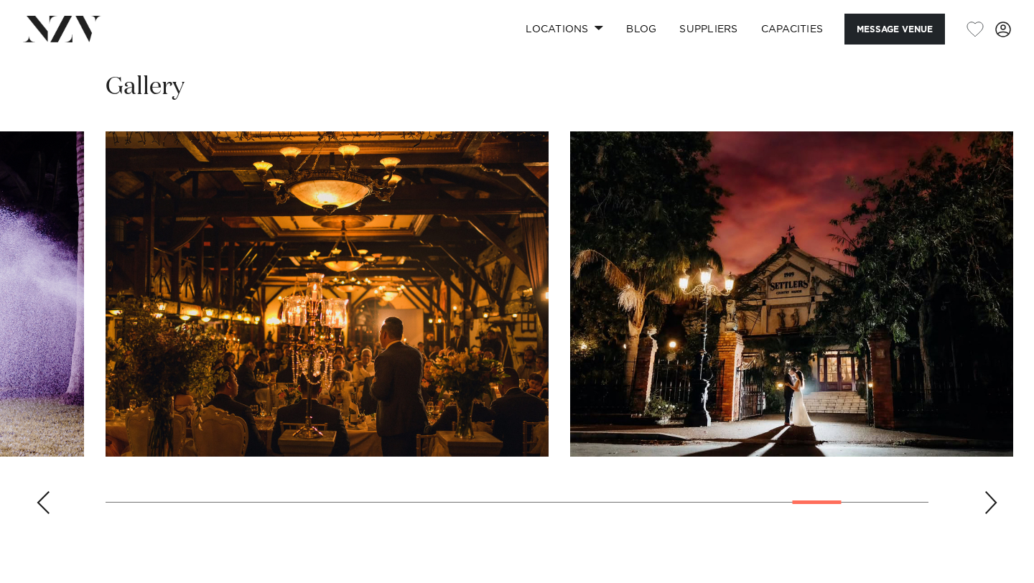
click at [994, 507] on div "Next slide" at bounding box center [991, 502] width 14 height 23
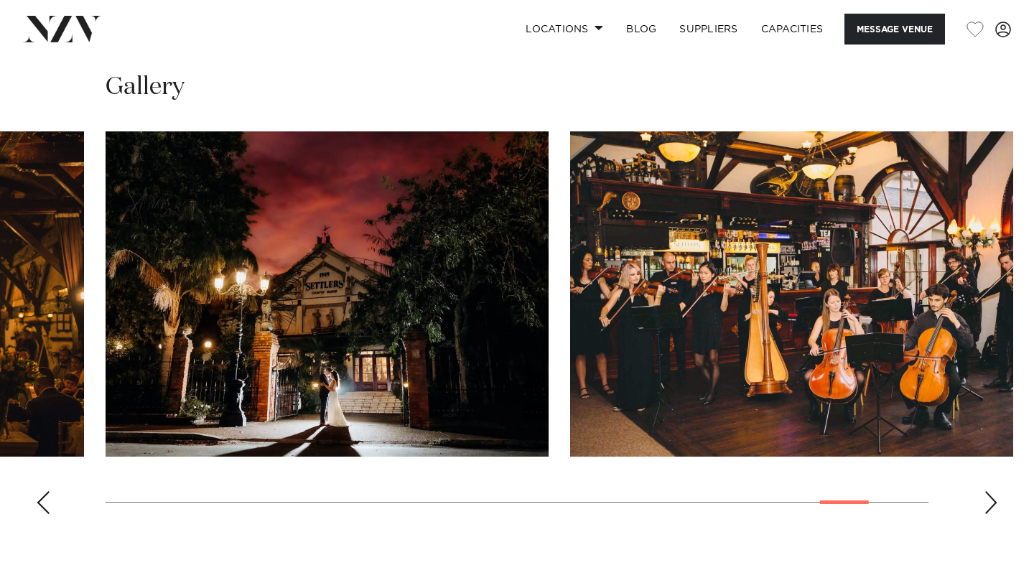
click at [994, 507] on div "Next slide" at bounding box center [991, 502] width 14 height 23
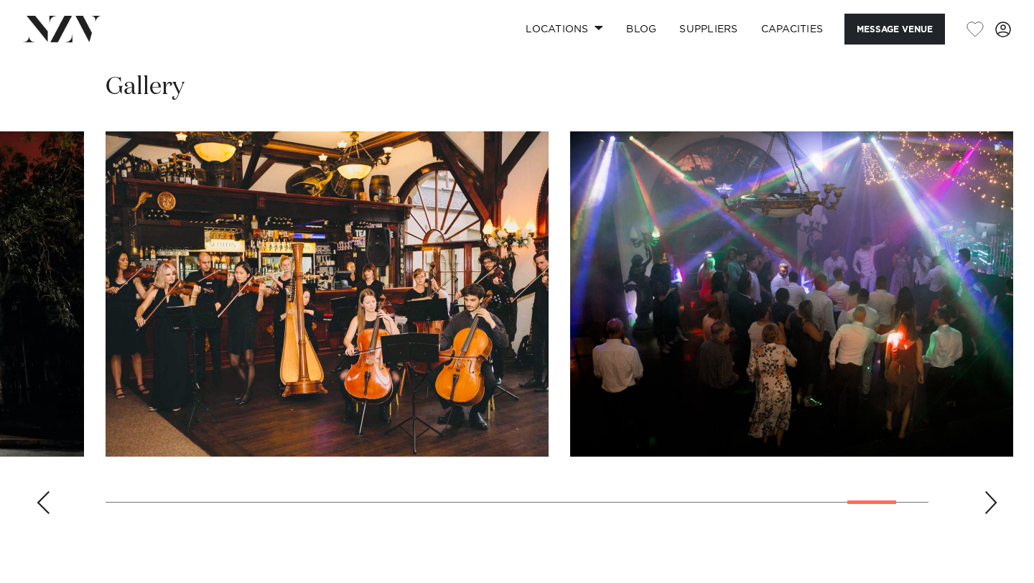
click at [994, 507] on div "Next slide" at bounding box center [991, 502] width 14 height 23
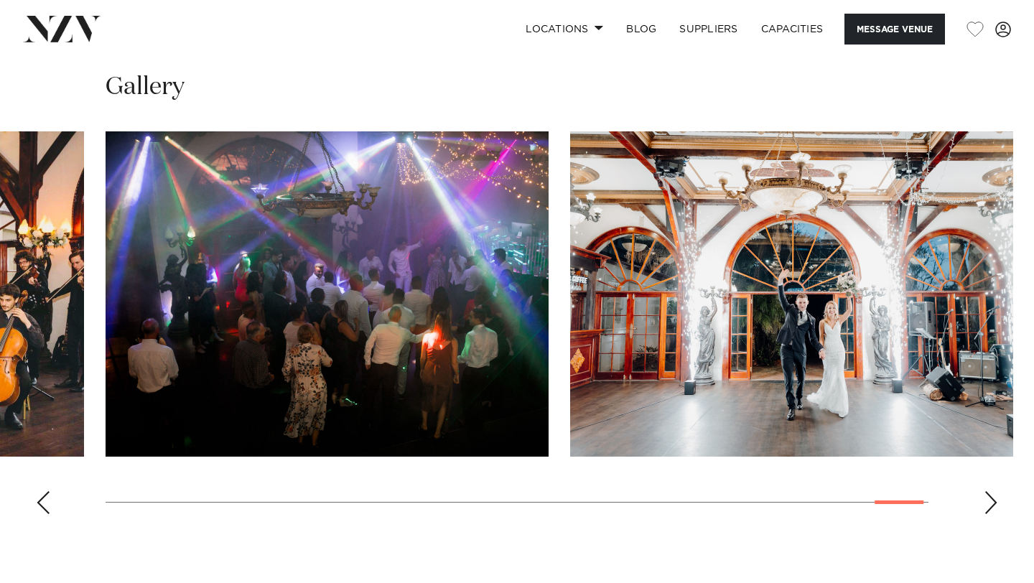
click at [994, 508] on div "Next slide" at bounding box center [991, 502] width 14 height 23
